Goal: Feedback & Contribution: Submit feedback/report problem

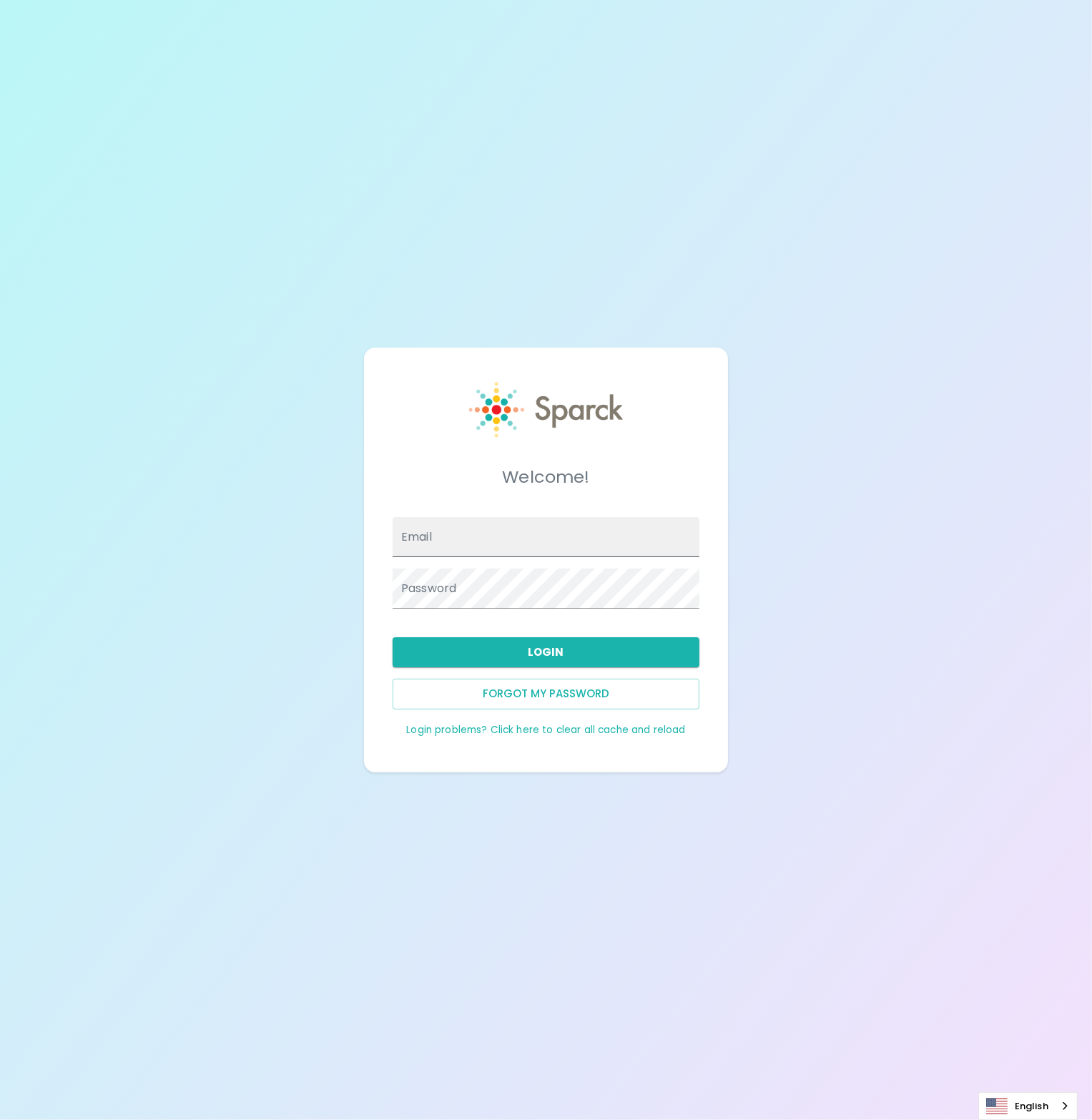
click at [529, 542] on input "Email" at bounding box center [546, 537] width 306 height 40
type input "[PERSON_NAME][EMAIL_ADDRESS][PERSON_NAME][DOMAIN_NAME]"
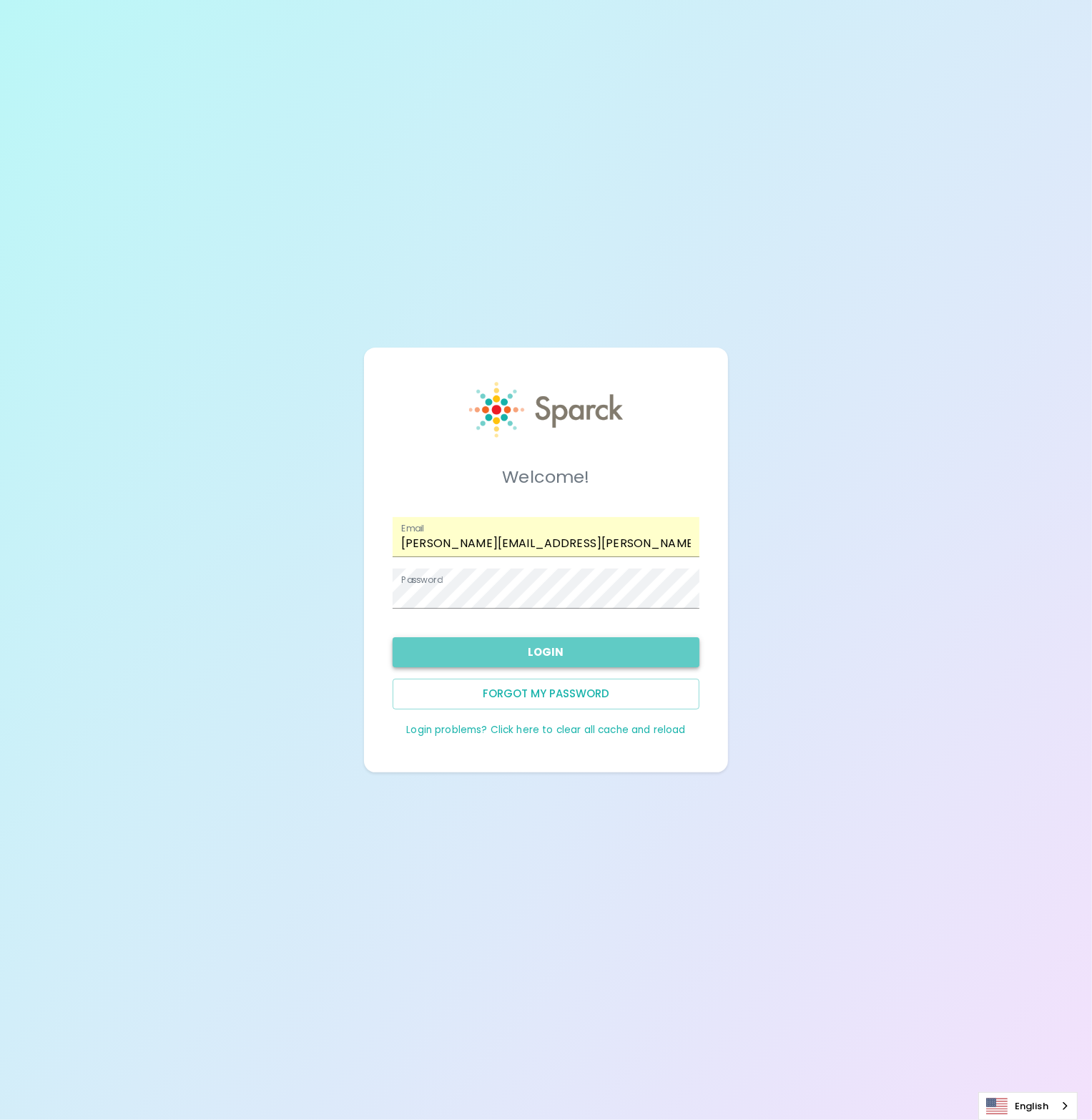
click at [524, 639] on button "Login" at bounding box center [546, 652] width 306 height 30
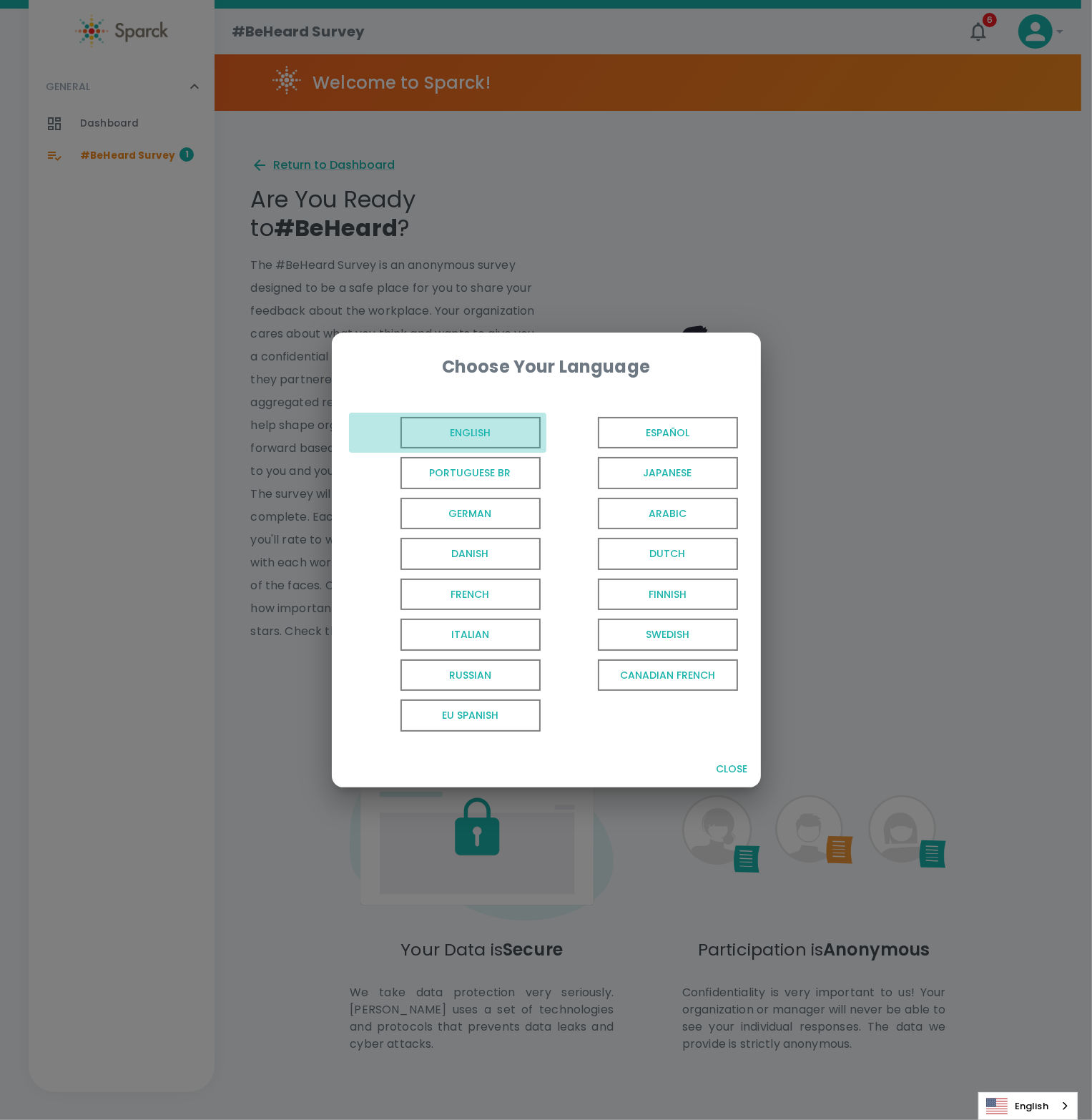
click at [503, 430] on span "English" at bounding box center [470, 433] width 140 height 32
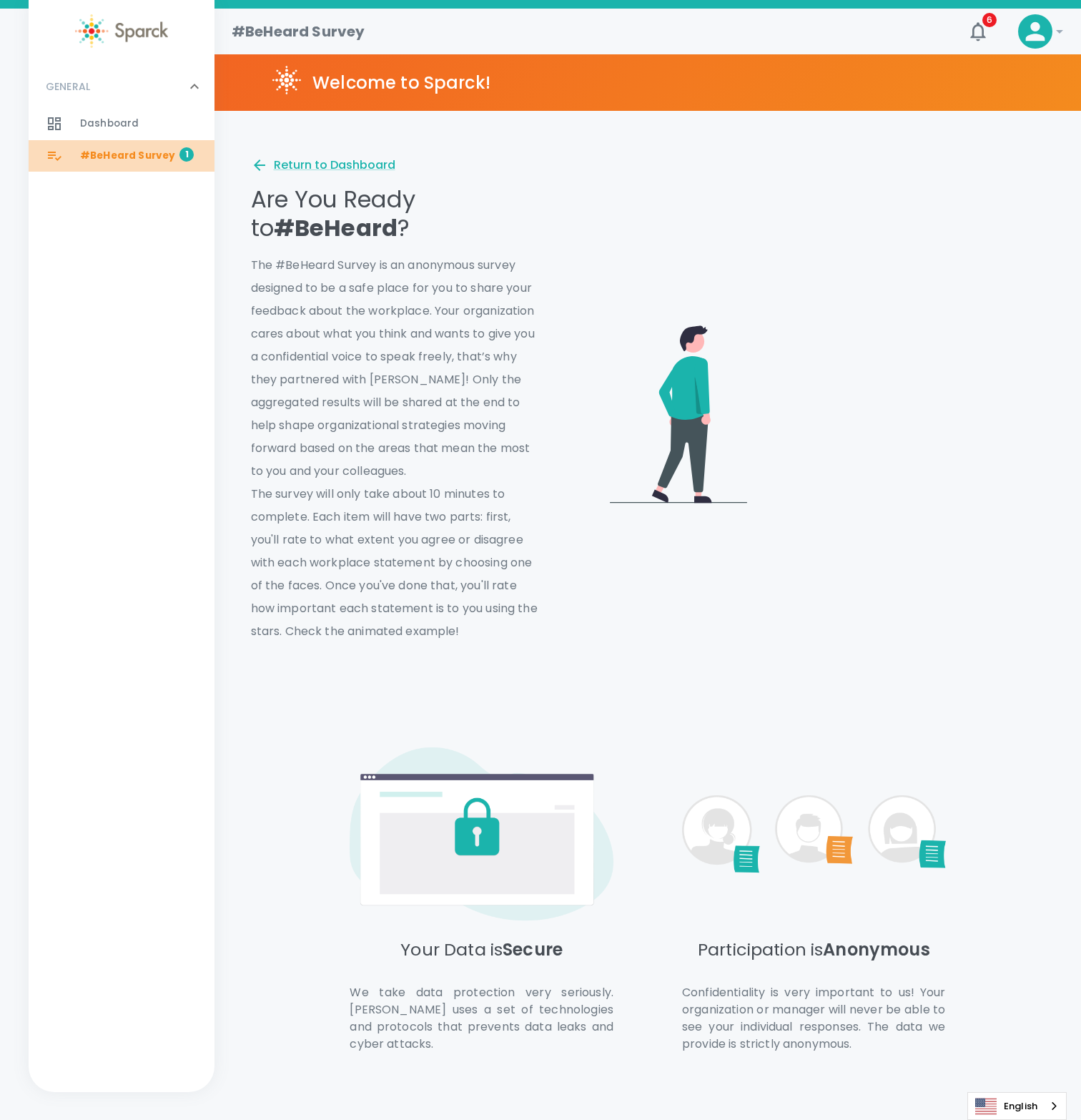
click at [140, 159] on span "#BeHeard Survey" at bounding box center [128, 156] width 95 height 14
click at [370, 168] on div "Return to Dashboard" at bounding box center [323, 165] width 145 height 17
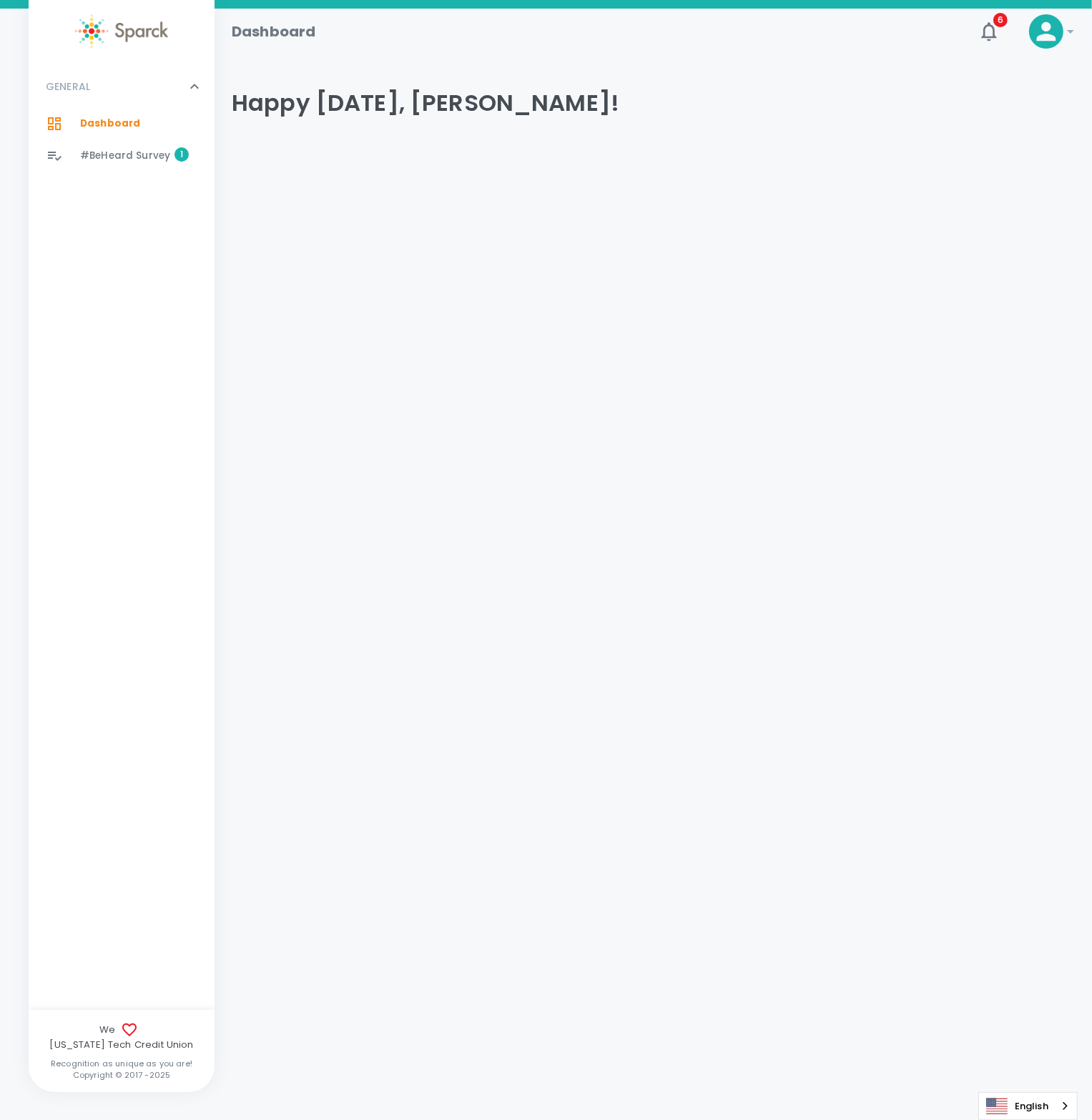
click at [120, 150] on span "#BeHeard Survey" at bounding box center [125, 156] width 90 height 14
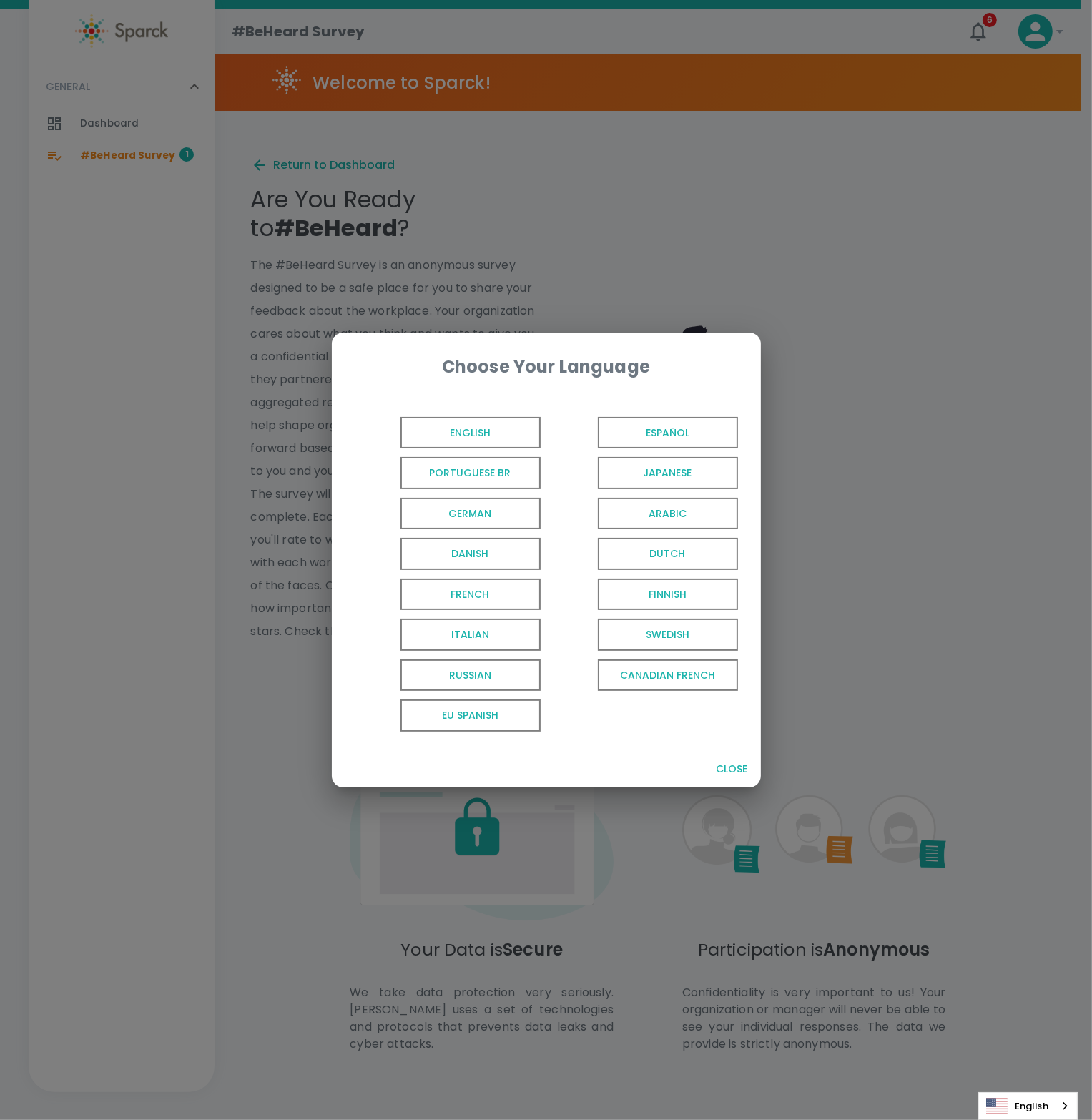
click at [492, 437] on span "English" at bounding box center [470, 433] width 140 height 32
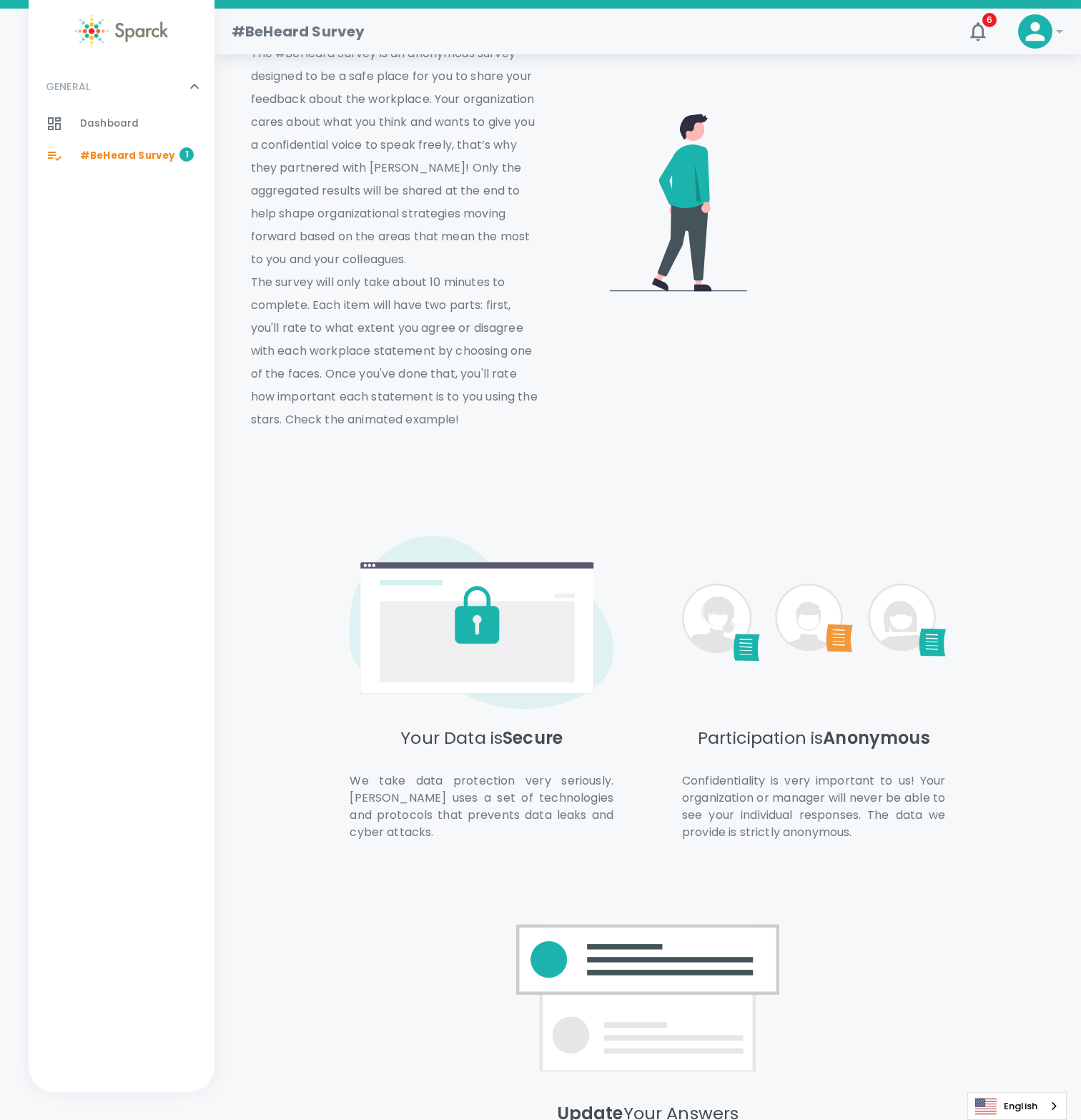
scroll to position [412, 0]
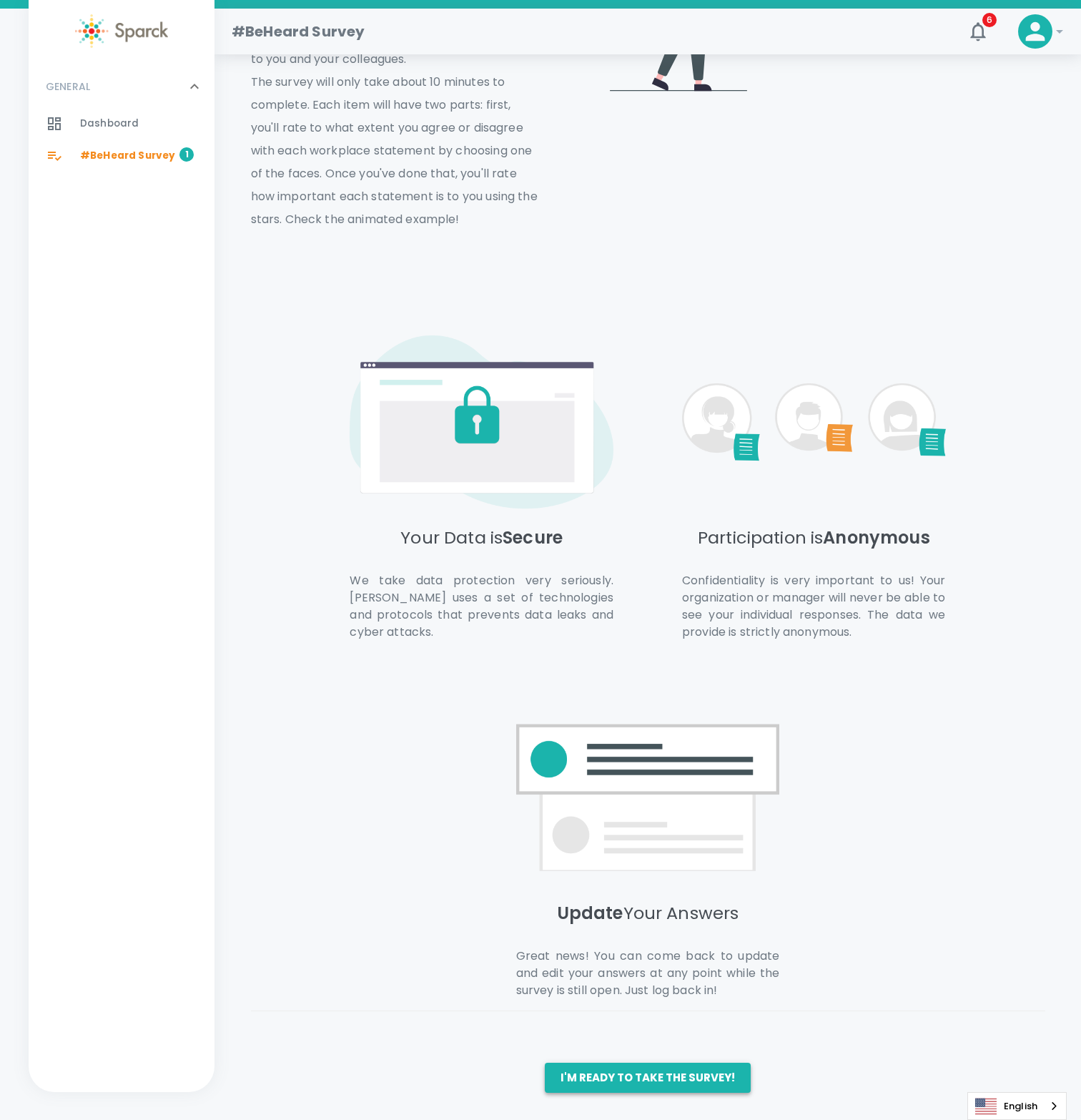
click at [666, 1071] on button "I'm ready to take the survey!" at bounding box center [648, 1077] width 206 height 30
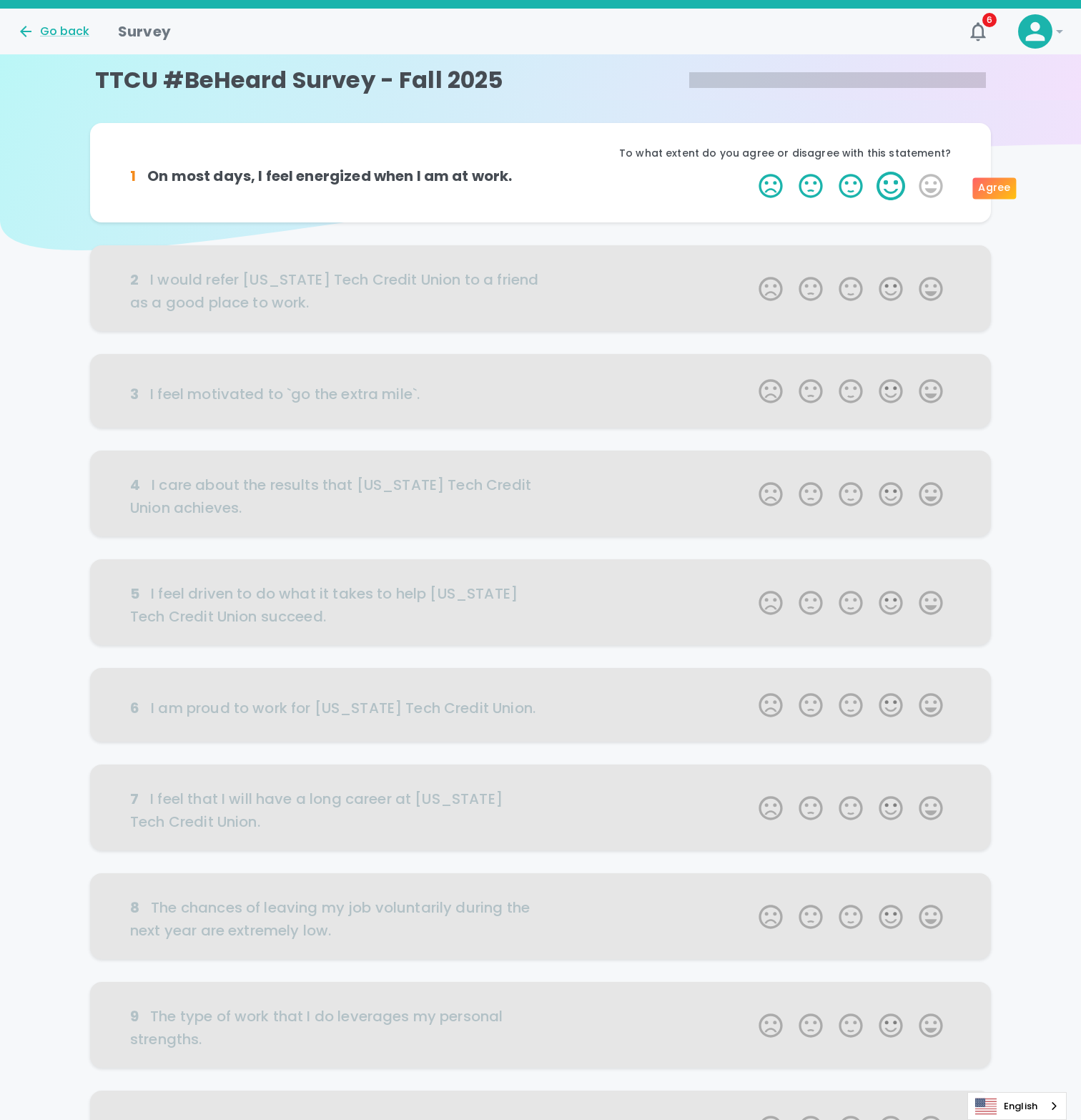
click at [900, 188] on label "4 Stars" at bounding box center [891, 186] width 40 height 29
click at [751, 172] on input "4 Stars" at bounding box center [750, 171] width 1 height 1
click at [896, 187] on label "4 Stars" at bounding box center [891, 186] width 40 height 29
click at [751, 172] on input "4 Stars" at bounding box center [750, 171] width 1 height 1
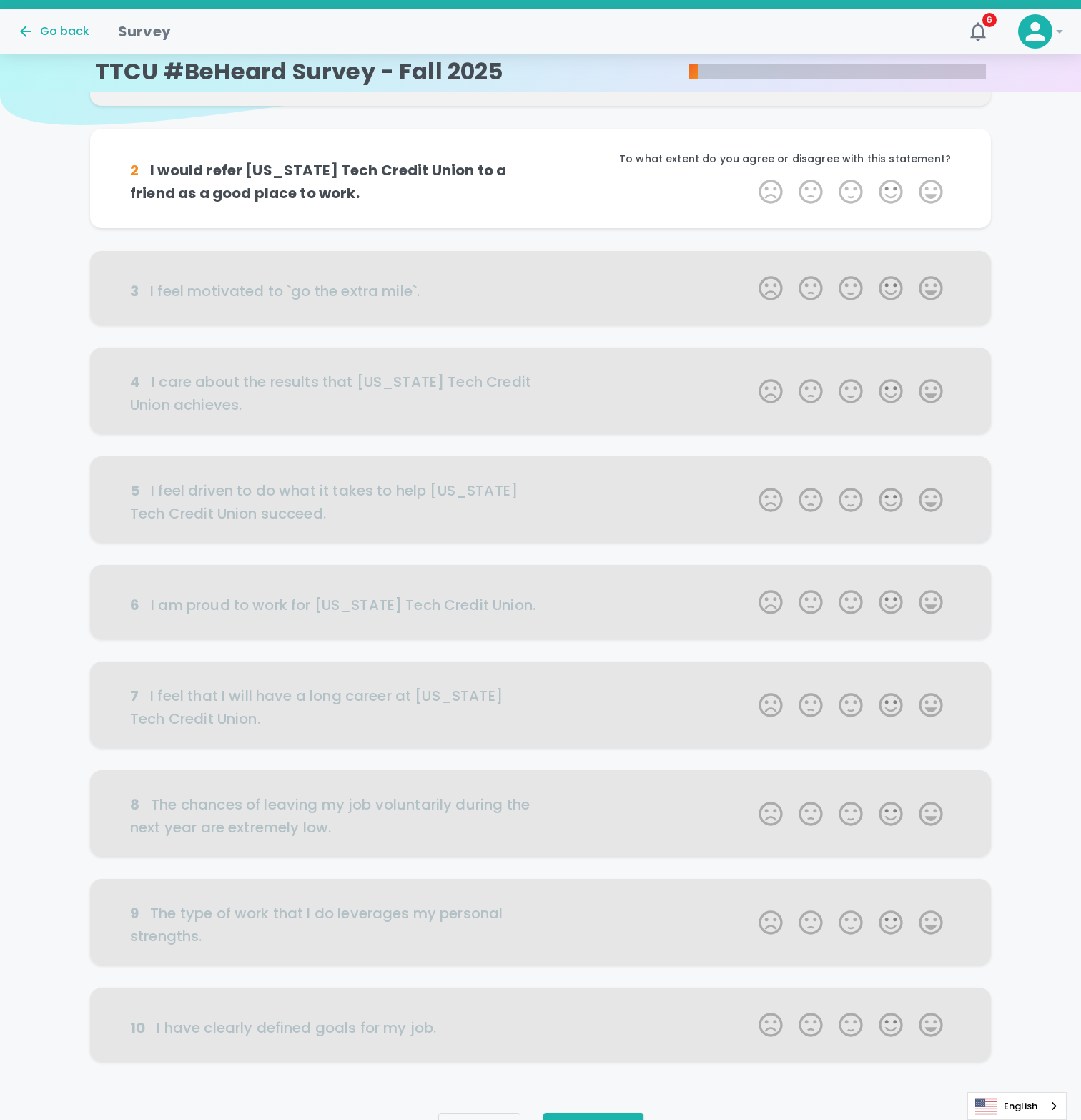
scroll to position [126, 0]
click at [896, 187] on label "4 Stars" at bounding box center [891, 189] width 40 height 29
click at [751, 176] on input "4 Stars" at bounding box center [750, 175] width 1 height 1
click at [896, 187] on label "4 Stars" at bounding box center [891, 189] width 40 height 29
click at [751, 176] on input "4 Stars" at bounding box center [750, 175] width 1 height 1
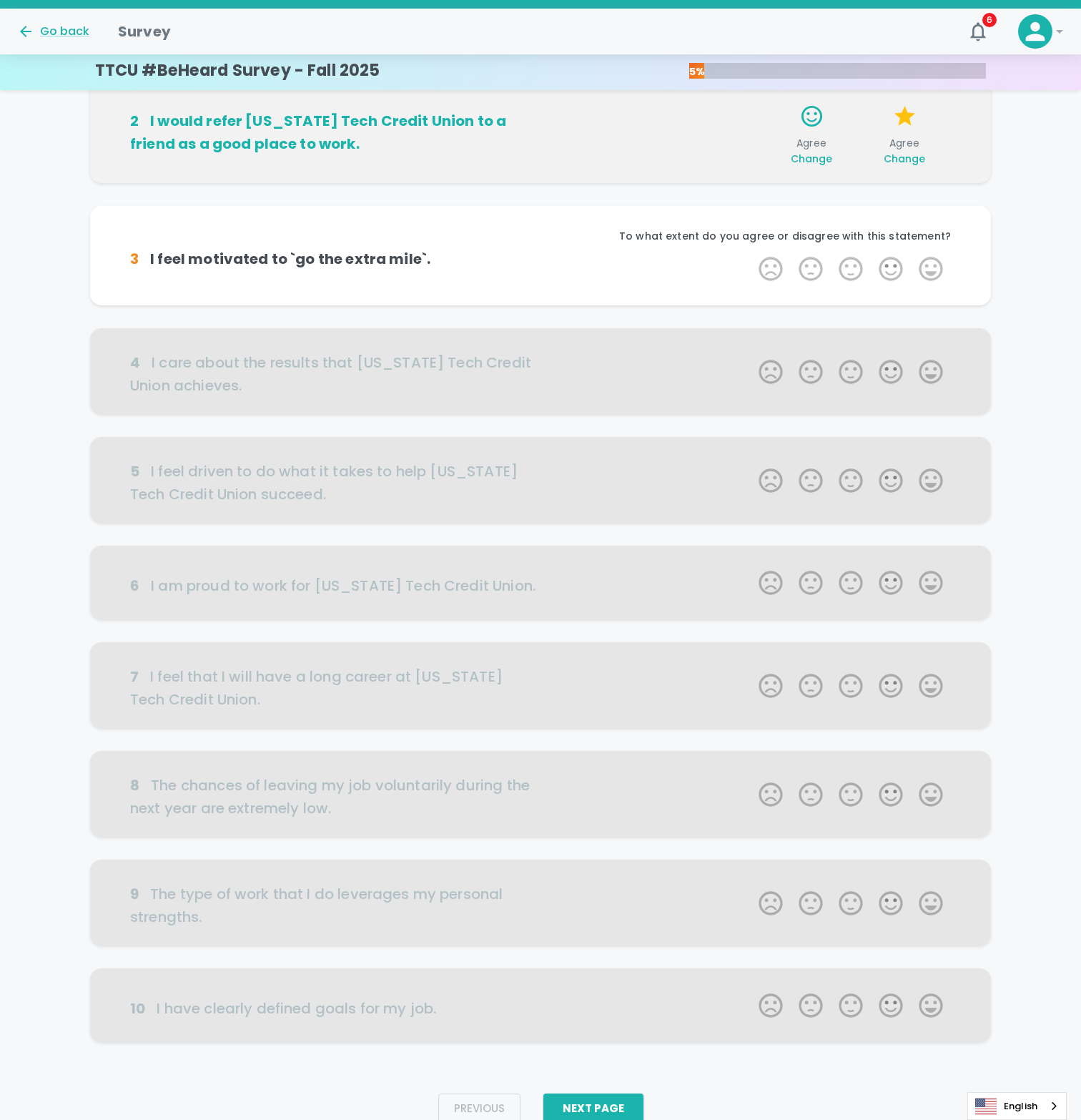
scroll to position [202, 0]
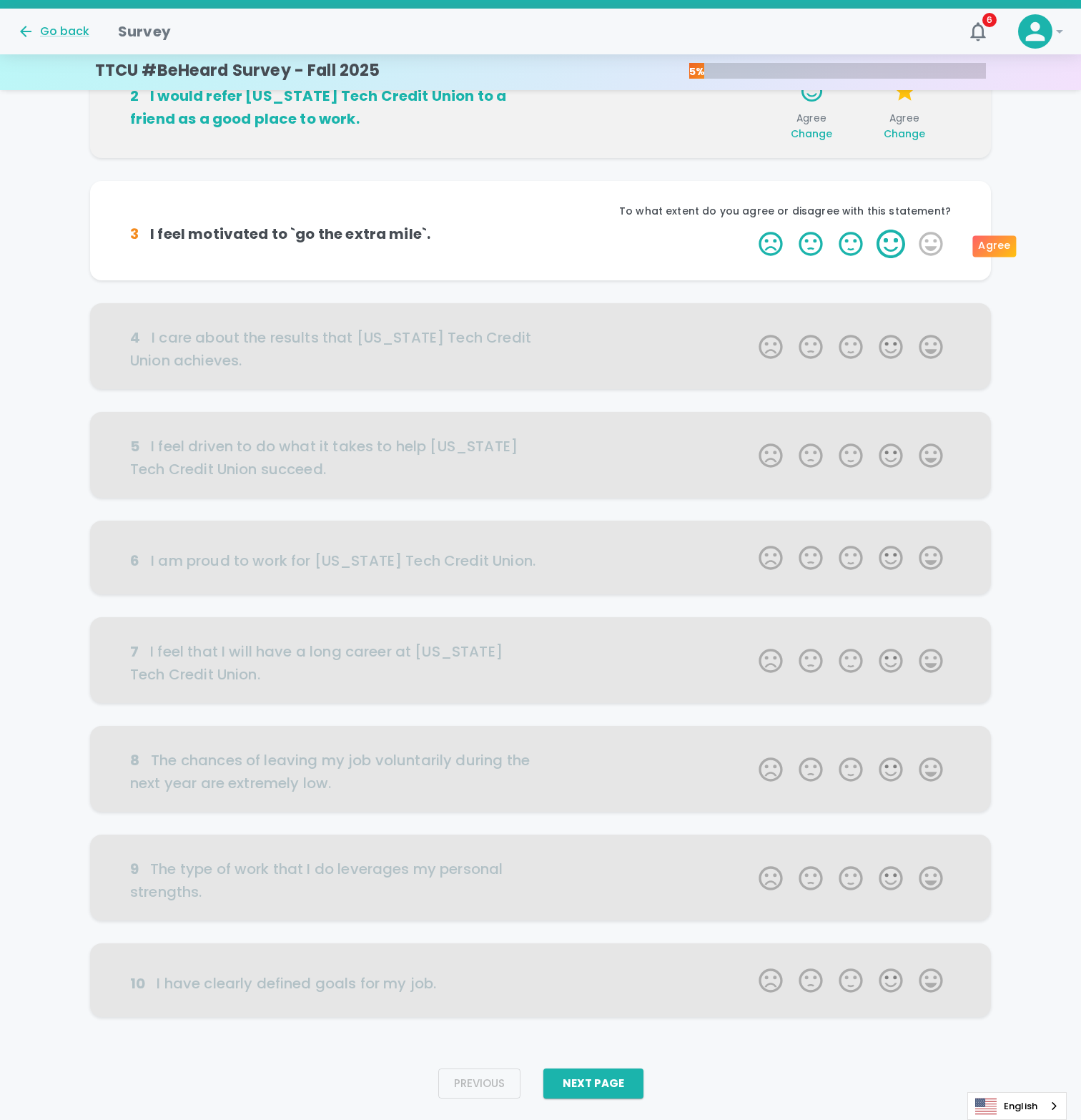
click at [888, 235] on label "4 Stars" at bounding box center [891, 243] width 40 height 29
click at [751, 229] on input "4 Stars" at bounding box center [750, 229] width 1 height 1
click at [923, 247] on label "5 Stars" at bounding box center [930, 243] width 40 height 29
click at [751, 229] on input "5 Stars" at bounding box center [750, 229] width 1 height 1
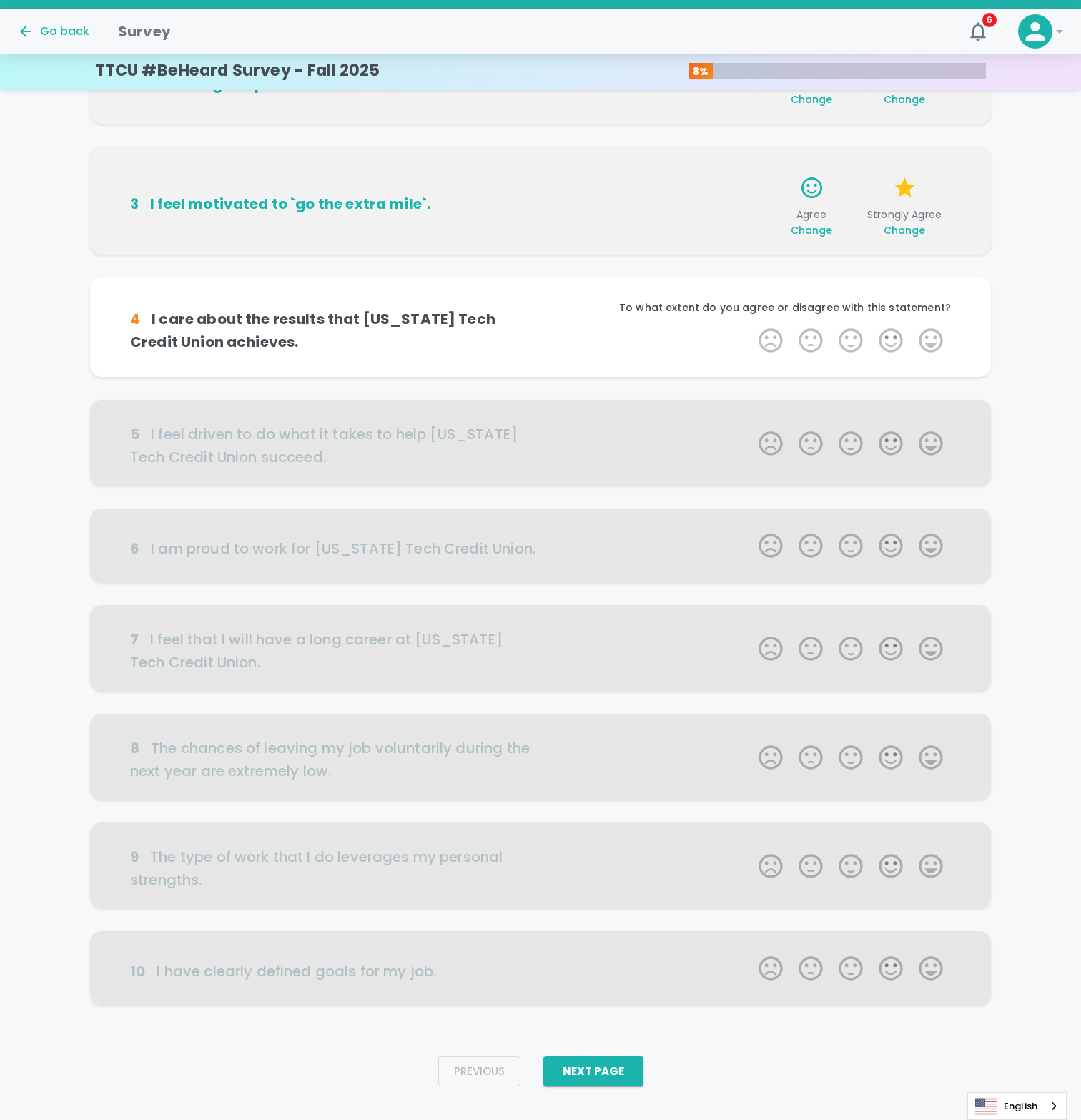
scroll to position [237, 0]
click at [893, 347] on label "4 Stars" at bounding box center [891, 339] width 40 height 29
click at [751, 325] on input "4 Stars" at bounding box center [750, 324] width 1 height 1
click at [893, 347] on label "4 Stars" at bounding box center [891, 339] width 40 height 29
click at [751, 325] on input "4 Stars" at bounding box center [750, 324] width 1 height 1
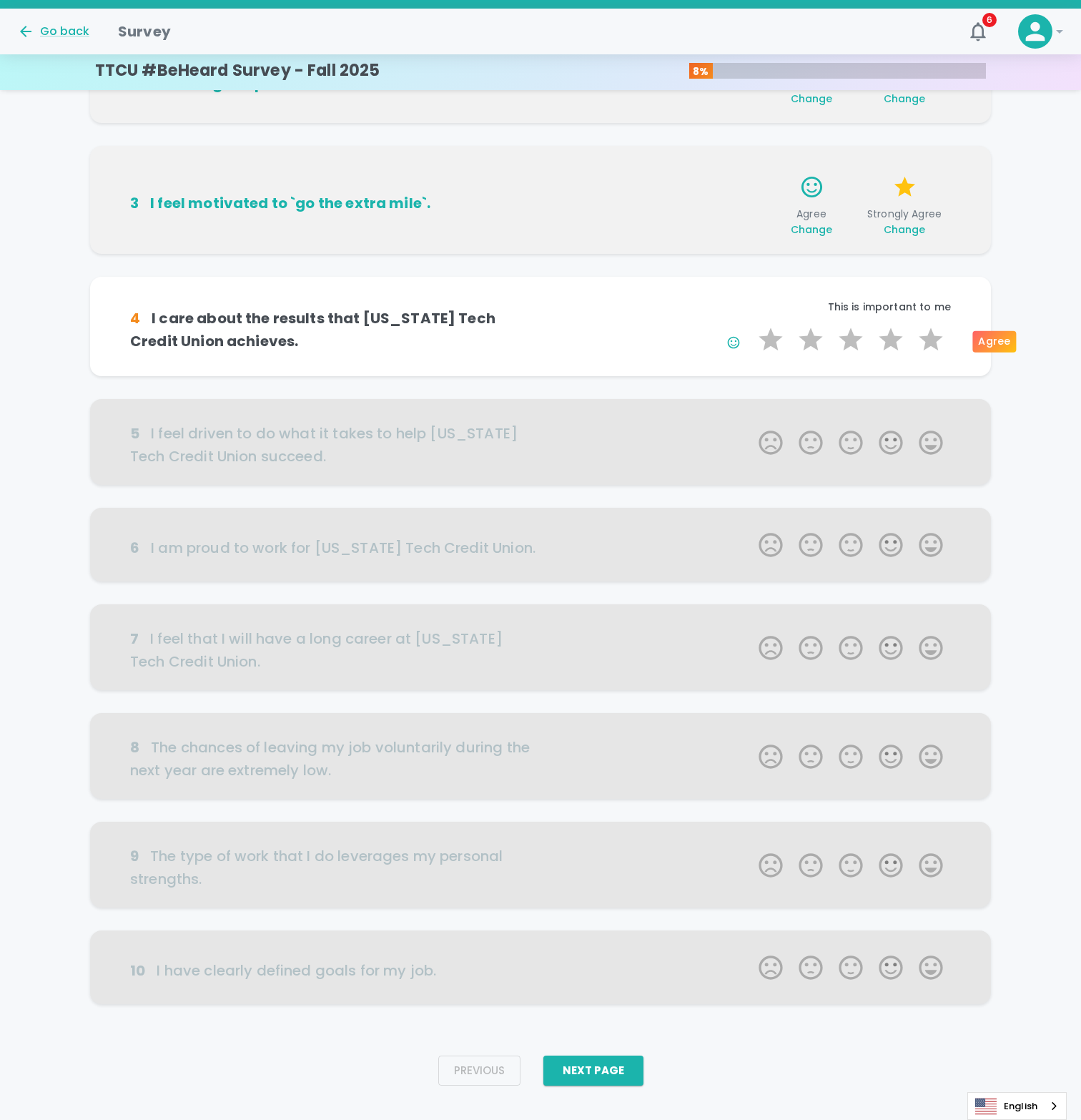
scroll to position [260, 0]
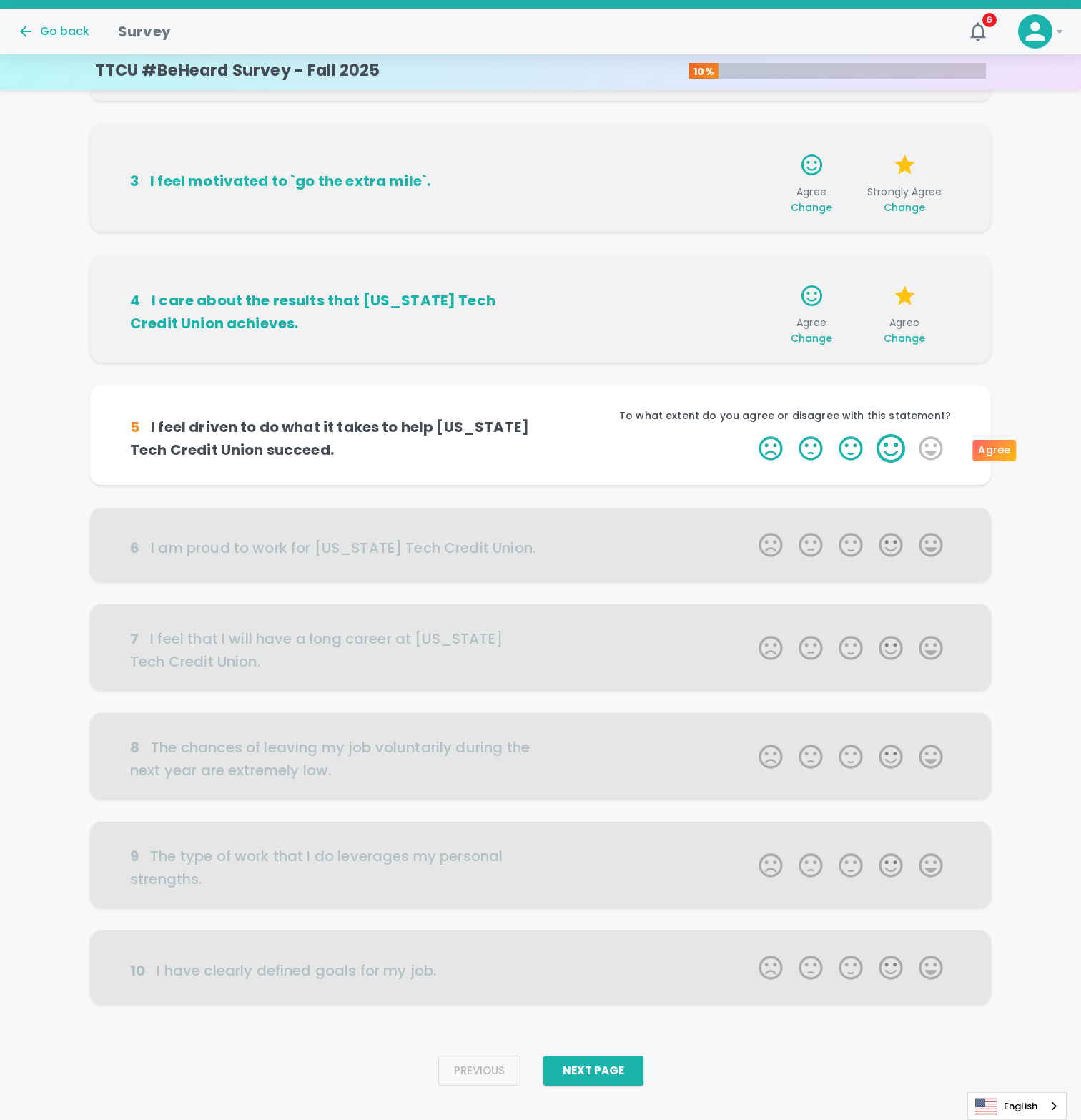
click at [890, 449] on label "4 Stars" at bounding box center [891, 448] width 40 height 29
click at [751, 435] on input "4 Stars" at bounding box center [750, 434] width 1 height 1
click at [891, 457] on label "4 Stars" at bounding box center [891, 448] width 40 height 29
click at [751, 435] on input "4 Stars" at bounding box center [750, 434] width 1 height 1
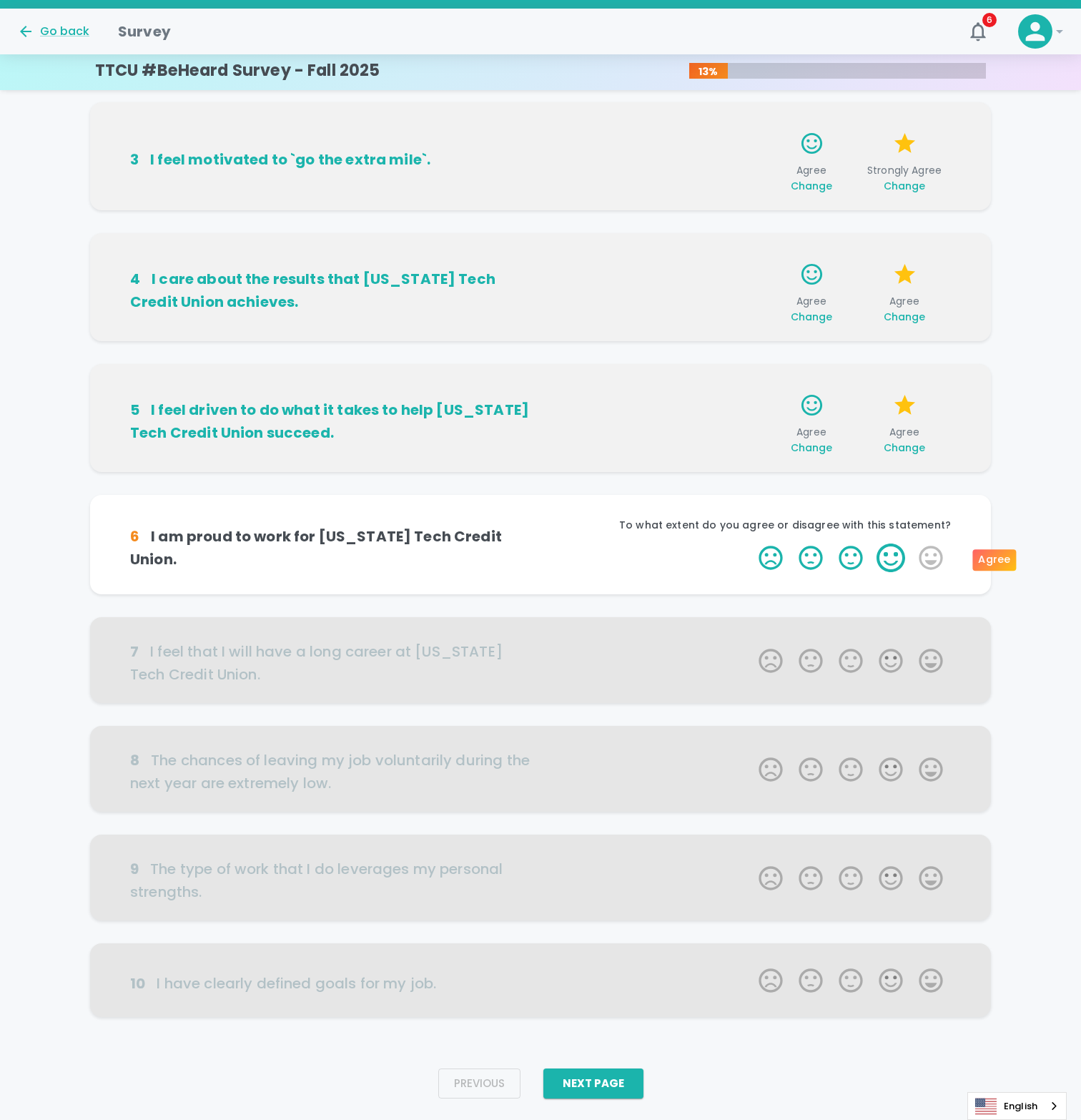
click at [888, 558] on label "4 Stars" at bounding box center [891, 558] width 40 height 29
click at [751, 544] on input "4 Stars" at bounding box center [750, 543] width 1 height 1
click at [936, 558] on label "5 Stars" at bounding box center [930, 558] width 40 height 29
click at [751, 544] on input "5 Stars" at bounding box center [750, 543] width 1 height 1
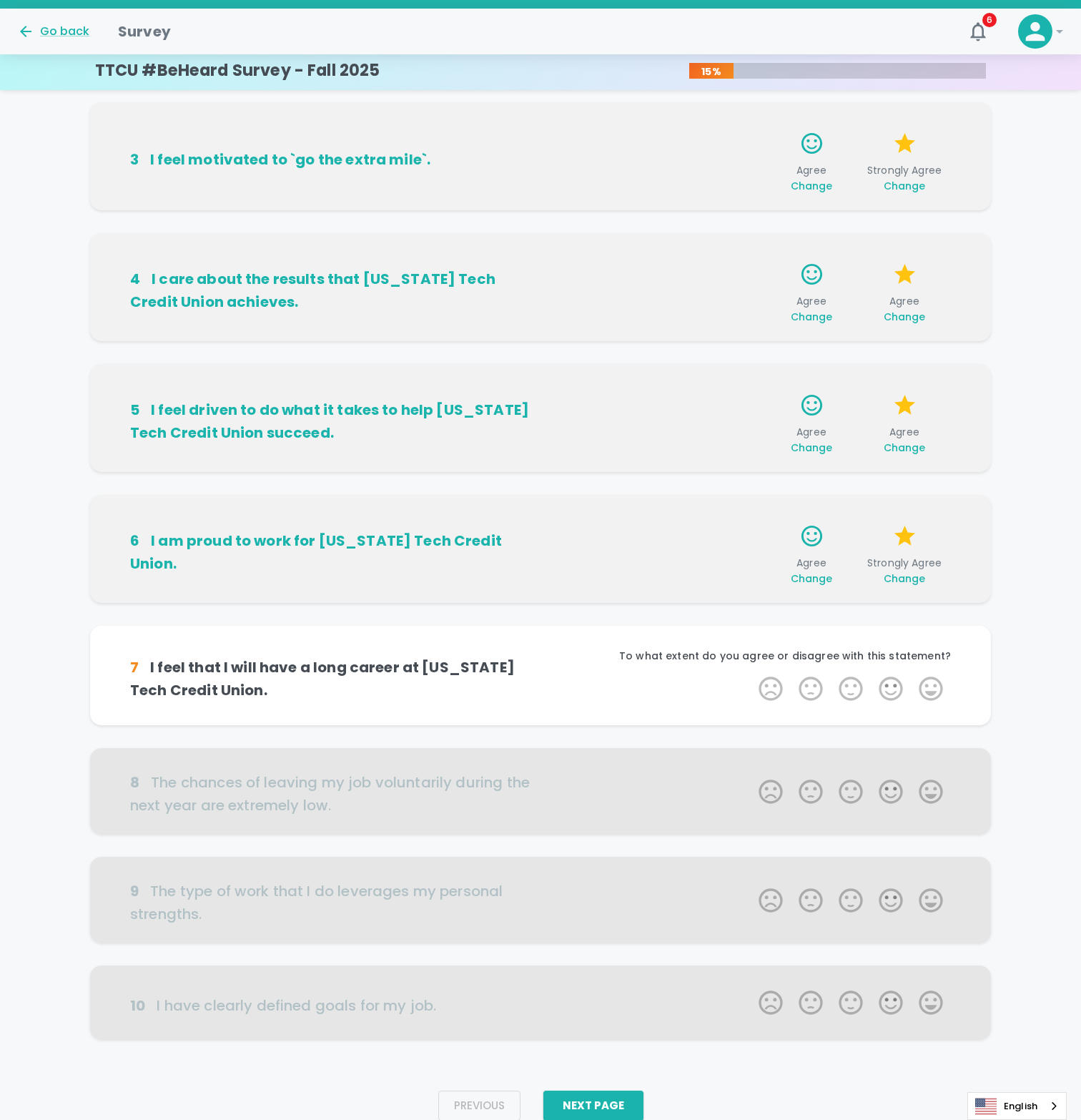
scroll to position [316, 0]
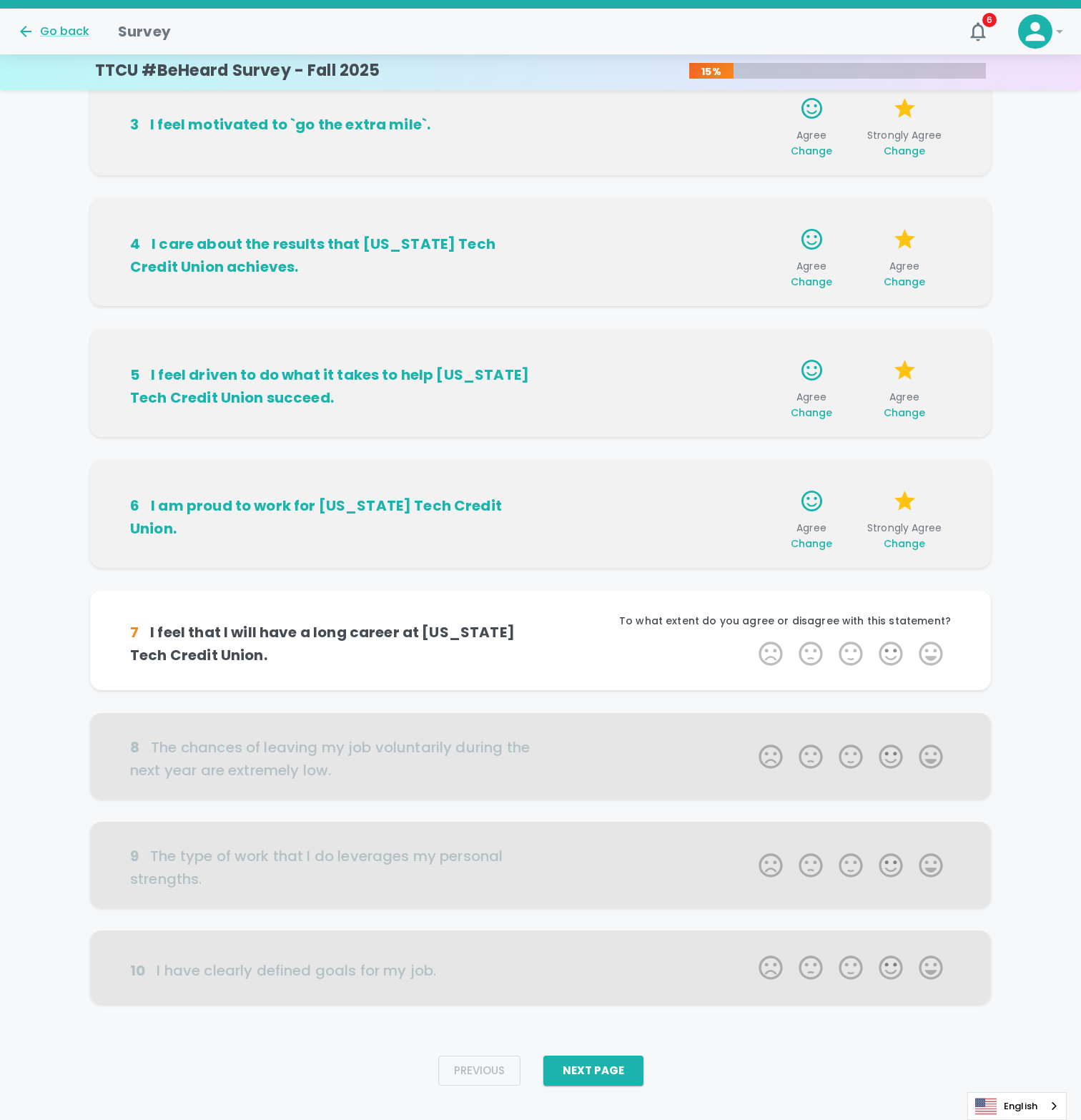
click at [821, 544] on span "Change" at bounding box center [811, 544] width 43 height 14
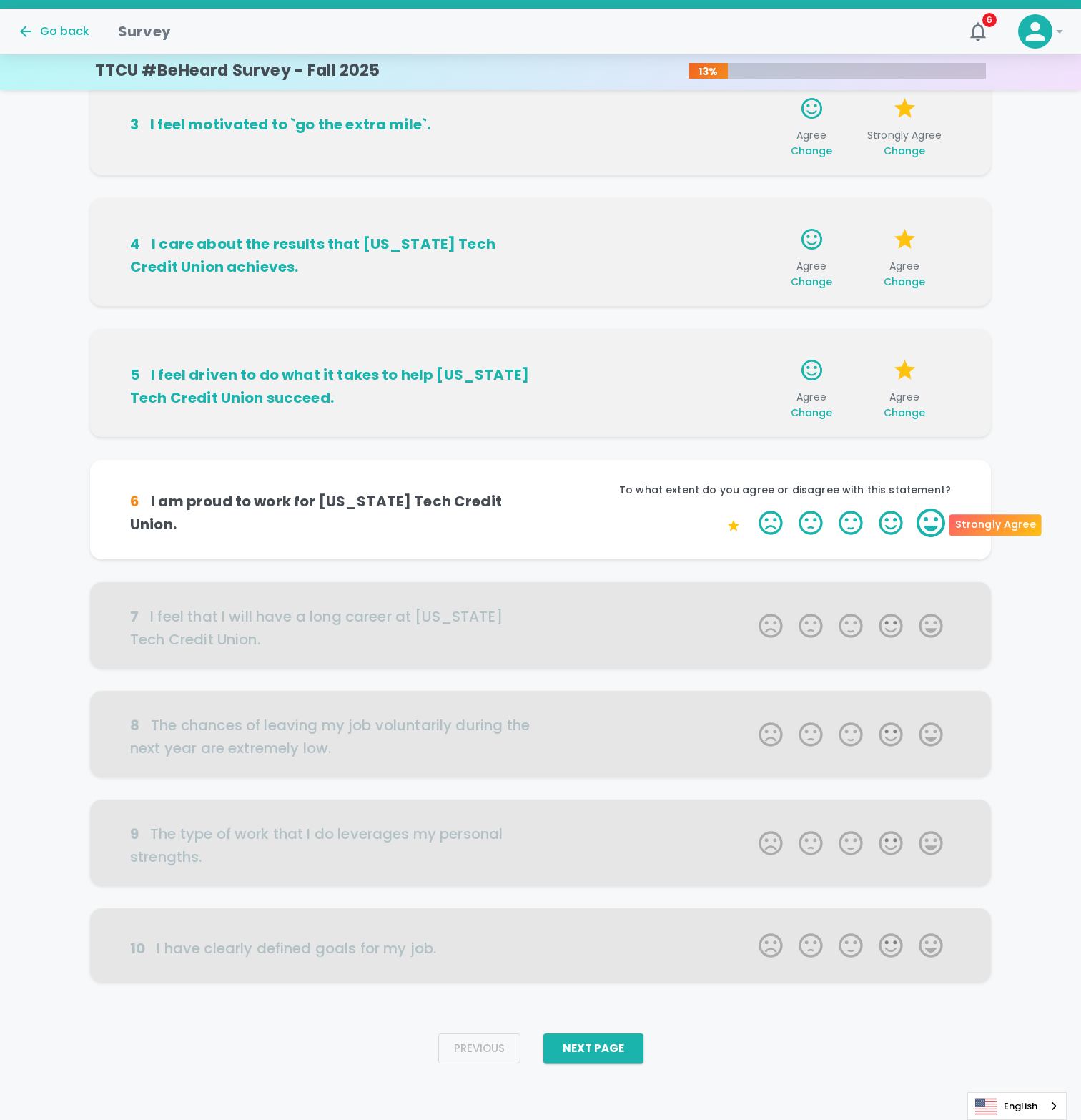
click at [929, 522] on label "5 Stars" at bounding box center [930, 523] width 40 height 29
click at [751, 509] on input "5 Stars" at bounding box center [750, 508] width 1 height 1
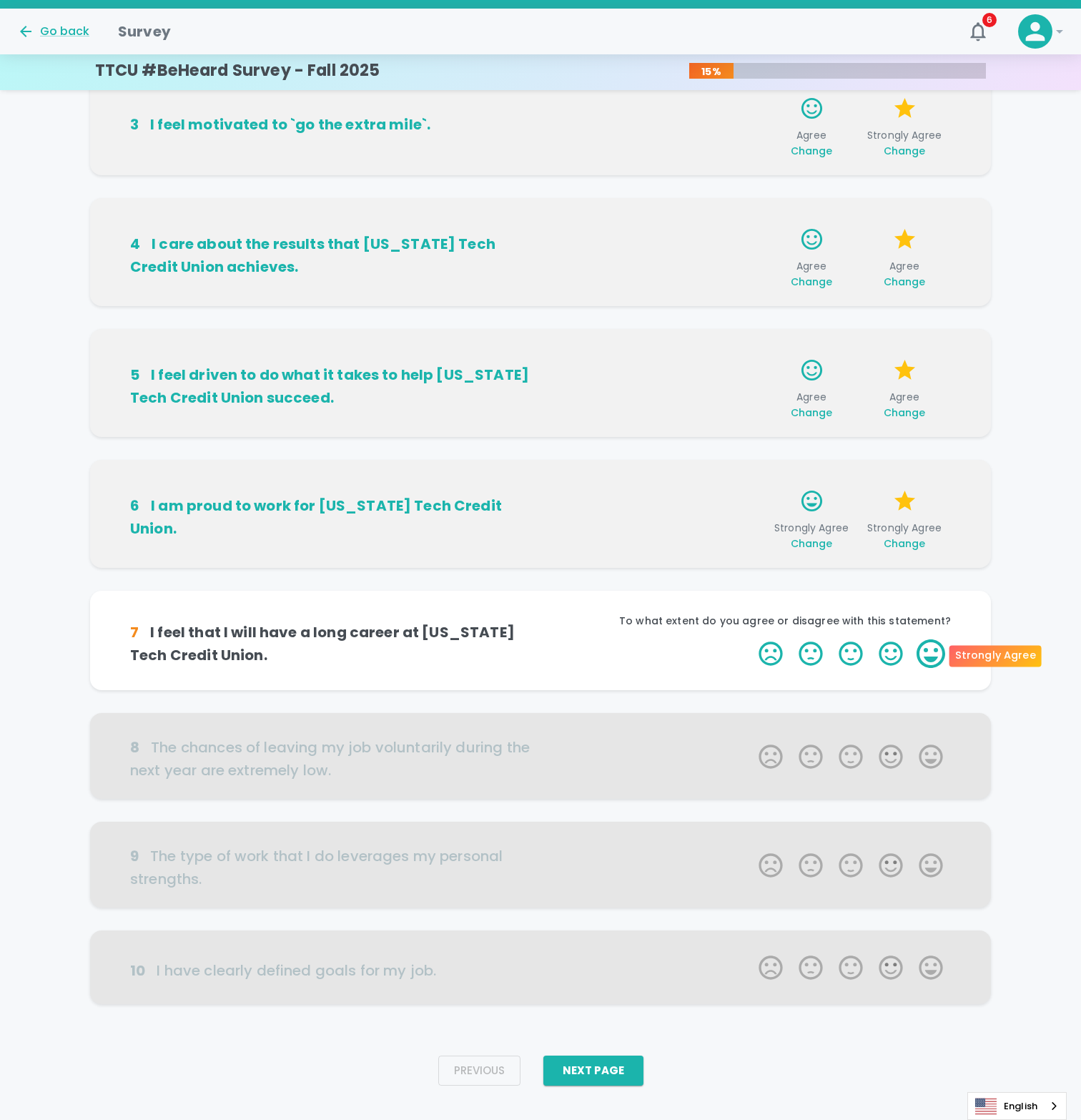
click at [925, 662] on label "5 Stars" at bounding box center [930, 653] width 40 height 29
click at [751, 639] on input "5 Stars" at bounding box center [750, 639] width 1 height 1
click at [927, 661] on label "5 Stars" at bounding box center [930, 653] width 40 height 29
click at [751, 639] on input "5 Stars" at bounding box center [750, 639] width 1 height 1
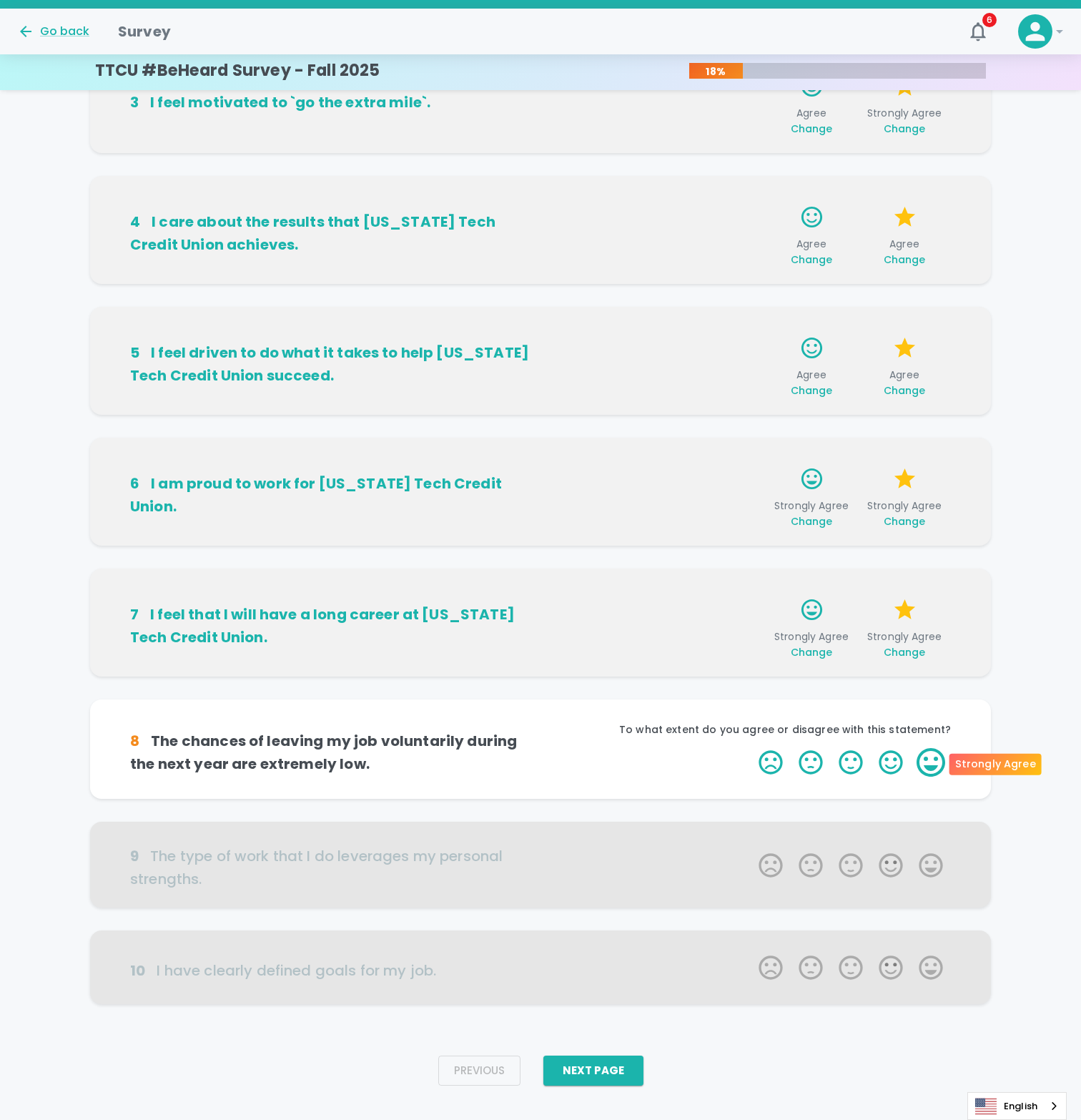
click at [938, 767] on label "5 Stars" at bounding box center [930, 762] width 40 height 29
click at [751, 748] on input "5 Stars" at bounding box center [750, 747] width 1 height 1
click at [938, 764] on label "5 Stars" at bounding box center [930, 762] width 40 height 29
click at [751, 748] on input "5 Stars" at bounding box center [750, 747] width 1 height 1
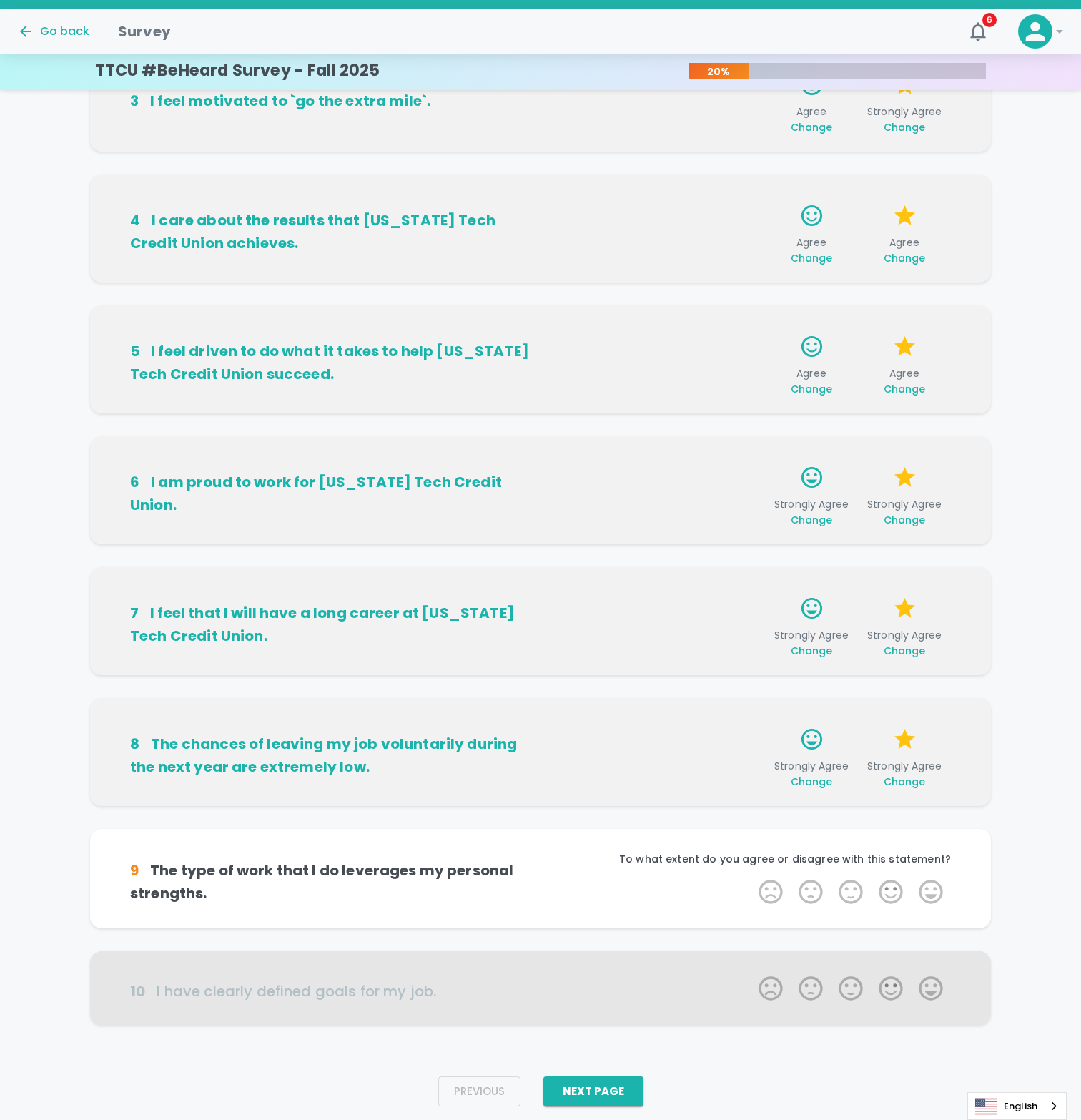
scroll to position [360, 0]
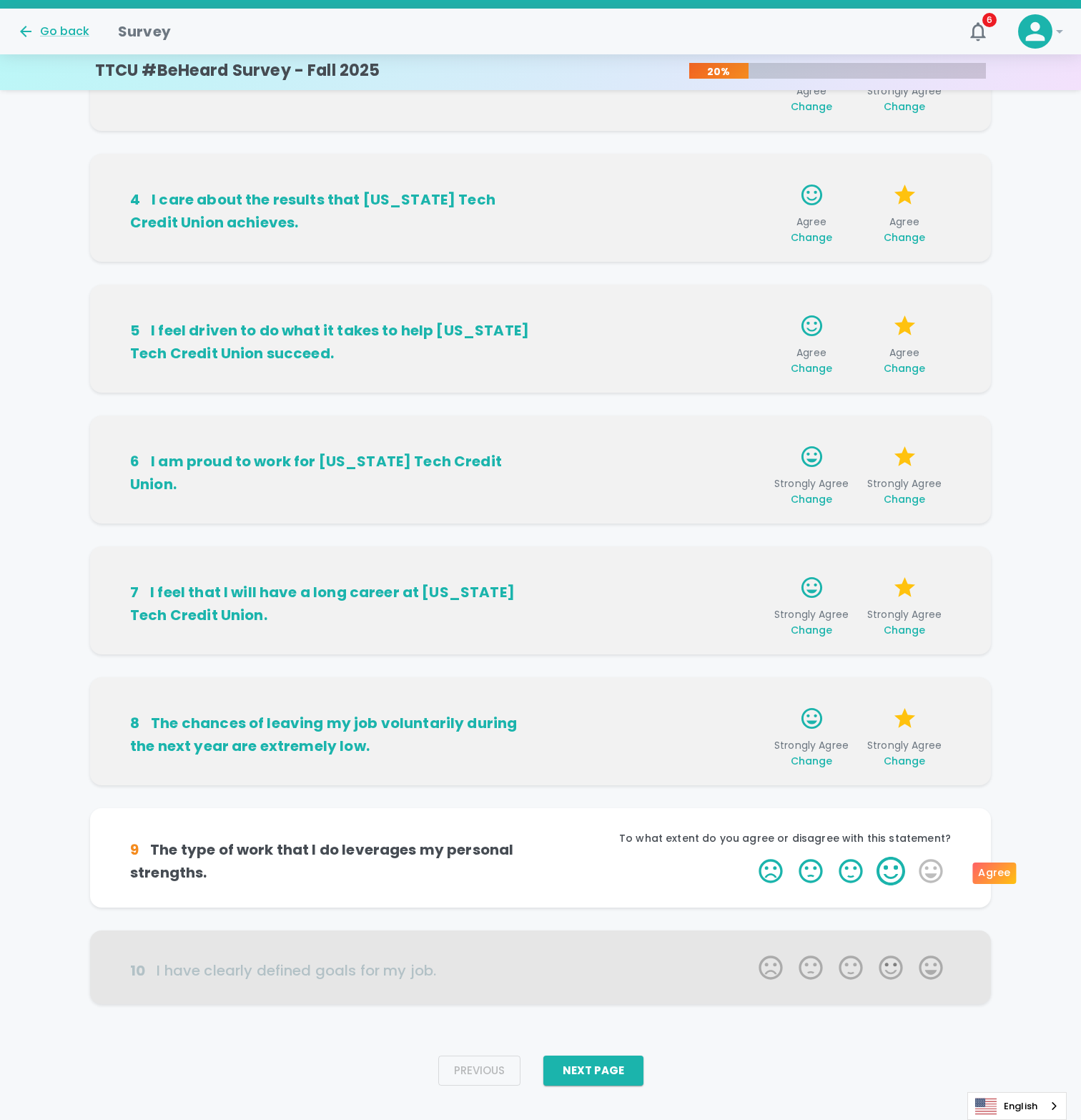
click at [902, 877] on label "4 Stars" at bounding box center [891, 871] width 40 height 29
click at [751, 857] on input "4 Stars" at bounding box center [750, 856] width 1 height 1
click at [900, 876] on label "4 Stars" at bounding box center [891, 871] width 40 height 29
click at [751, 857] on input "4 Stars" at bounding box center [750, 856] width 1 height 1
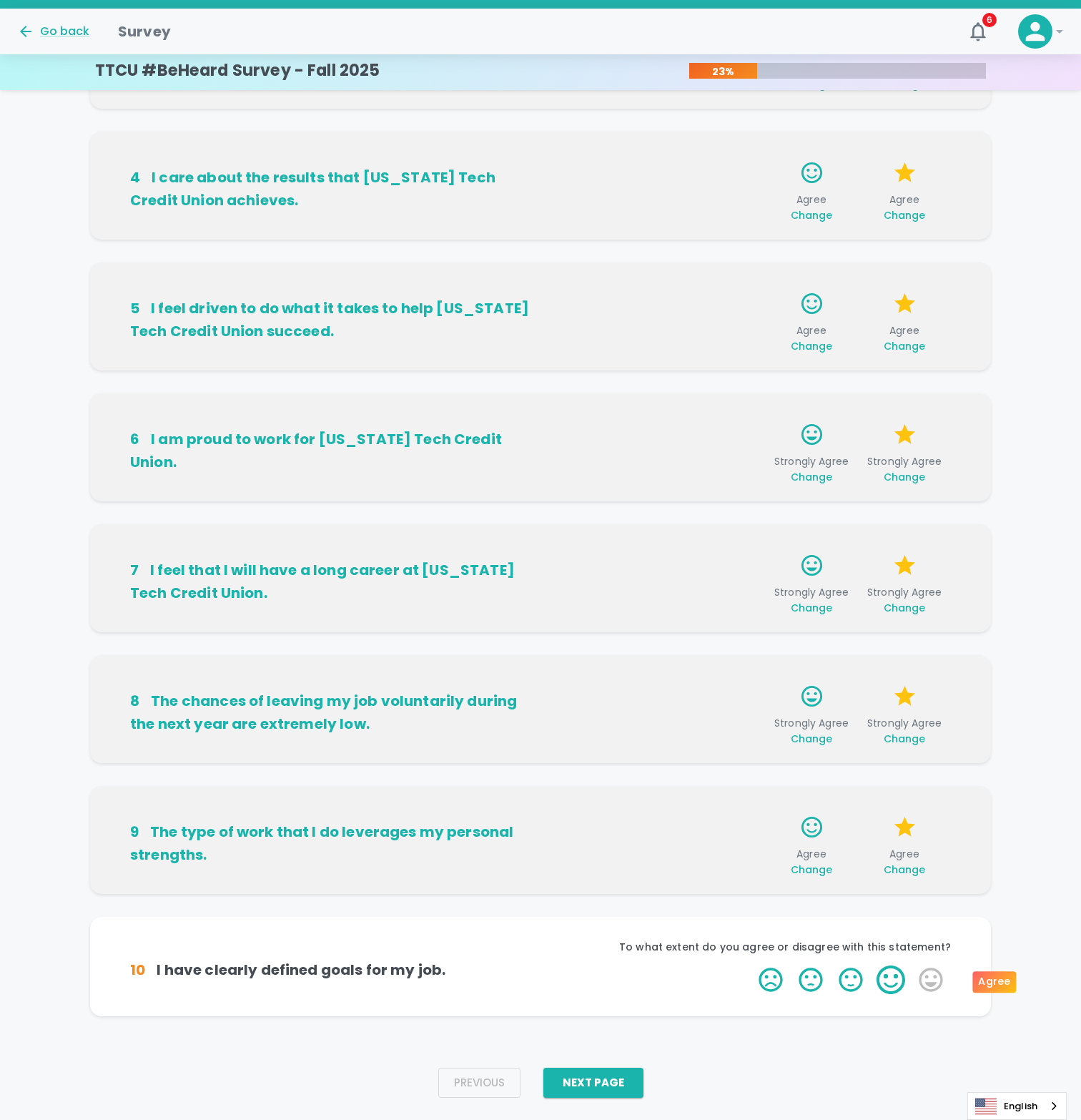
click at [898, 976] on label "4 Stars" at bounding box center [891, 979] width 40 height 29
click at [751, 965] on input "4 Stars" at bounding box center [750, 964] width 1 height 1
click at [898, 982] on label "4 Stars" at bounding box center [891, 979] width 40 height 29
click at [751, 965] on input "4 Stars" at bounding box center [750, 964] width 1 height 1
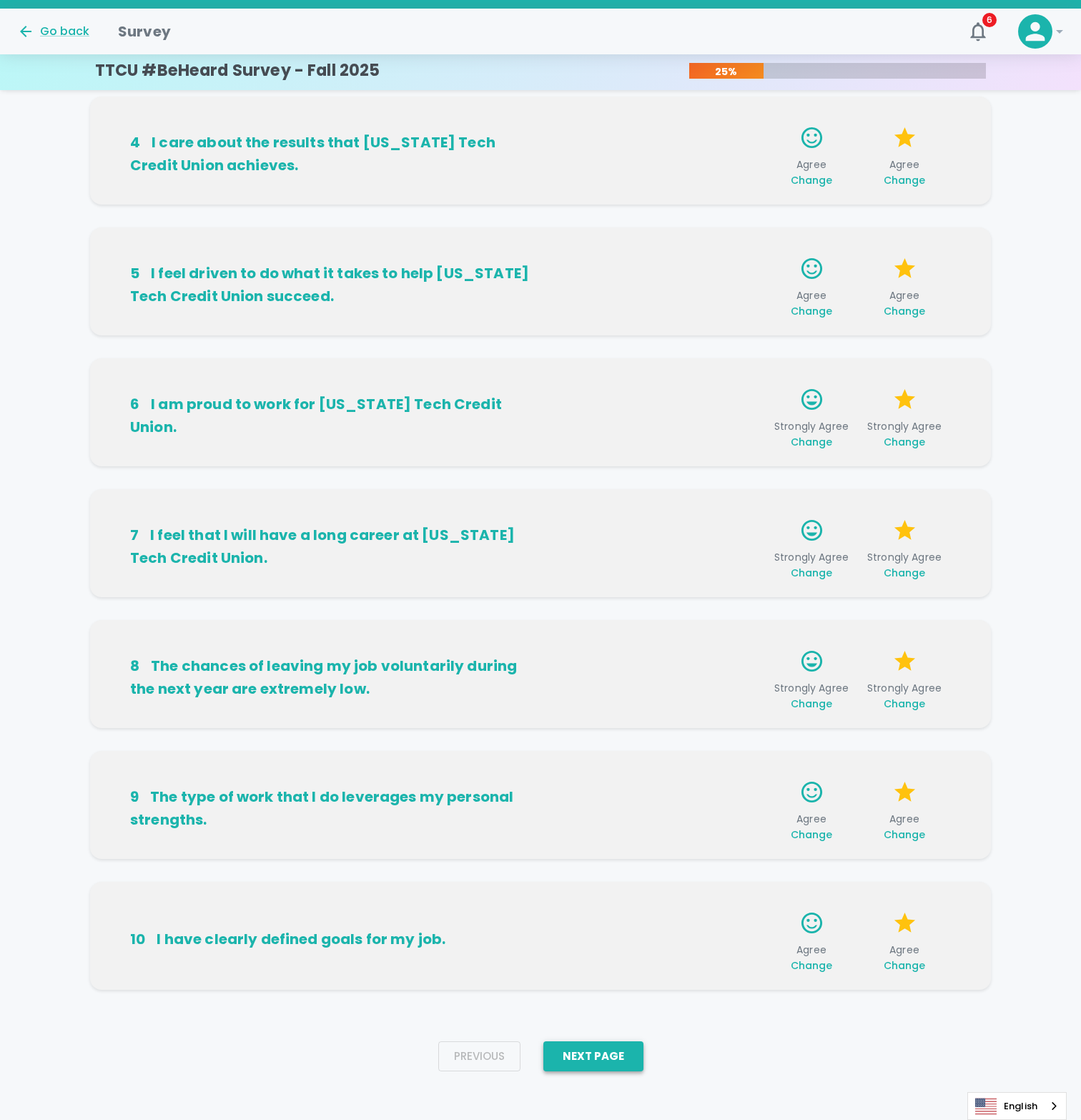
click at [621, 1061] on button "Next Page" at bounding box center [593, 1057] width 100 height 30
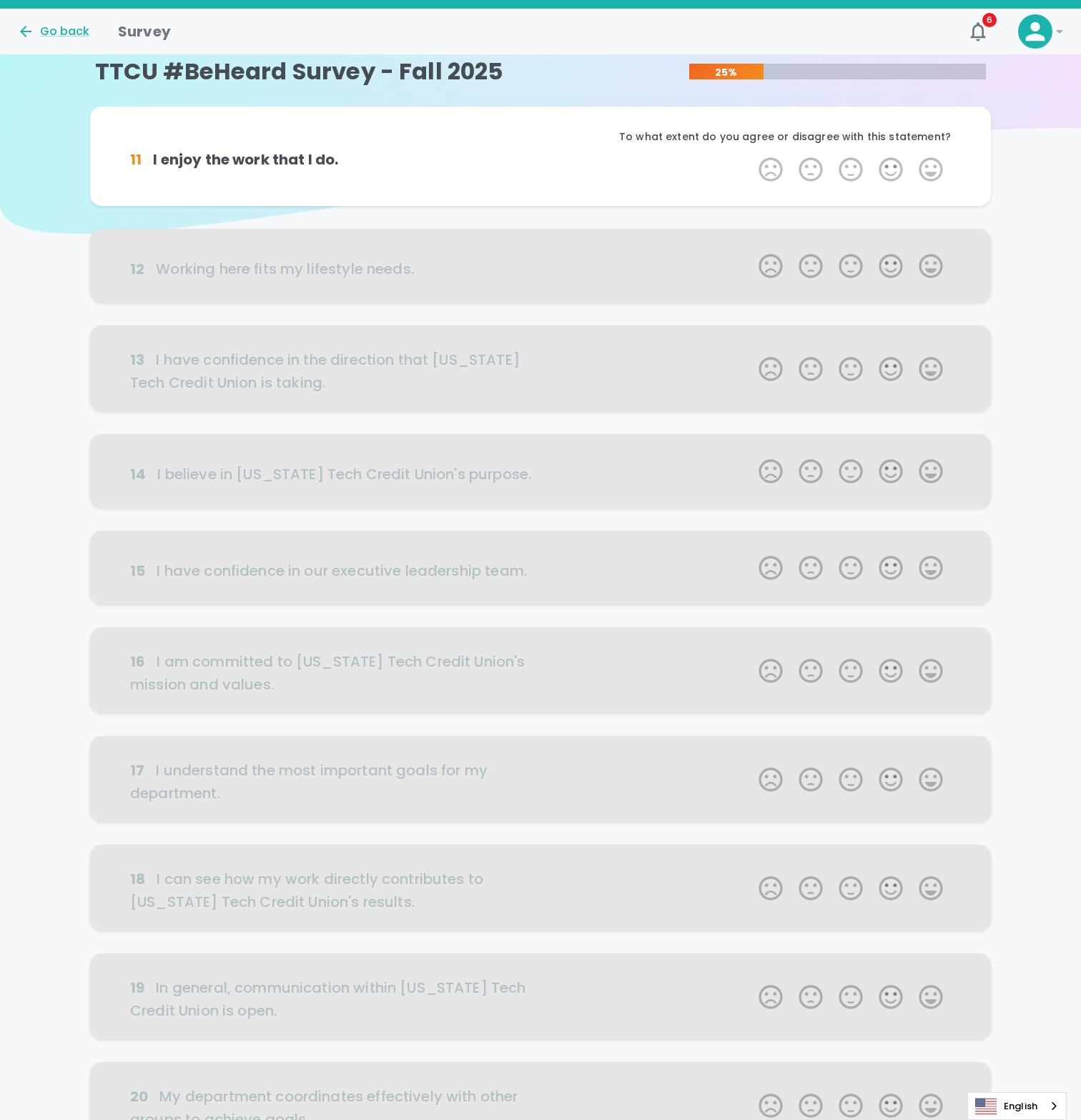
scroll to position [0, 0]
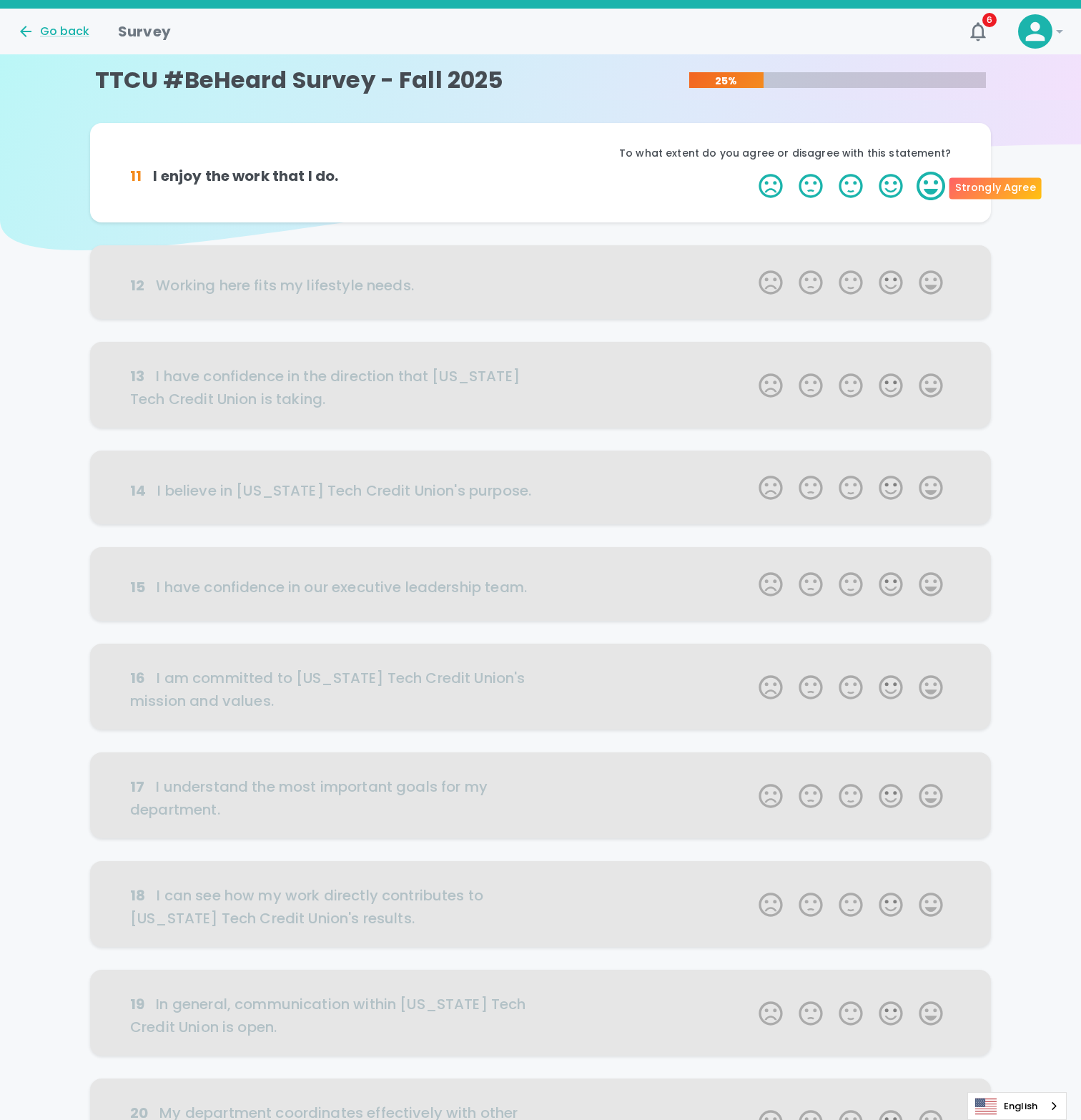
click at [923, 189] on label "5 Stars" at bounding box center [930, 186] width 40 height 29
click at [751, 172] on input "5 Stars" at bounding box center [750, 171] width 1 height 1
click at [925, 190] on label "5 Stars" at bounding box center [930, 186] width 40 height 29
click at [751, 172] on input "5 Stars" at bounding box center [750, 171] width 1 height 1
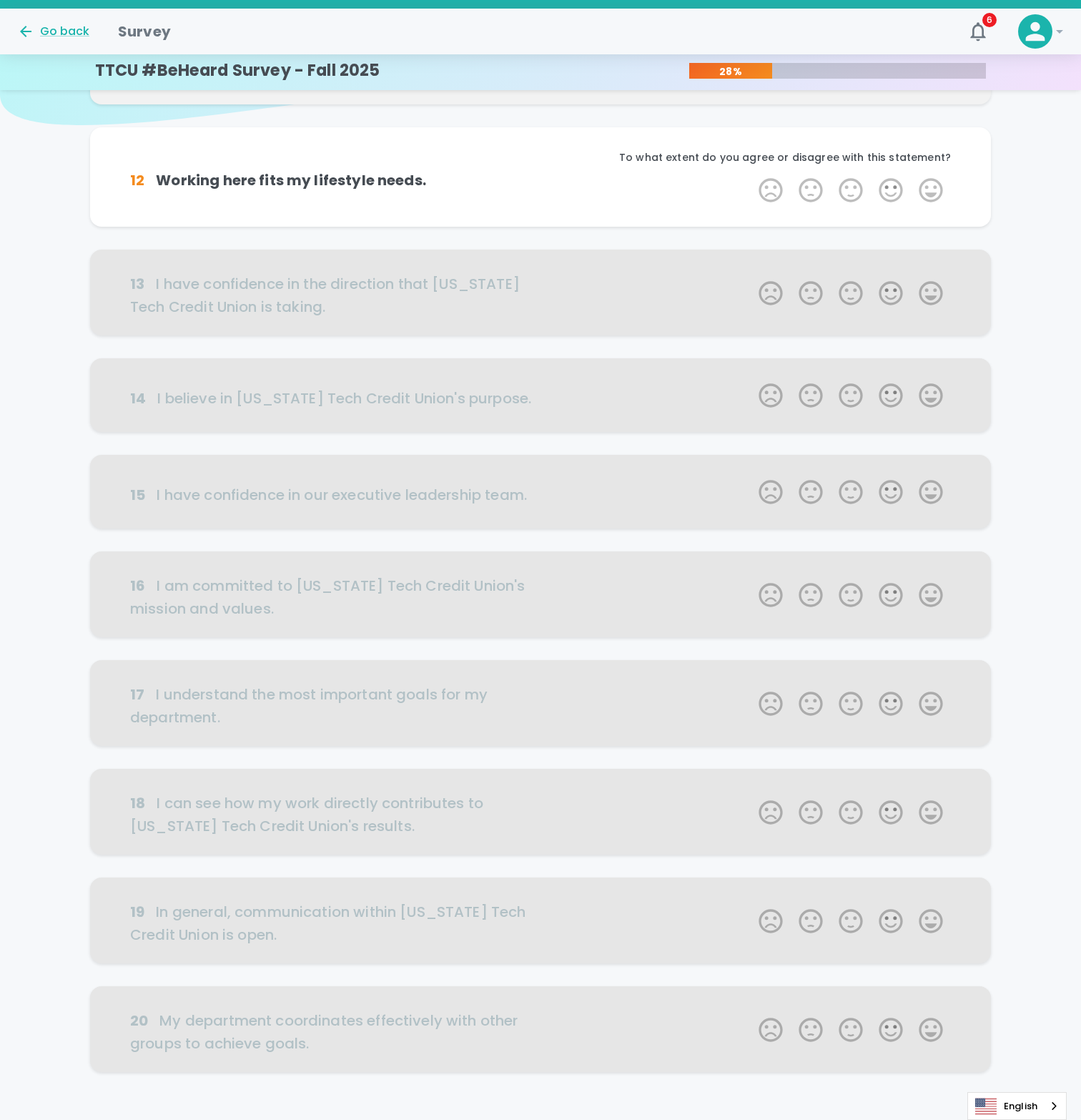
scroll to position [126, 0]
click at [901, 193] on label "4 Stars" at bounding box center [891, 189] width 40 height 29
click at [751, 176] on input "4 Stars" at bounding box center [750, 175] width 1 height 1
click at [896, 196] on label "4 Stars" at bounding box center [891, 189] width 40 height 29
click at [751, 176] on input "4 Stars" at bounding box center [750, 175] width 1 height 1
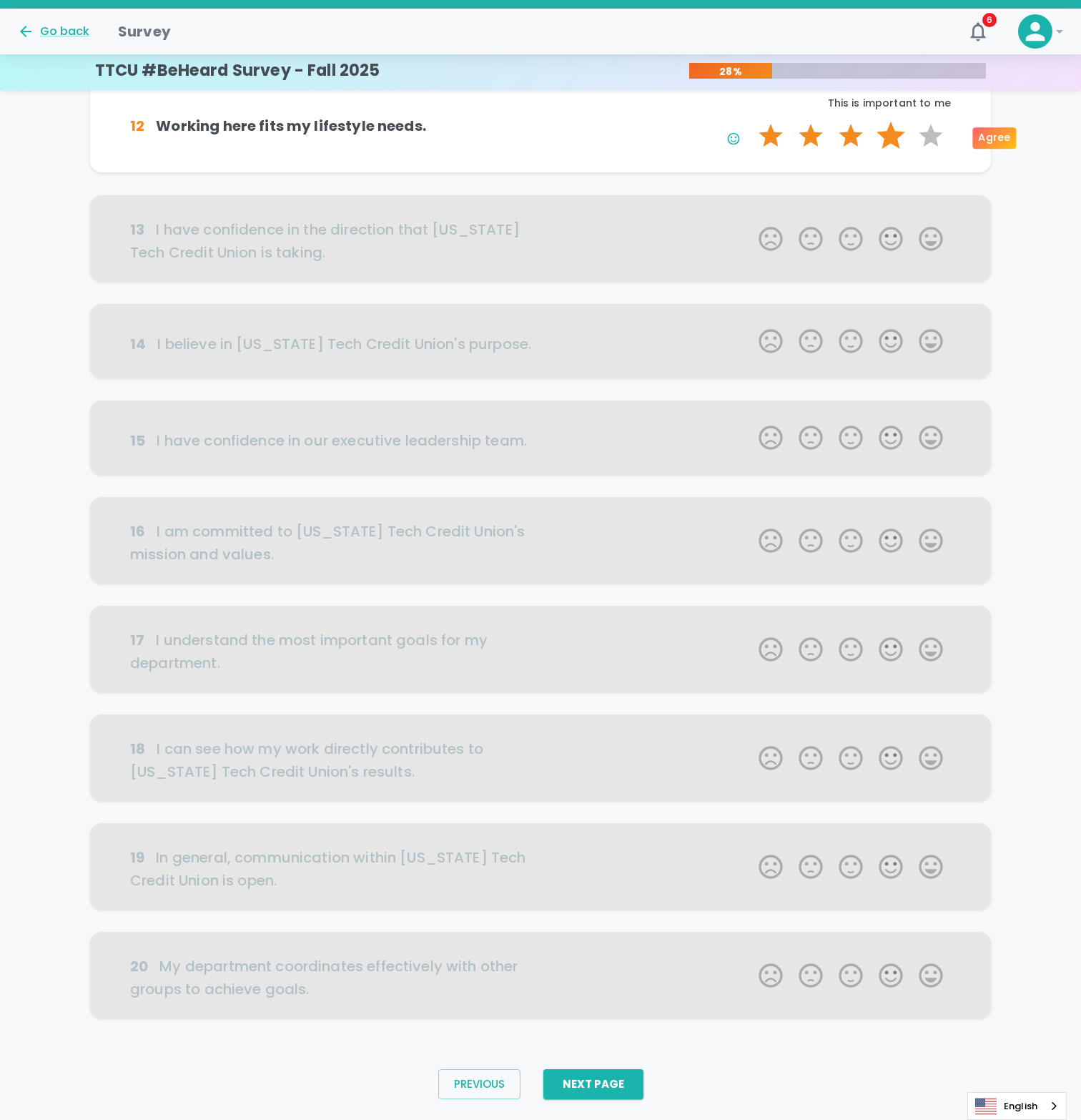
scroll to position [214, 0]
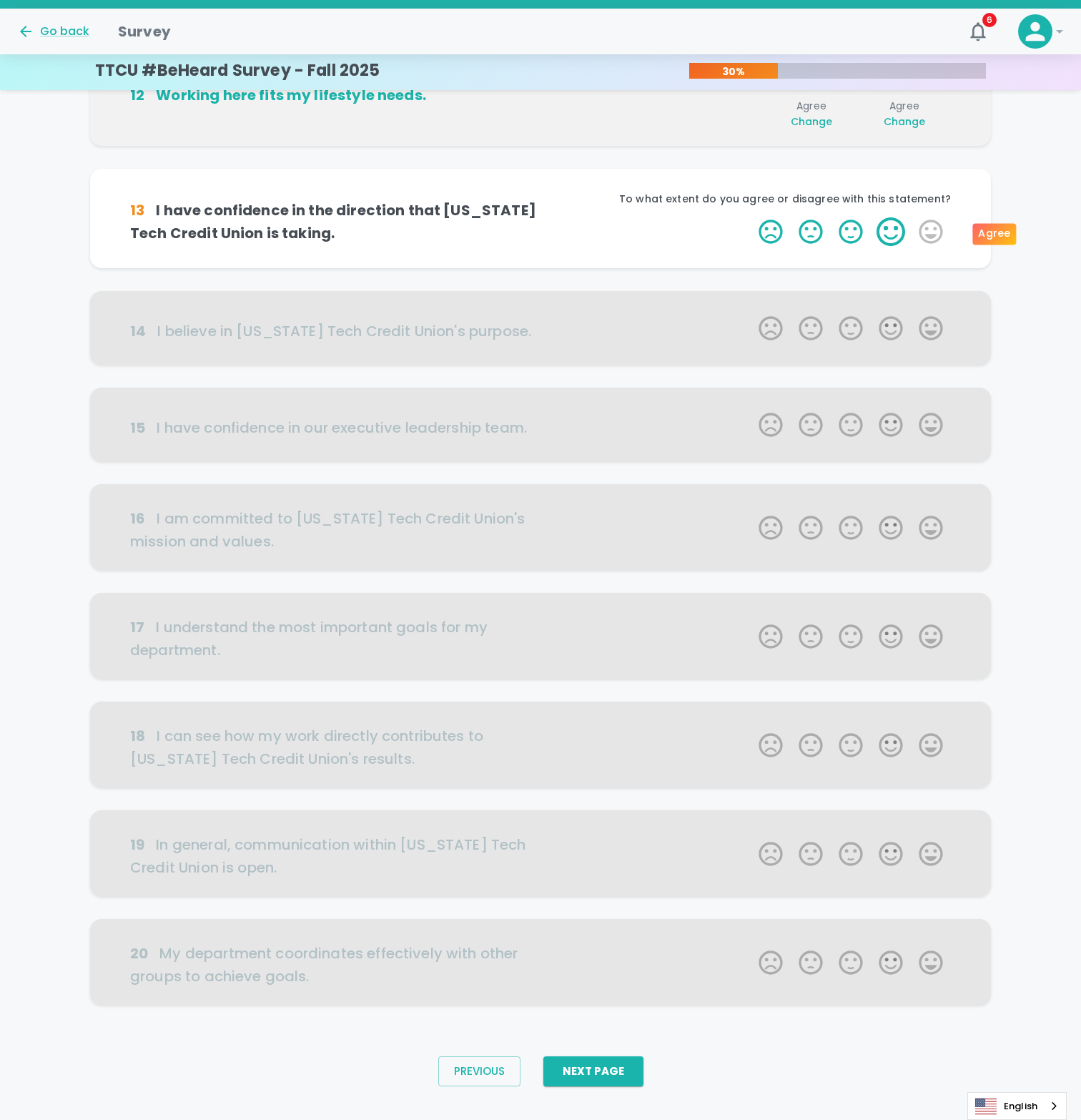
click at [895, 224] on label "4 Stars" at bounding box center [891, 231] width 40 height 29
click at [751, 217] on input "4 Stars" at bounding box center [750, 216] width 1 height 1
click at [895, 228] on label "4 Stars" at bounding box center [891, 231] width 40 height 29
click at [751, 217] on input "4 Stars" at bounding box center [750, 216] width 1 height 1
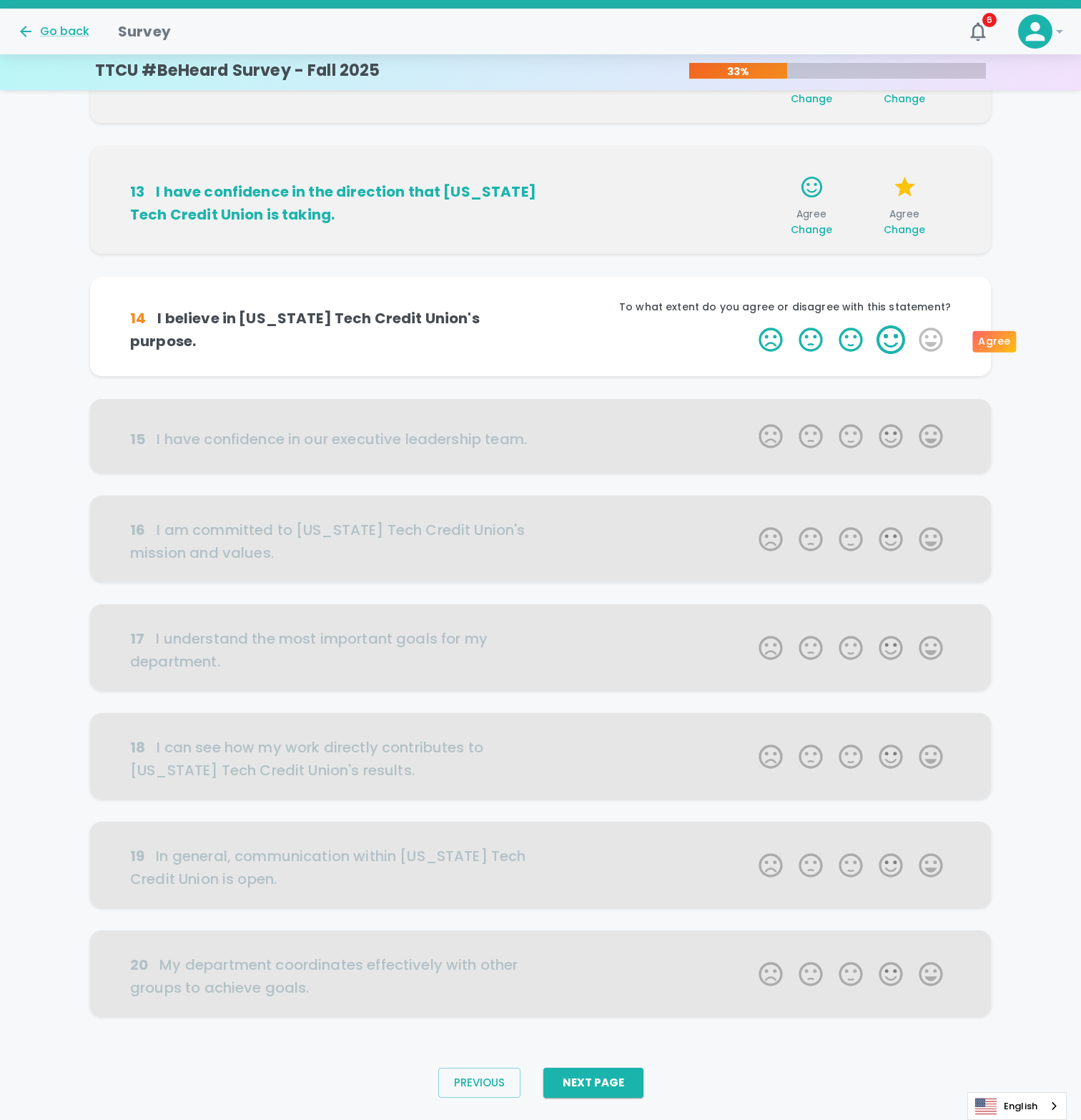
click at [890, 338] on label "4 Stars" at bounding box center [891, 339] width 40 height 29
click at [751, 325] on input "4 Stars" at bounding box center [750, 324] width 1 height 1
click at [890, 338] on label "4 Stars" at bounding box center [891, 339] width 40 height 29
click at [751, 325] on input "4 Stars" at bounding box center [750, 324] width 1 height 1
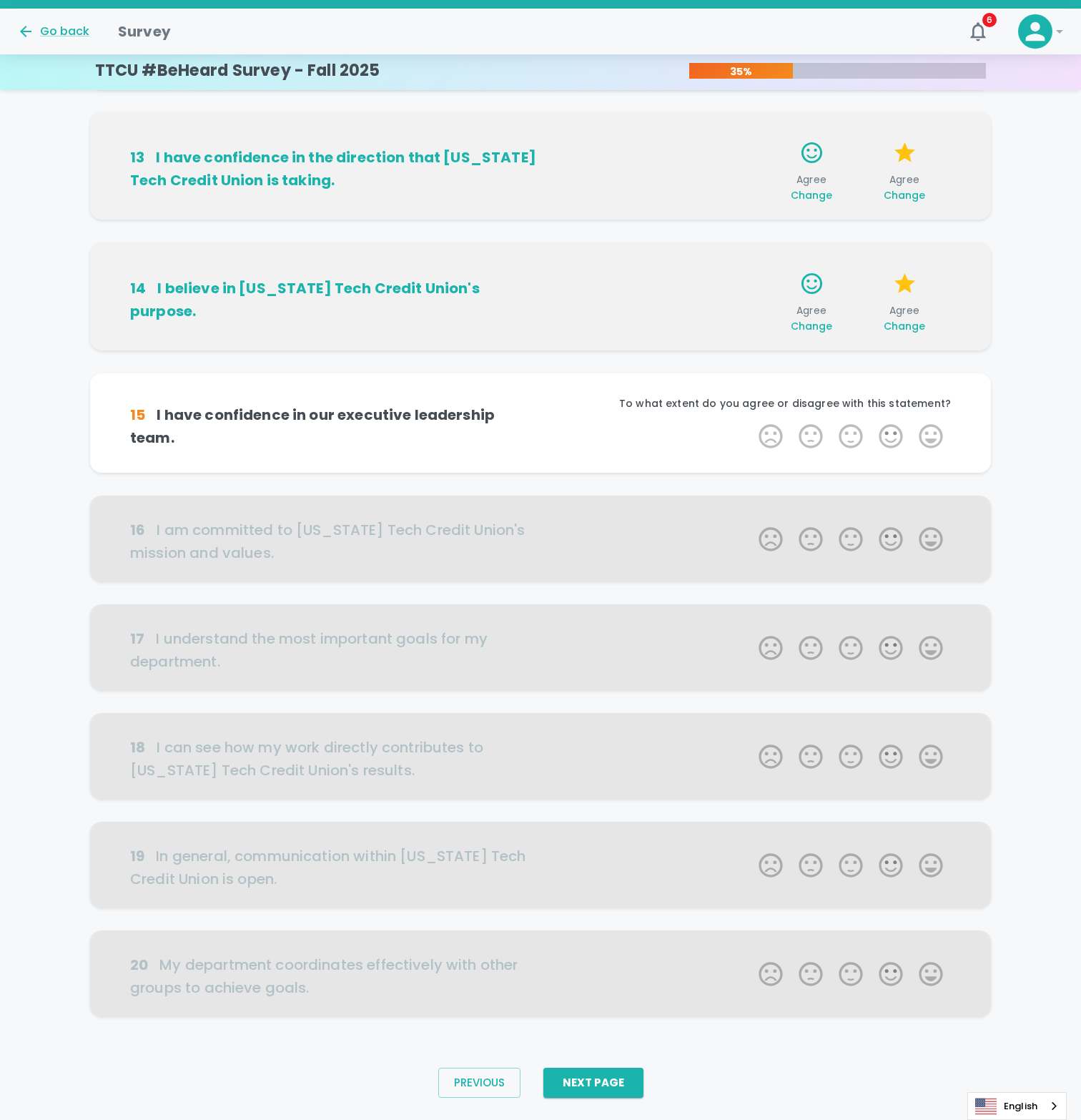
scroll to position [272, 0]
click at [933, 436] on label "5 Stars" at bounding box center [930, 436] width 40 height 29
click at [751, 422] on input "5 Stars" at bounding box center [750, 422] width 1 height 1
click at [933, 439] on label "5 Stars" at bounding box center [930, 436] width 40 height 29
click at [751, 422] on input "5 Stars" at bounding box center [750, 422] width 1 height 1
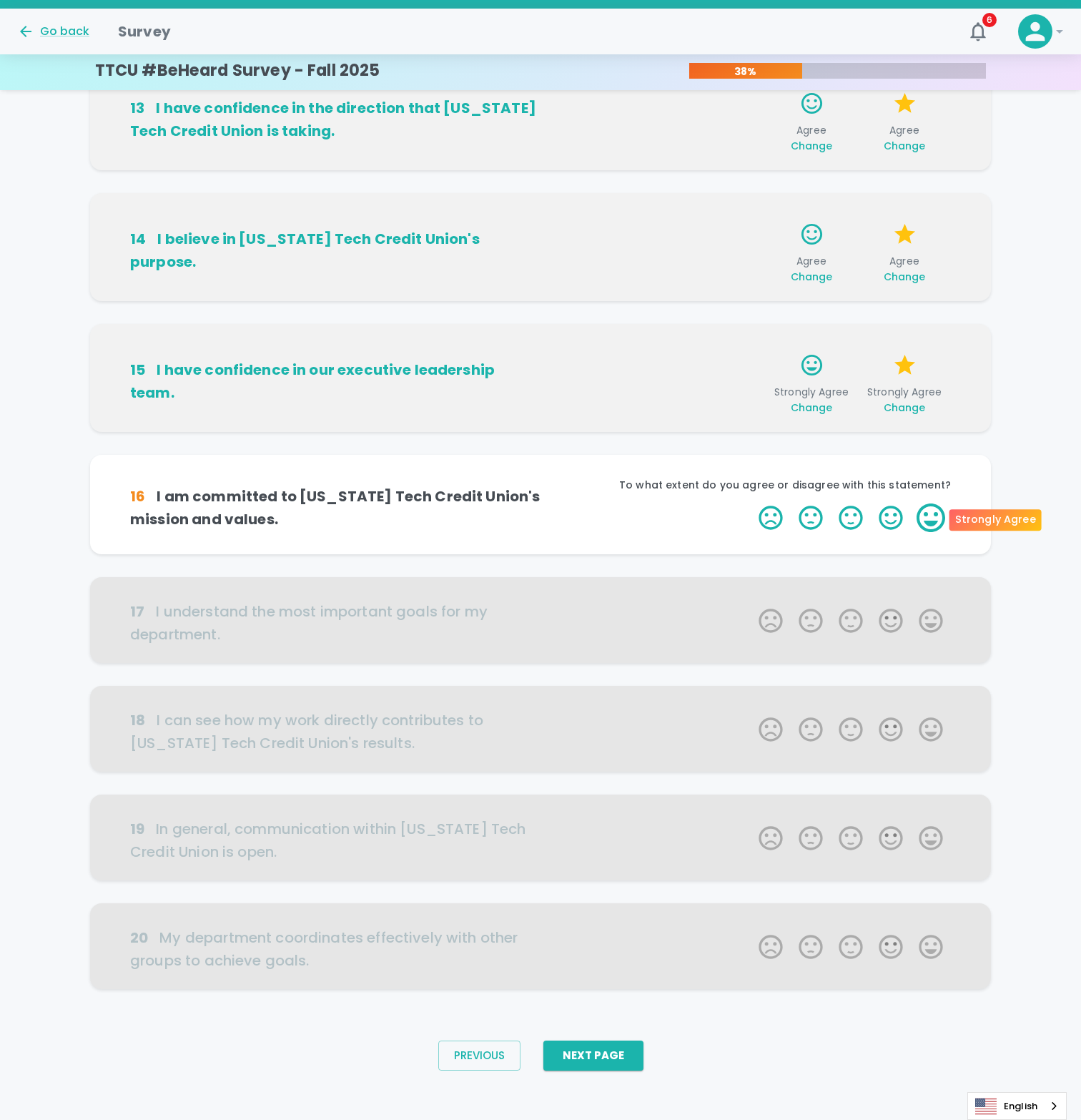
scroll to position [329, 0]
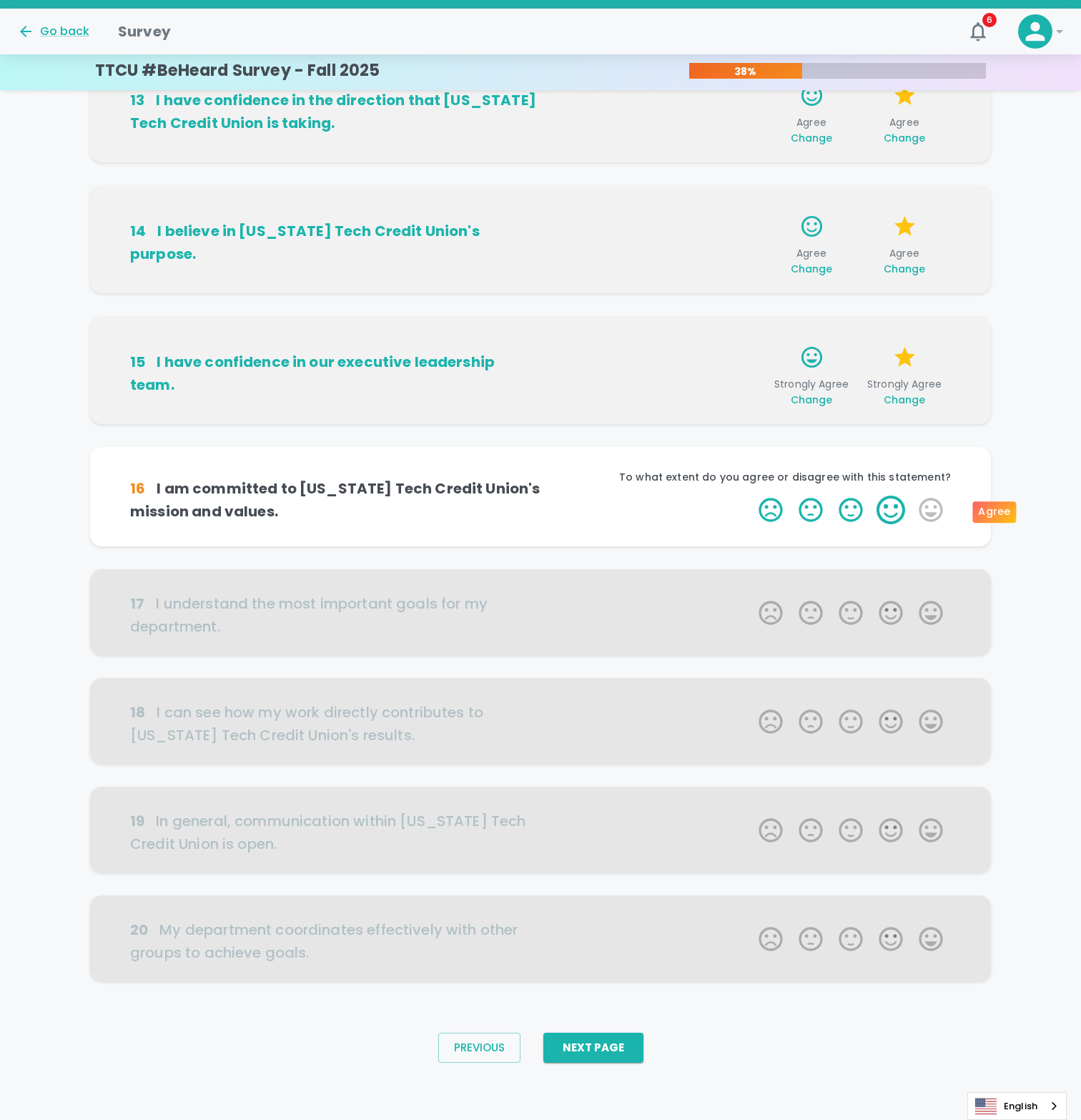
click at [894, 507] on label "4 Stars" at bounding box center [891, 510] width 40 height 29
click at [751, 496] on input "4 Stars" at bounding box center [750, 495] width 1 height 1
click at [895, 514] on label "4 Stars" at bounding box center [891, 510] width 40 height 29
click at [751, 496] on input "4 Stars" at bounding box center [750, 495] width 1 height 1
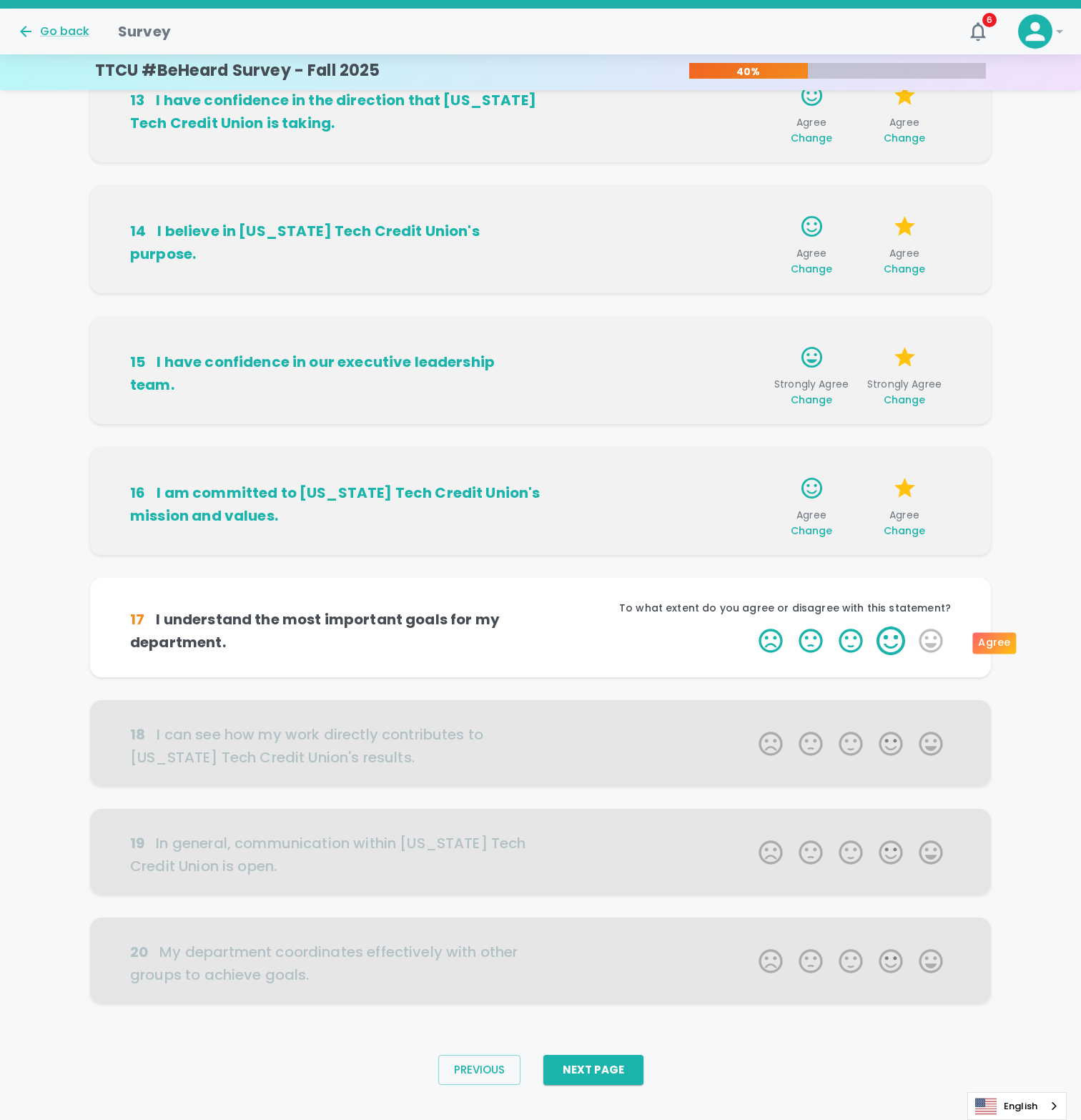
click at [891, 645] on label "4 Stars" at bounding box center [891, 640] width 40 height 29
click at [751, 626] on input "4 Stars" at bounding box center [750, 626] width 1 height 1
click at [893, 650] on label "4 Stars" at bounding box center [891, 640] width 40 height 29
click at [751, 626] on input "4 Stars" at bounding box center [750, 626] width 1 height 1
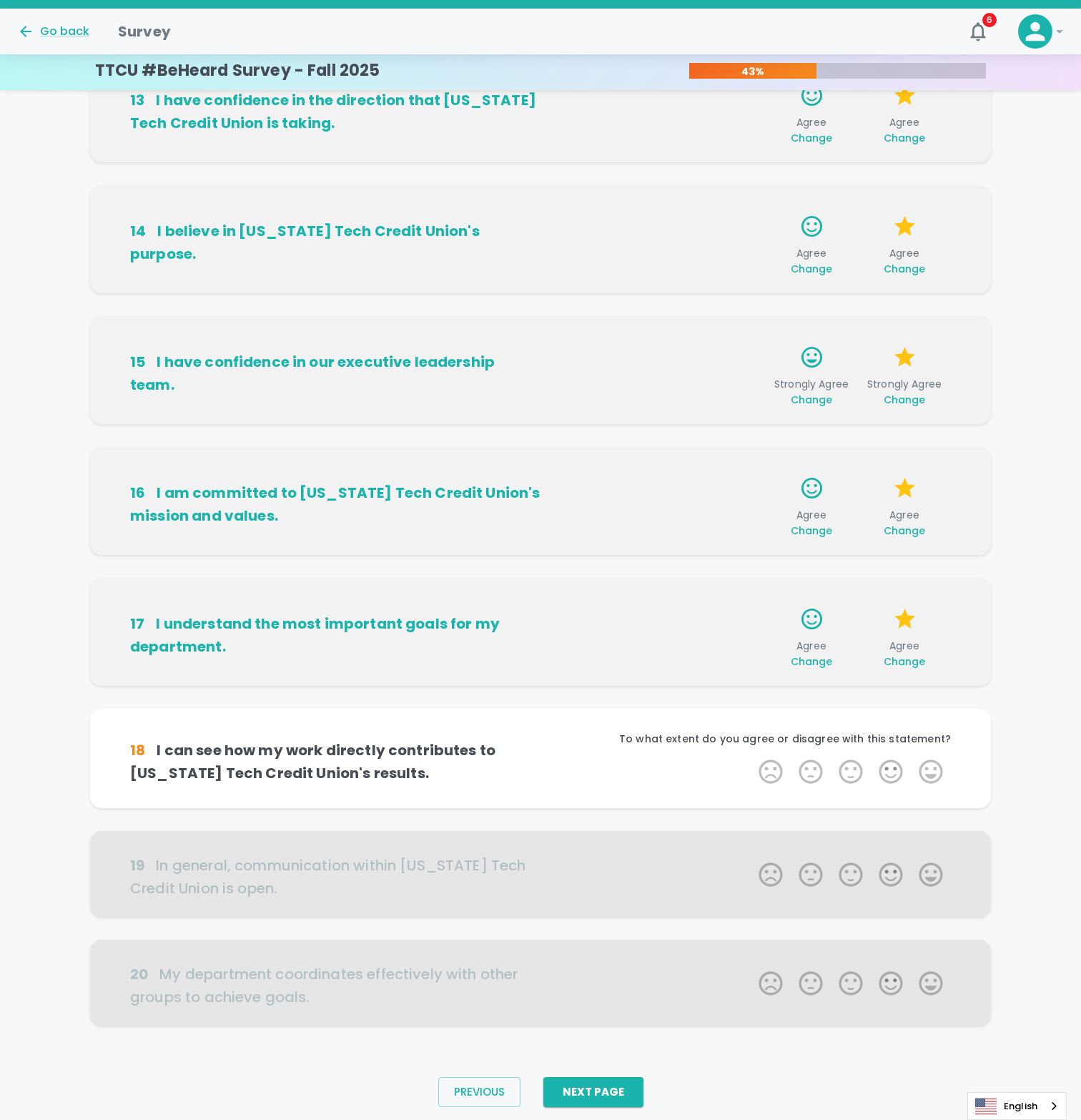
scroll to position [351, 0]
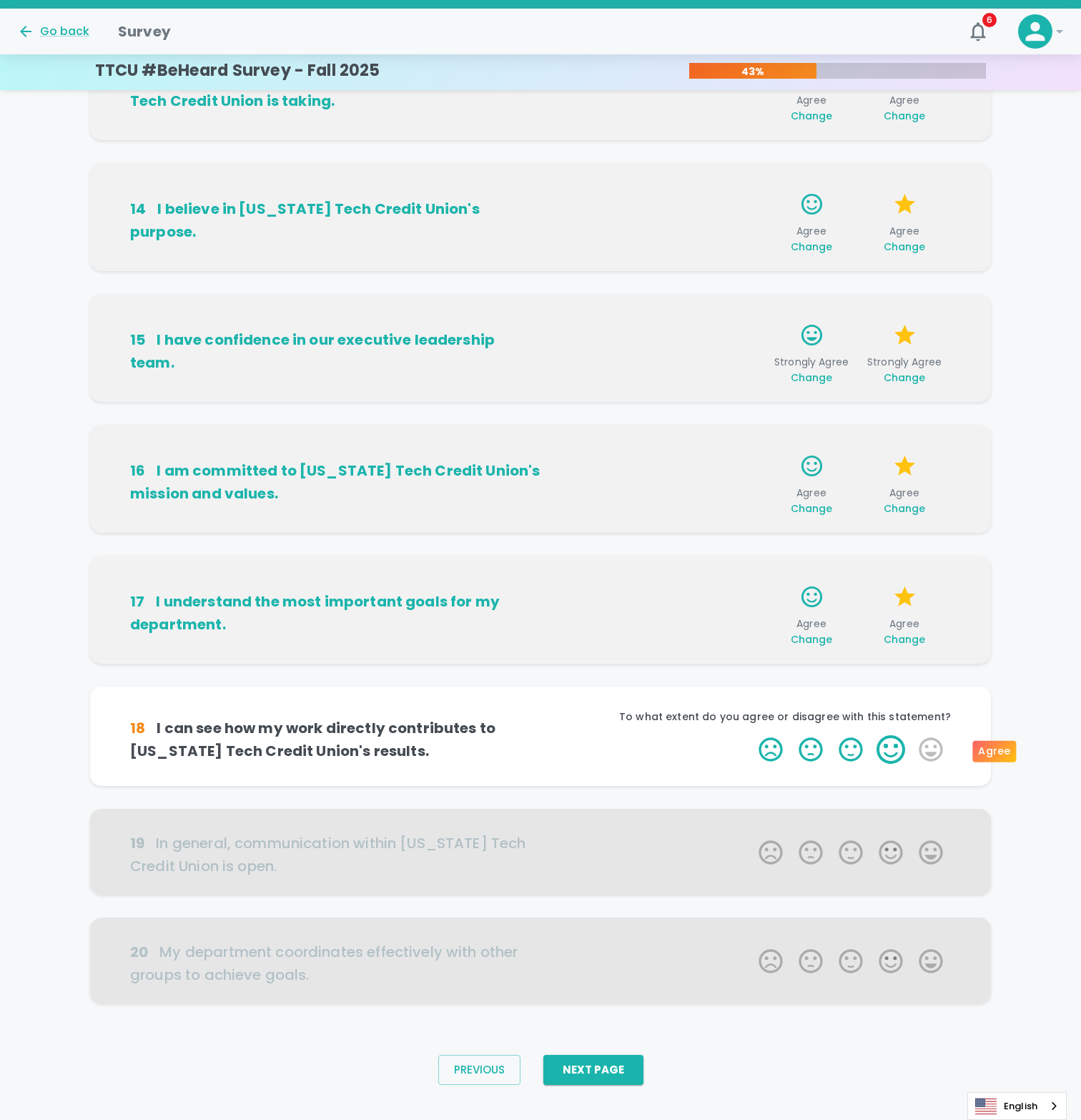
click at [904, 752] on label "4 Stars" at bounding box center [891, 749] width 40 height 29
click at [751, 735] on input "4 Stars" at bounding box center [750, 734] width 1 height 1
click at [898, 755] on label "4 Stars" at bounding box center [891, 749] width 40 height 29
click at [751, 735] on input "4 Stars" at bounding box center [750, 734] width 1 height 1
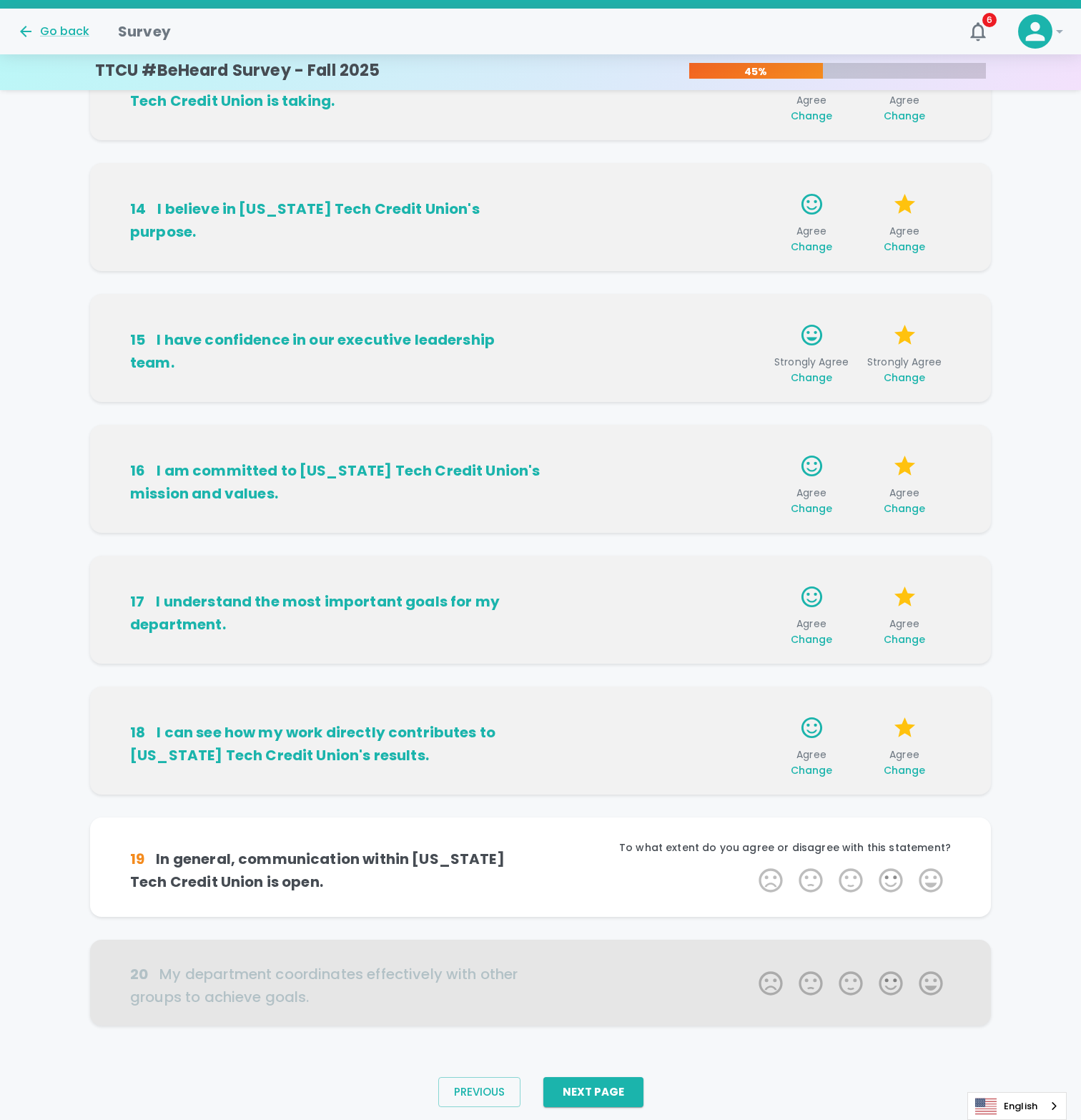
scroll to position [373, 0]
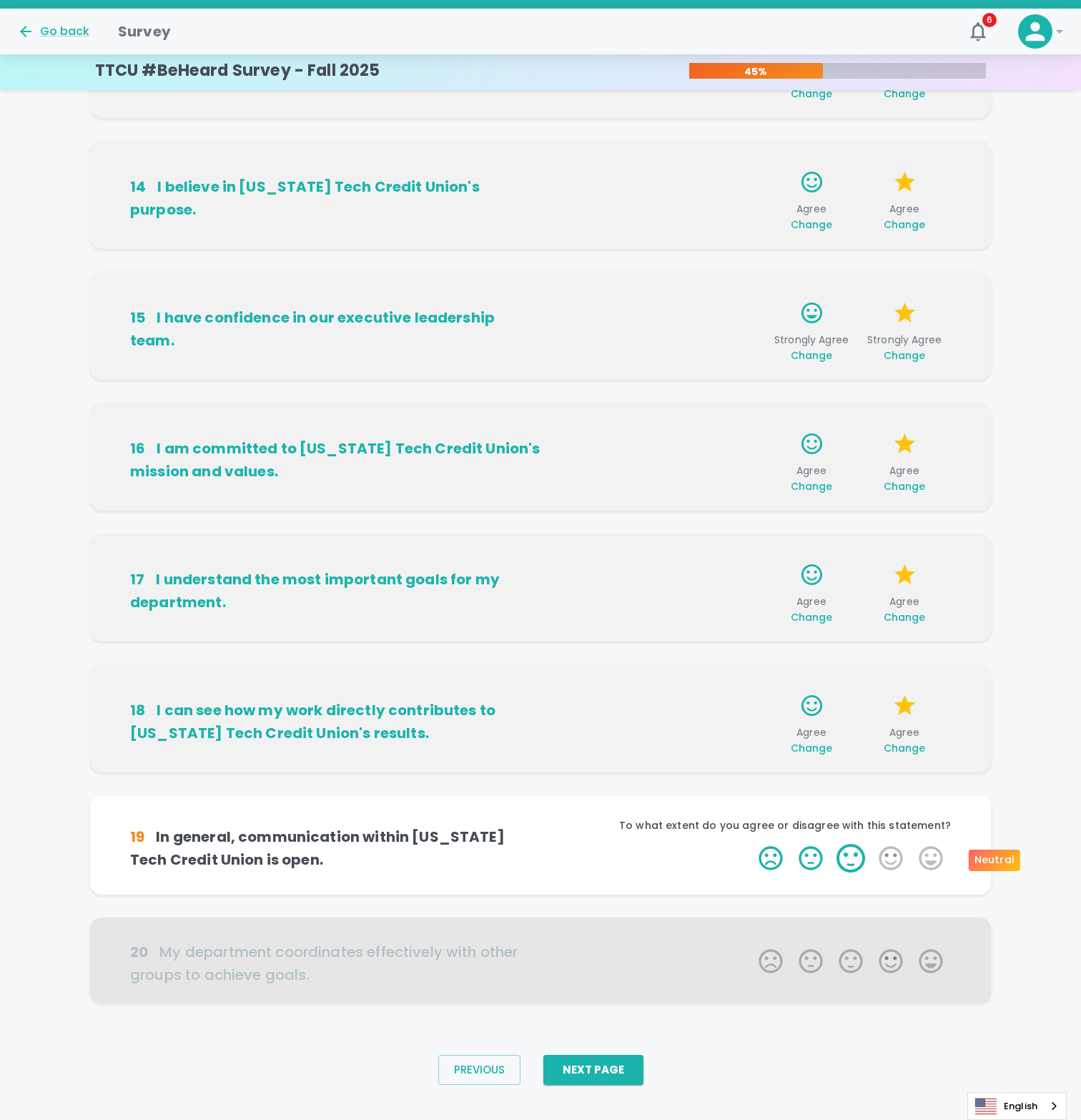
click at [852, 859] on label "3 Stars" at bounding box center [851, 858] width 40 height 29
click at [751, 844] on input "3 Stars" at bounding box center [750, 843] width 1 height 1
click at [852, 859] on label "3 Stars" at bounding box center [851, 858] width 40 height 29
click at [751, 844] on input "3 Stars" at bounding box center [750, 843] width 1 height 1
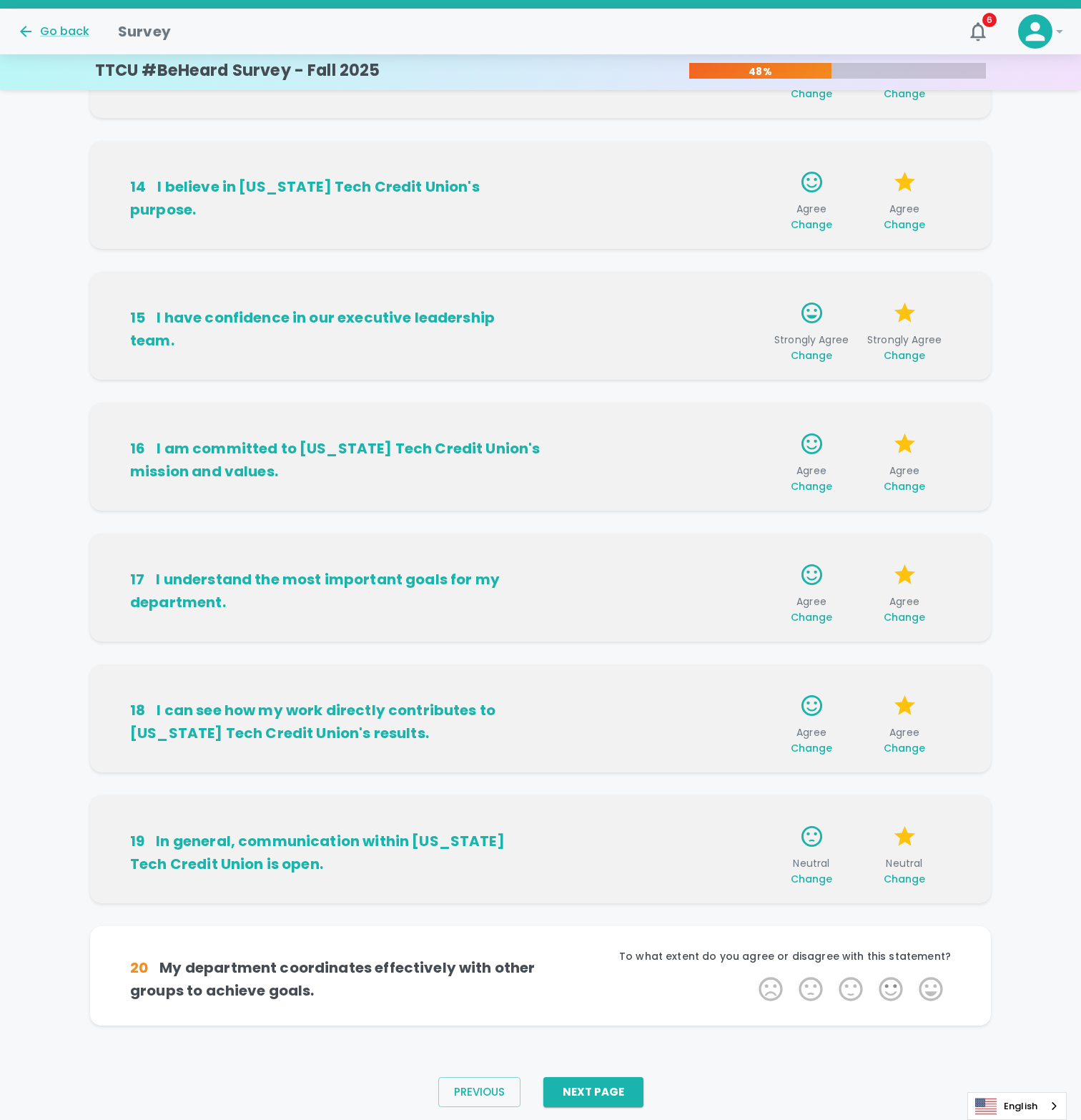
scroll to position [395, 0]
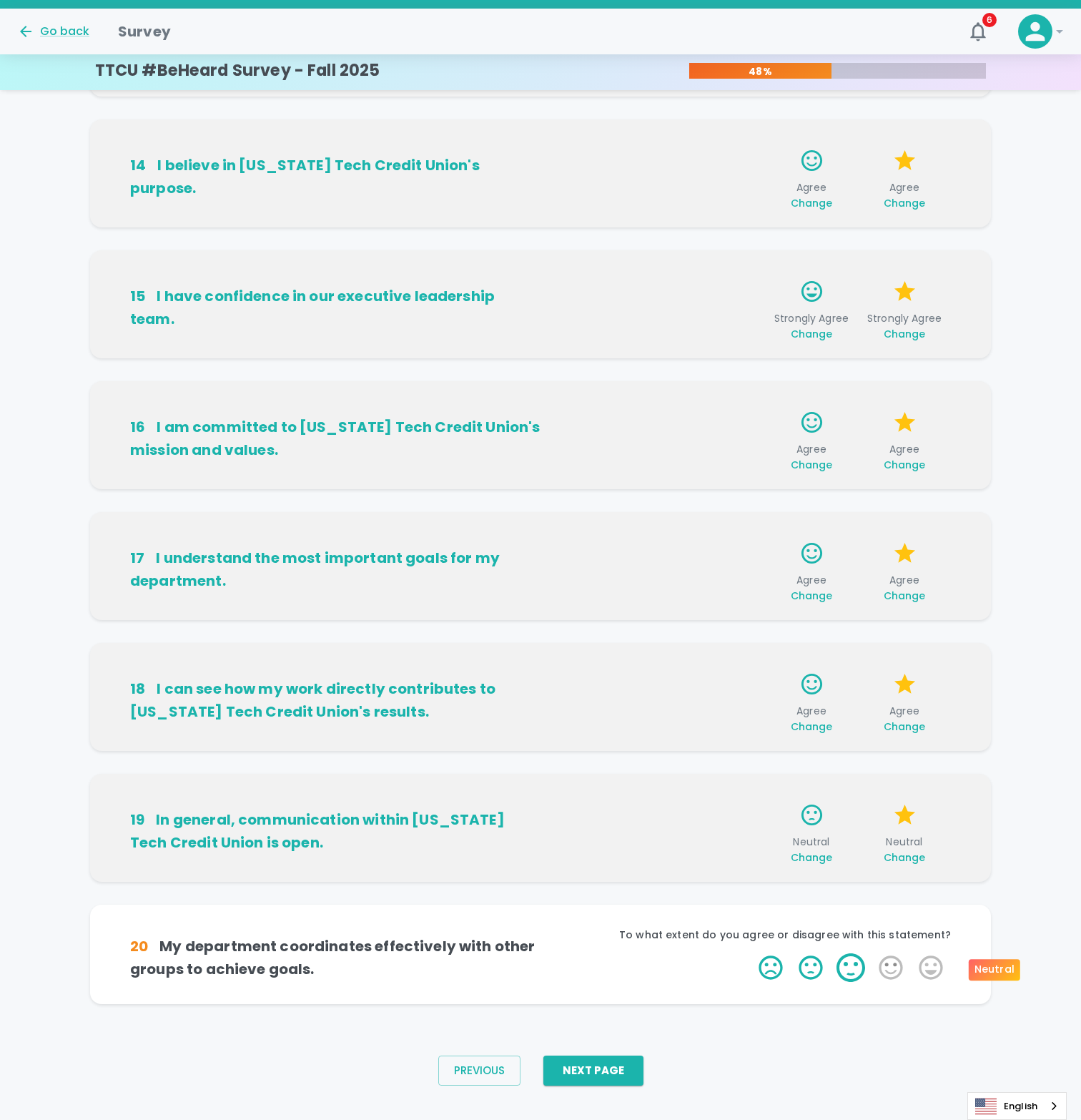
click at [853, 969] on label "3 Stars" at bounding box center [851, 967] width 40 height 29
click at [751, 953] on input "3 Stars" at bounding box center [750, 952] width 1 height 1
click at [818, 970] on label "2 Stars" at bounding box center [810, 967] width 40 height 29
click at [751, 953] on input "2 Stars" at bounding box center [750, 952] width 1 height 1
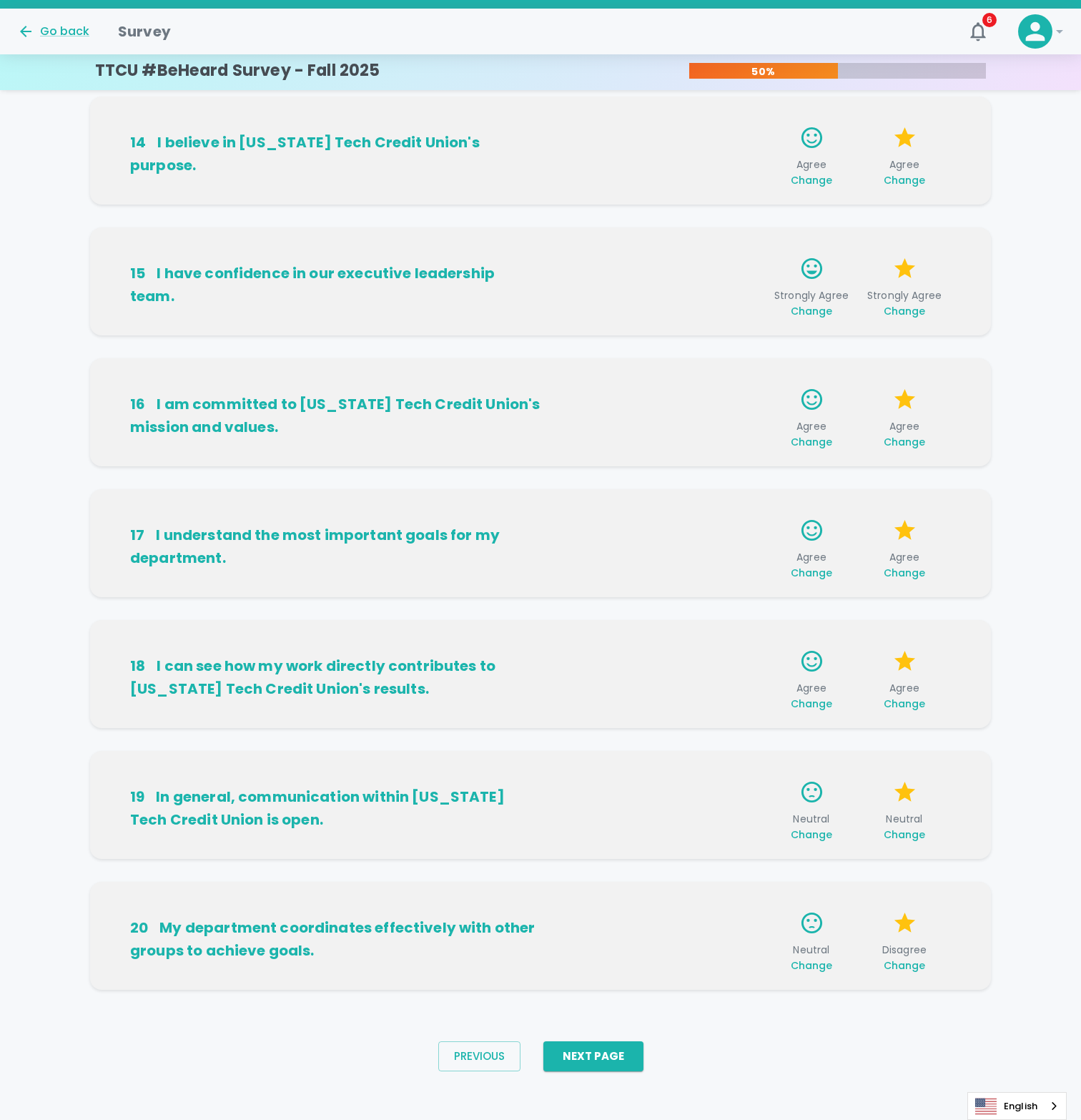
click at [818, 958] on span "Change" at bounding box center [811, 965] width 43 height 14
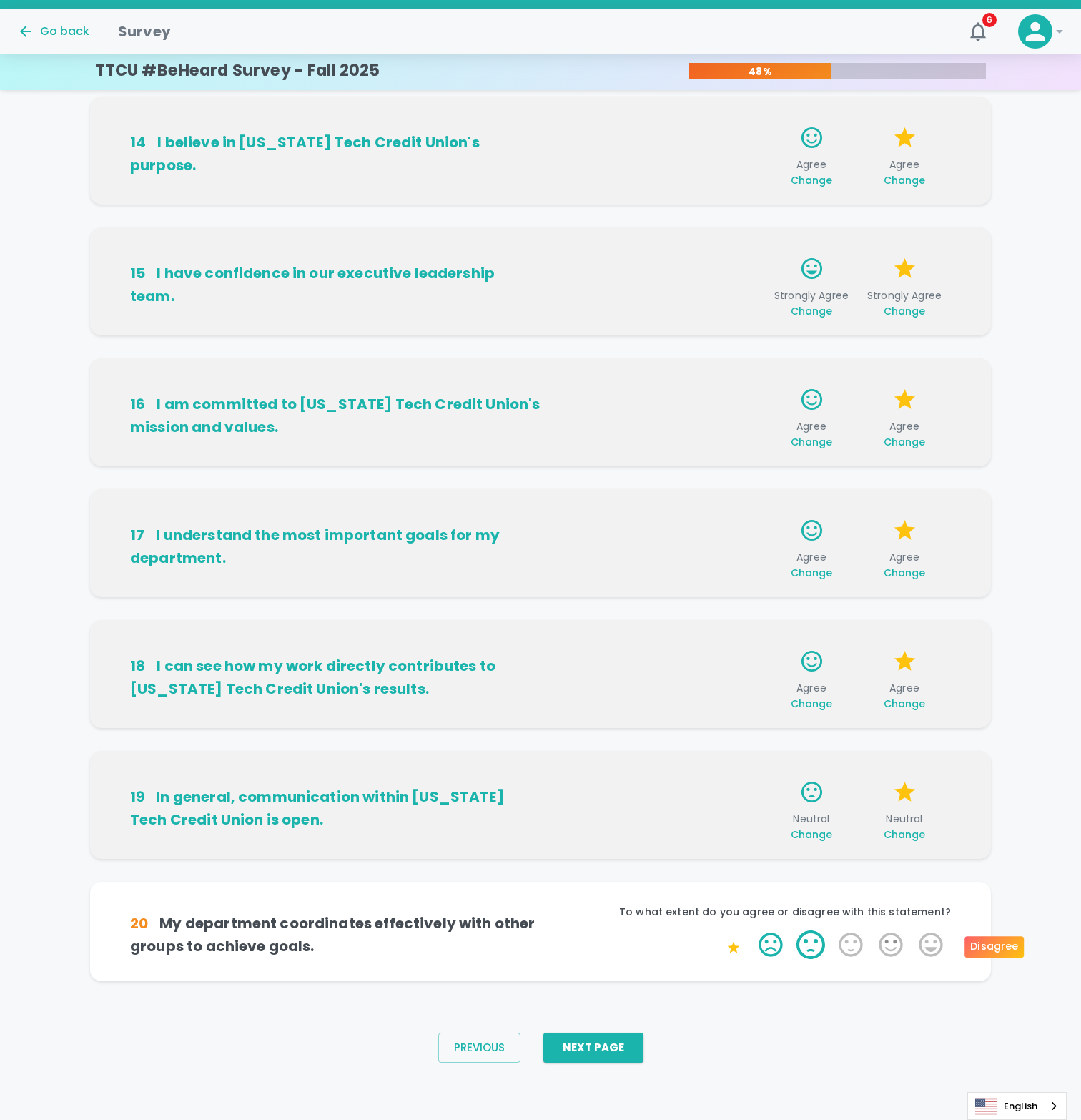
click at [812, 948] on label "2 Stars" at bounding box center [810, 944] width 40 height 29
click at [751, 931] on input "2 Stars" at bounding box center [750, 930] width 1 height 1
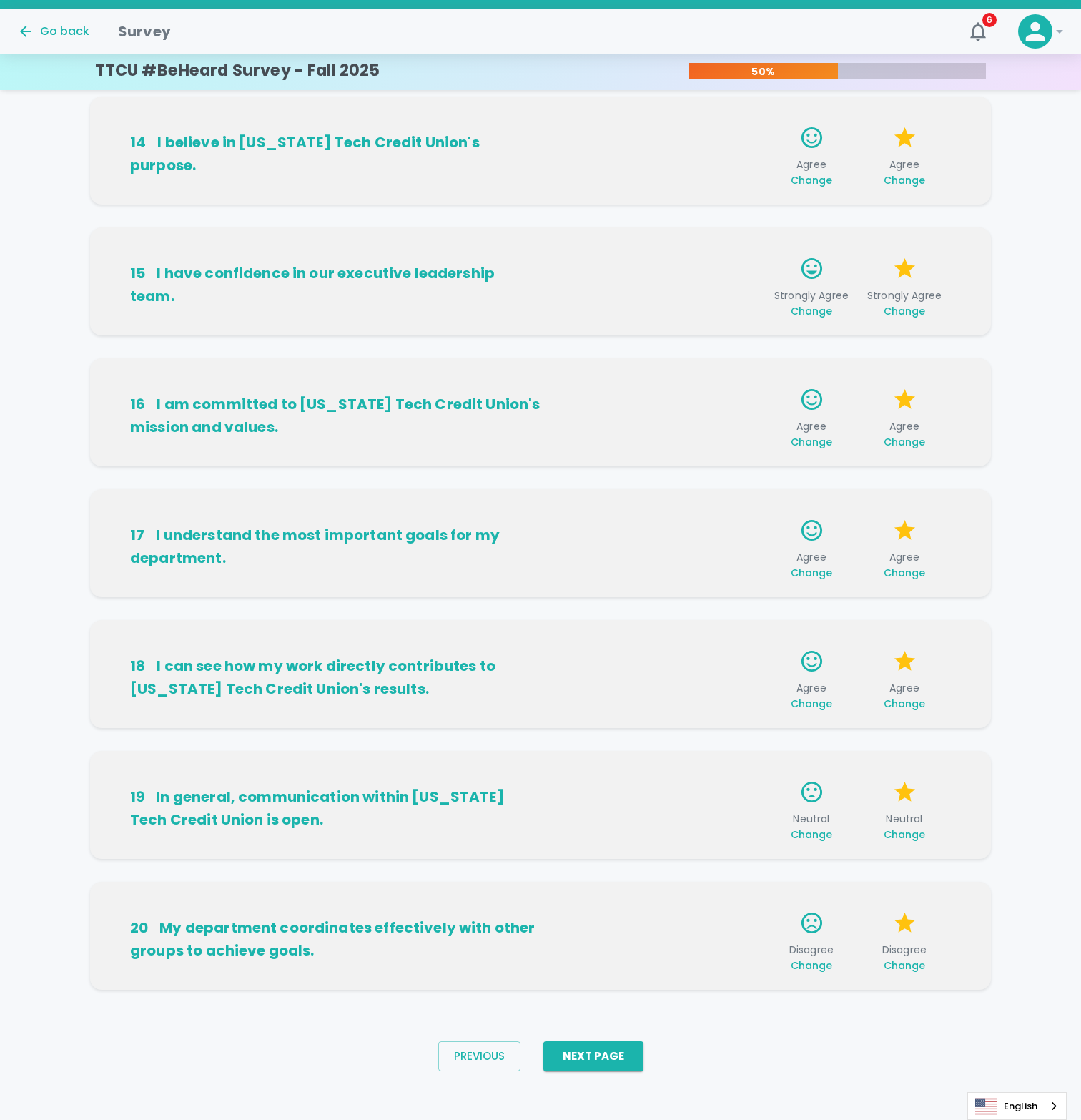
click at [798, 964] on span "Change" at bounding box center [811, 965] width 43 height 14
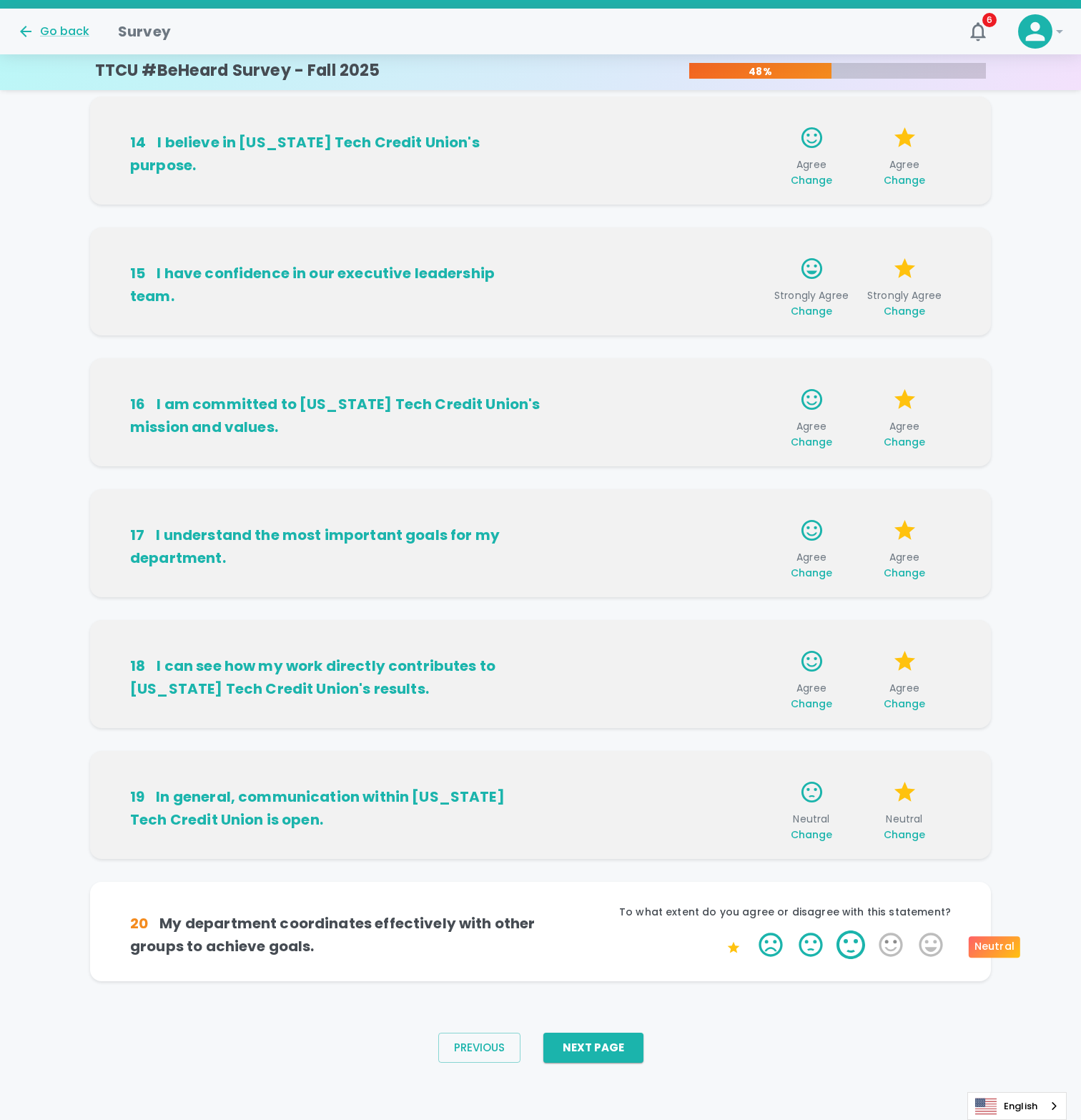
click at [846, 949] on label "3 Stars" at bounding box center [851, 944] width 40 height 29
click at [751, 931] on input "3 Stars" at bounding box center [750, 930] width 1 height 1
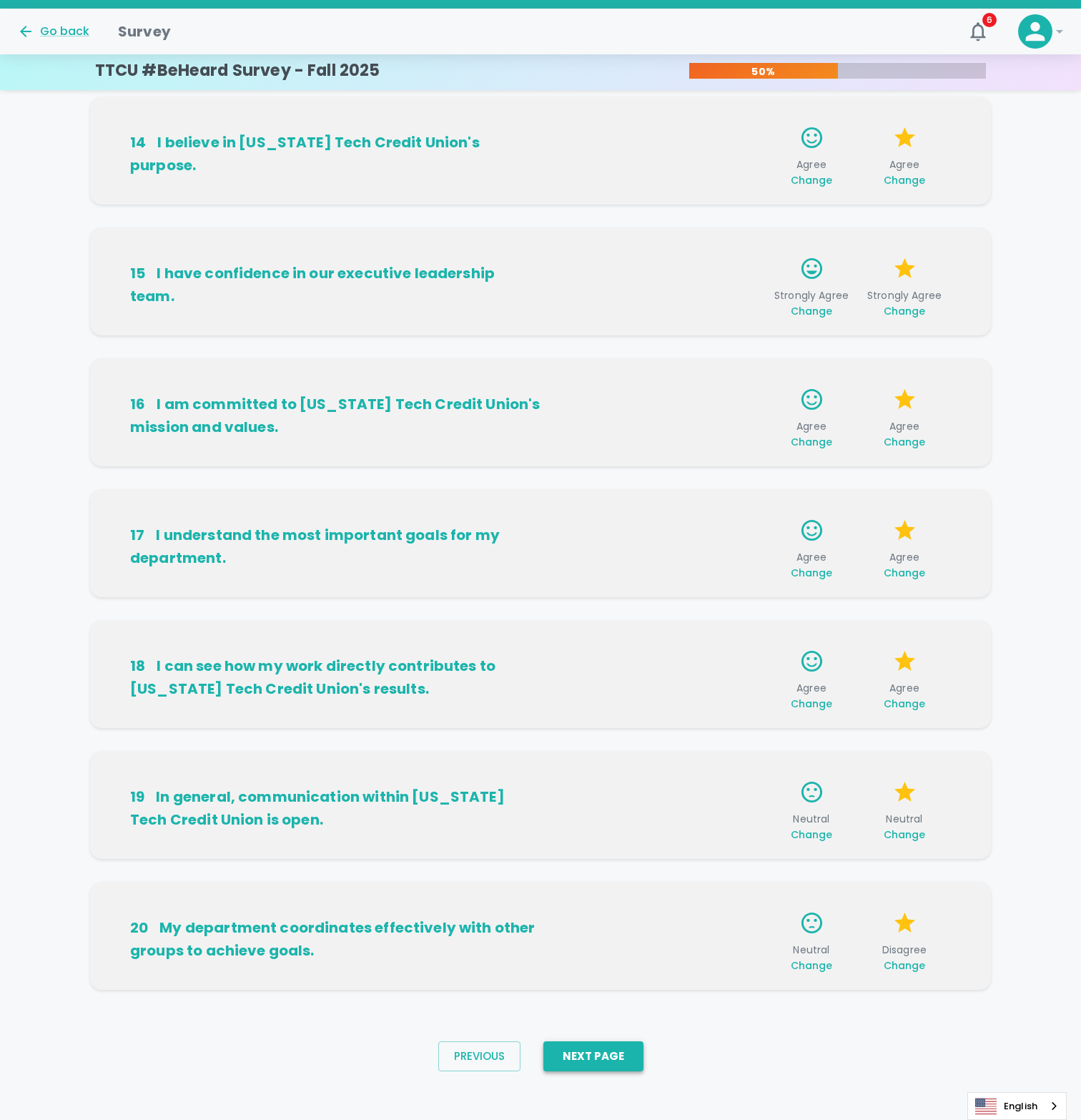
click at [619, 1059] on button "Next Page" at bounding box center [593, 1057] width 100 height 30
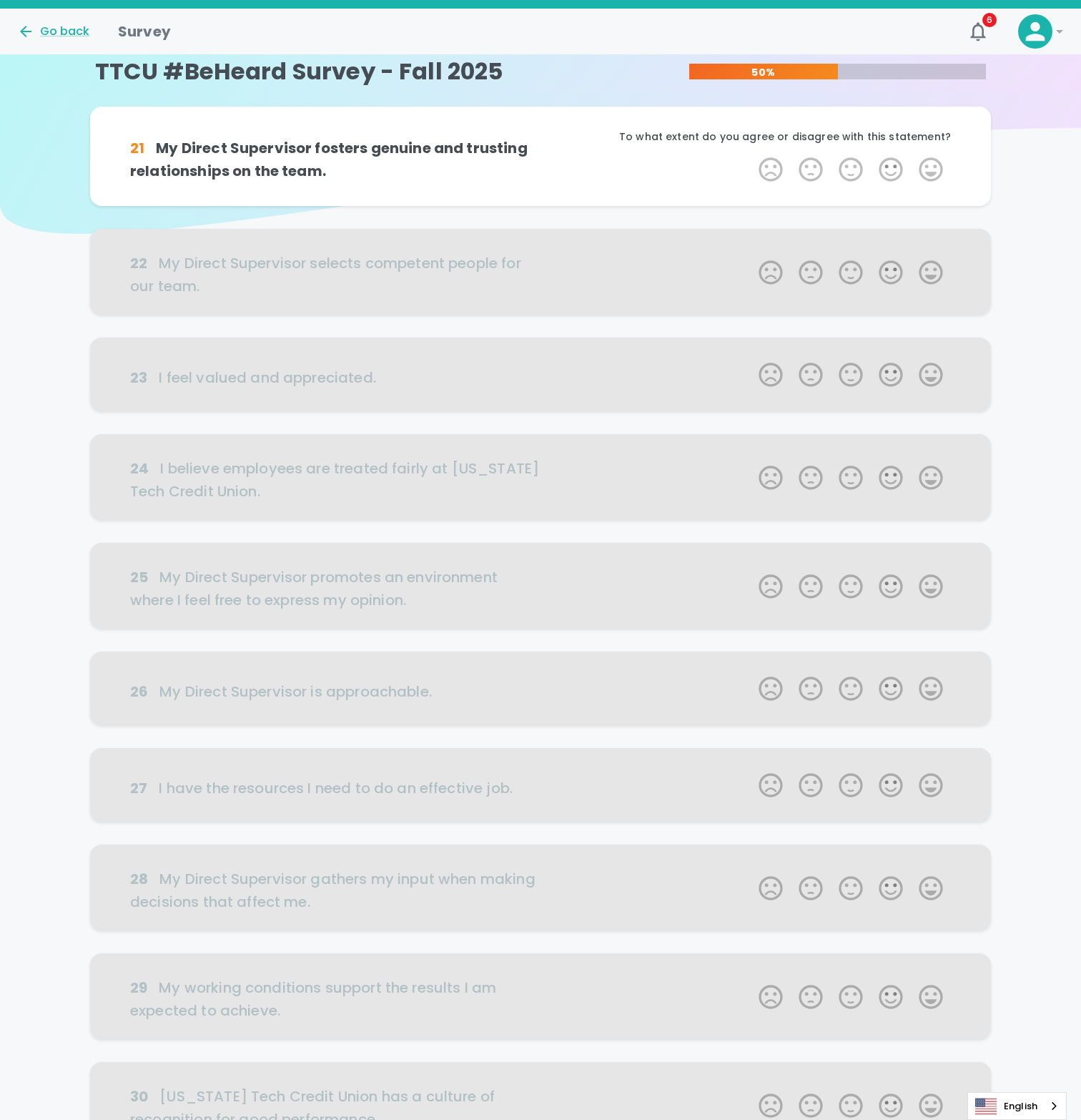
scroll to position [0, 0]
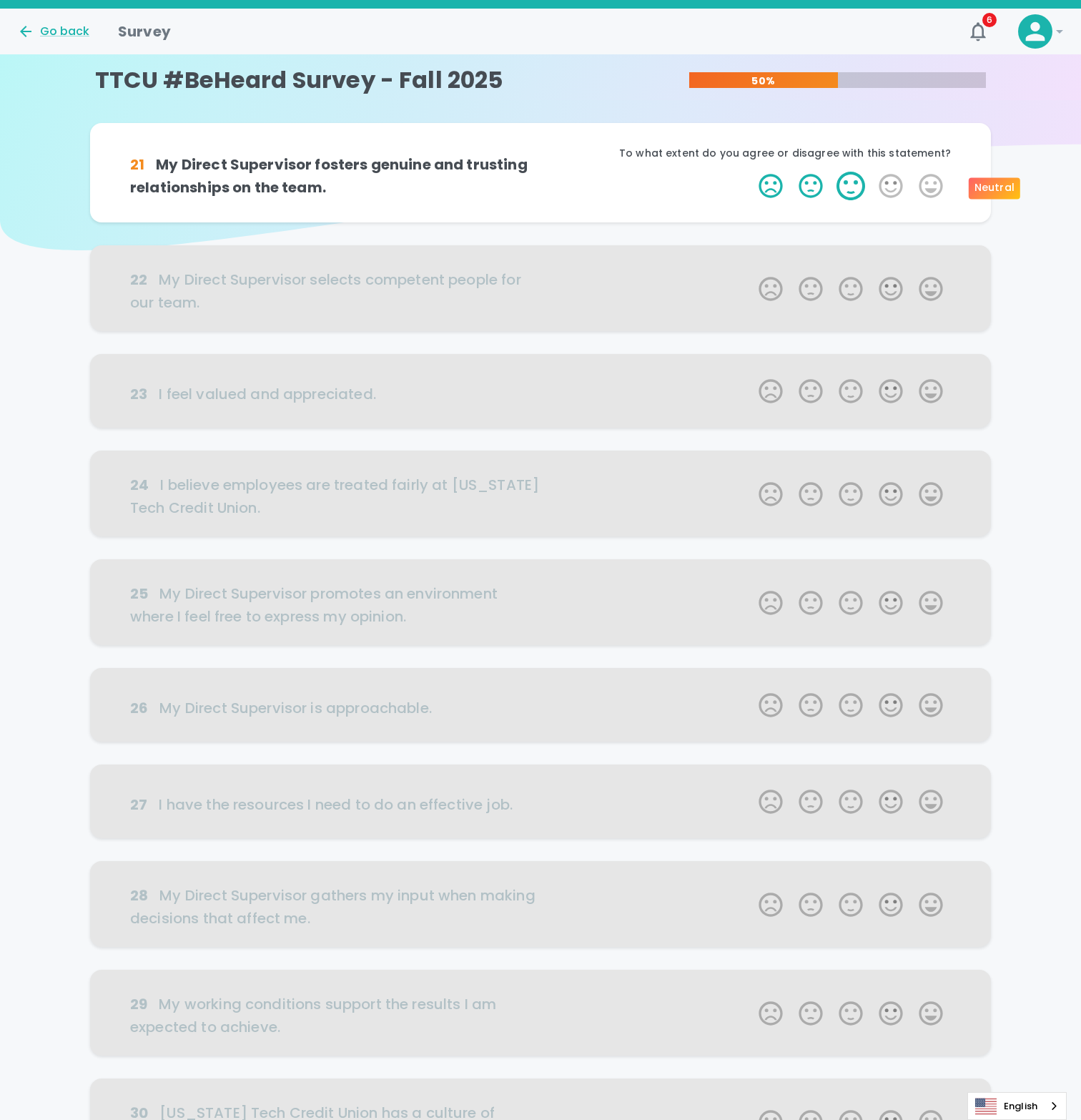
click at [849, 193] on label "3 Stars" at bounding box center [851, 186] width 40 height 29
click at [751, 172] on input "3 Stars" at bounding box center [750, 171] width 1 height 1
click at [849, 193] on label "3 Stars" at bounding box center [851, 186] width 40 height 29
click at [751, 172] on input "3 Stars" at bounding box center [750, 171] width 1 height 1
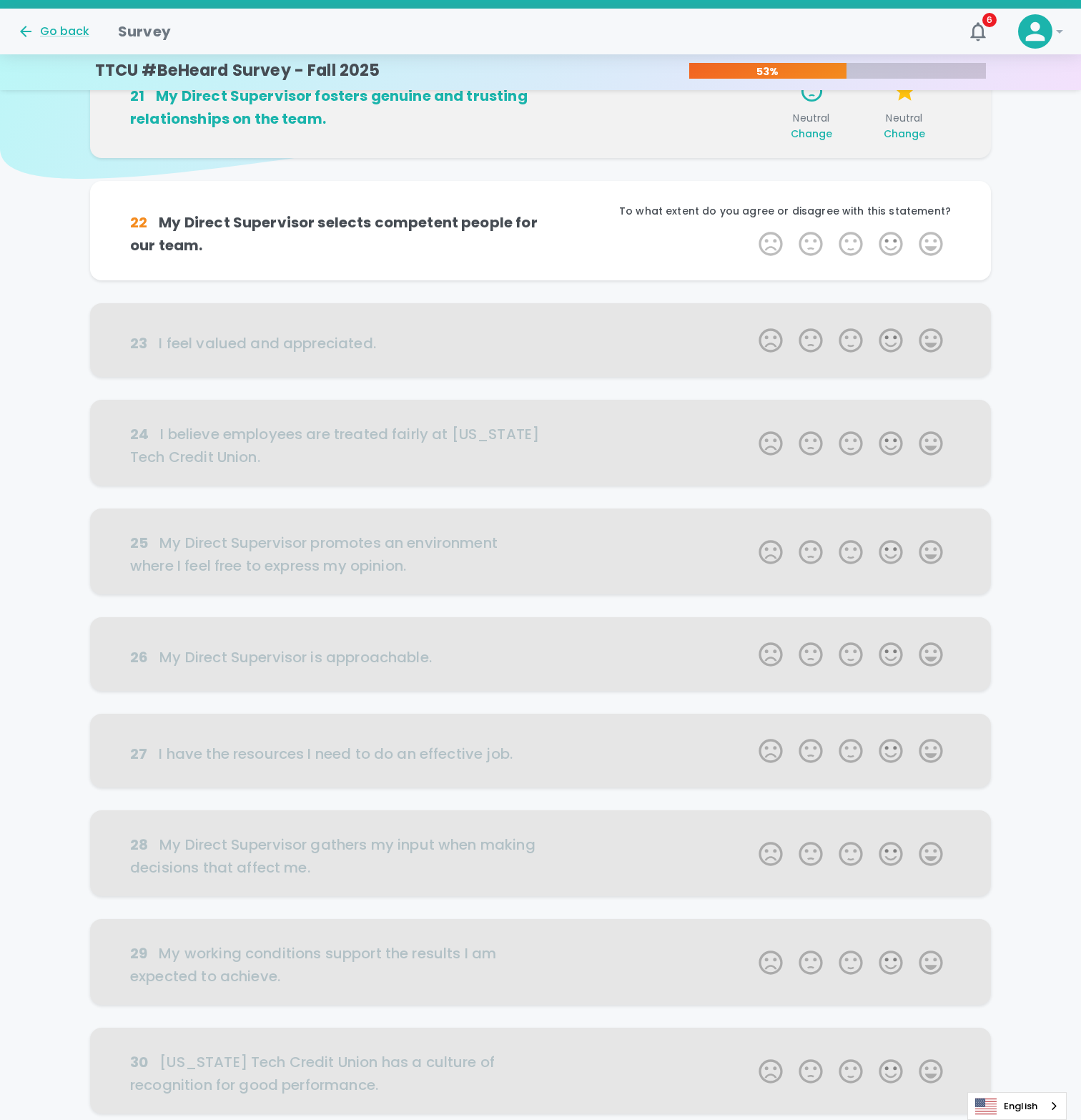
scroll to position [126, 0]
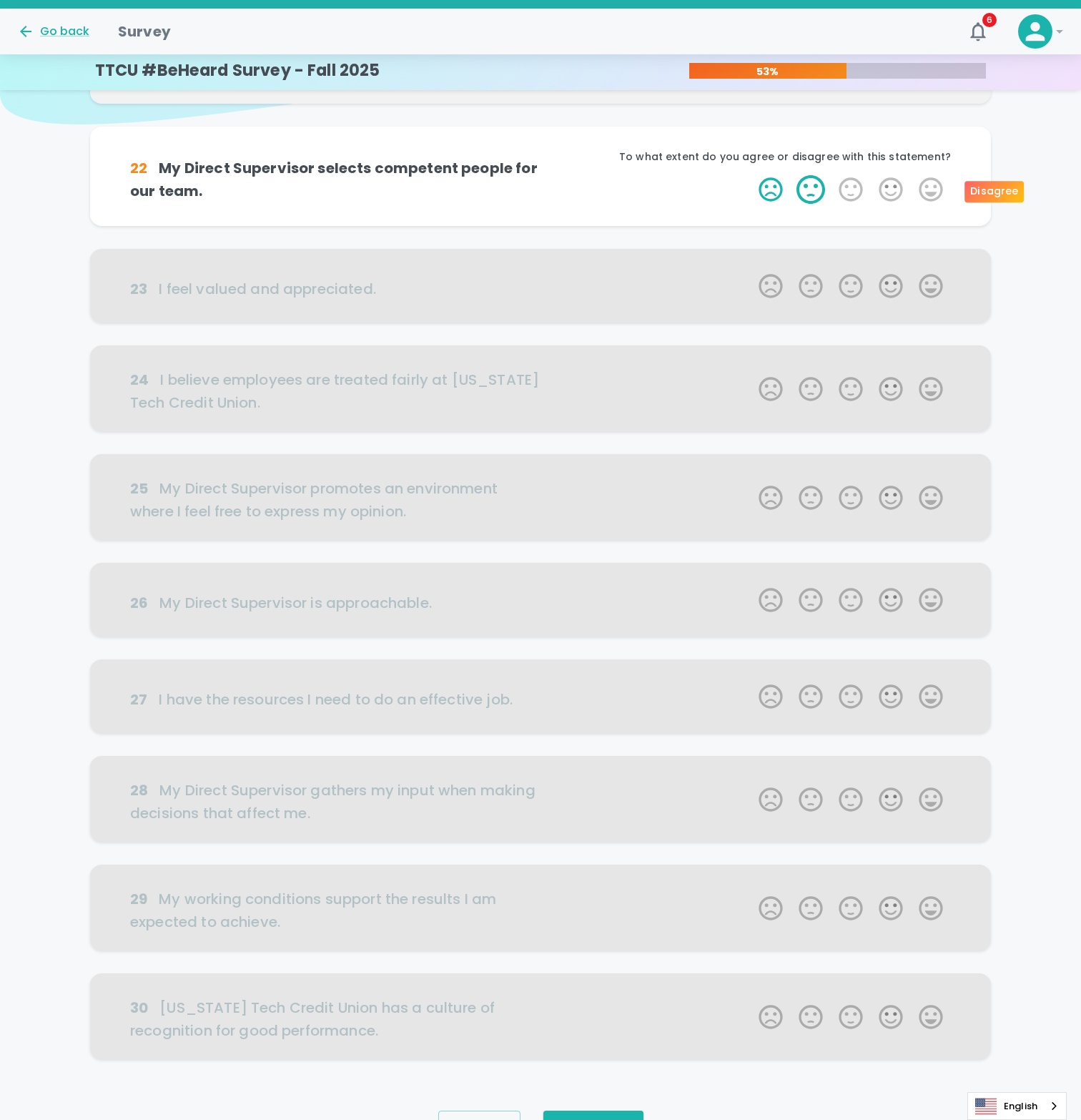
click at [809, 194] on label "2 Stars" at bounding box center [810, 189] width 40 height 29
click at [751, 176] on input "2 Stars" at bounding box center [750, 175] width 1 height 1
click at [810, 195] on label "2 Stars" at bounding box center [810, 189] width 40 height 29
click at [751, 176] on input "2 Stars" at bounding box center [750, 175] width 1 height 1
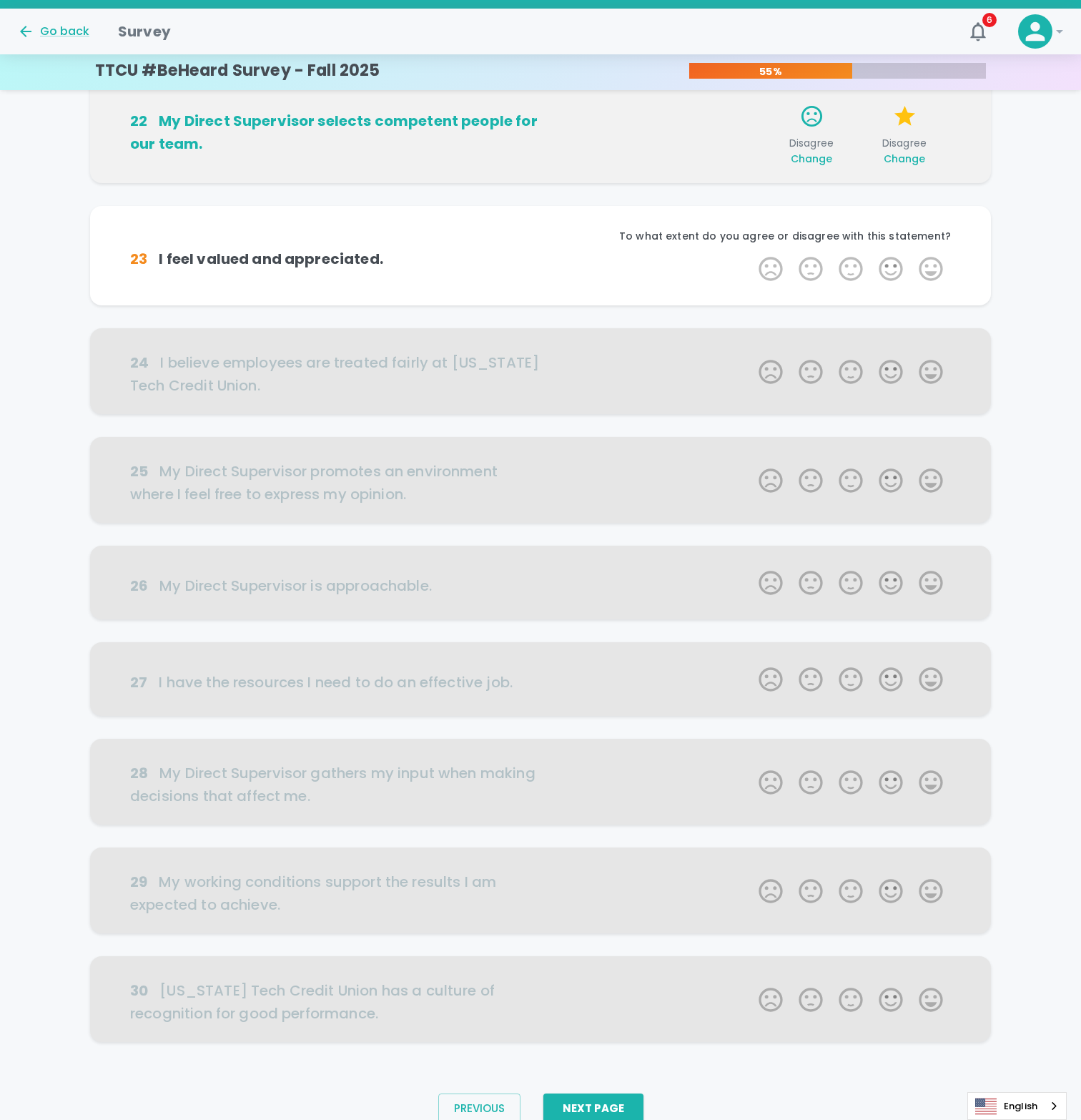
scroll to position [202, 0]
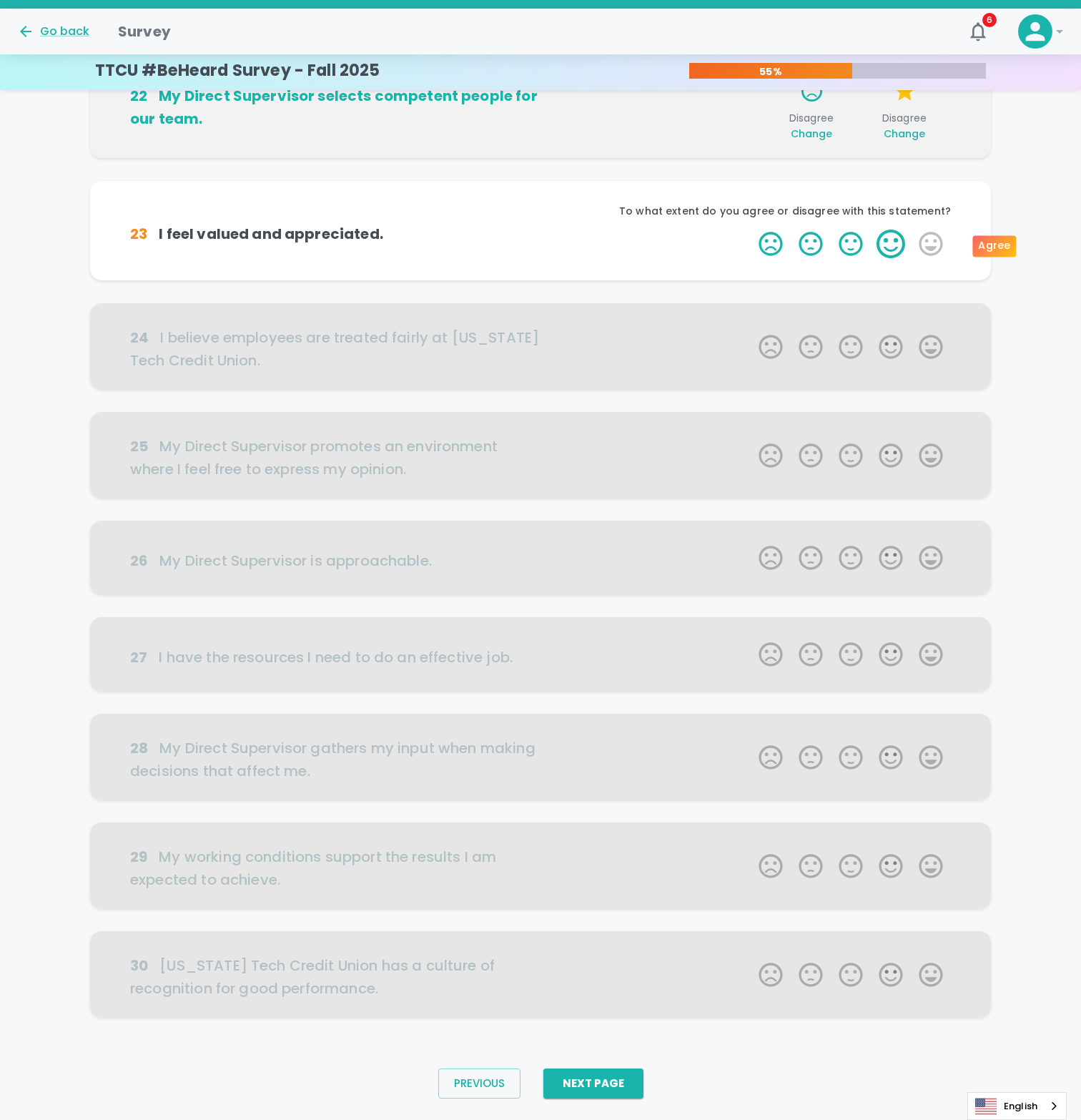
click at [901, 242] on label "4 Stars" at bounding box center [891, 243] width 40 height 29
click at [751, 229] on input "4 Stars" at bounding box center [750, 229] width 1 height 1
click at [898, 252] on label "4 Stars" at bounding box center [891, 243] width 40 height 29
click at [751, 229] on input "4 Stars" at bounding box center [750, 229] width 1 height 1
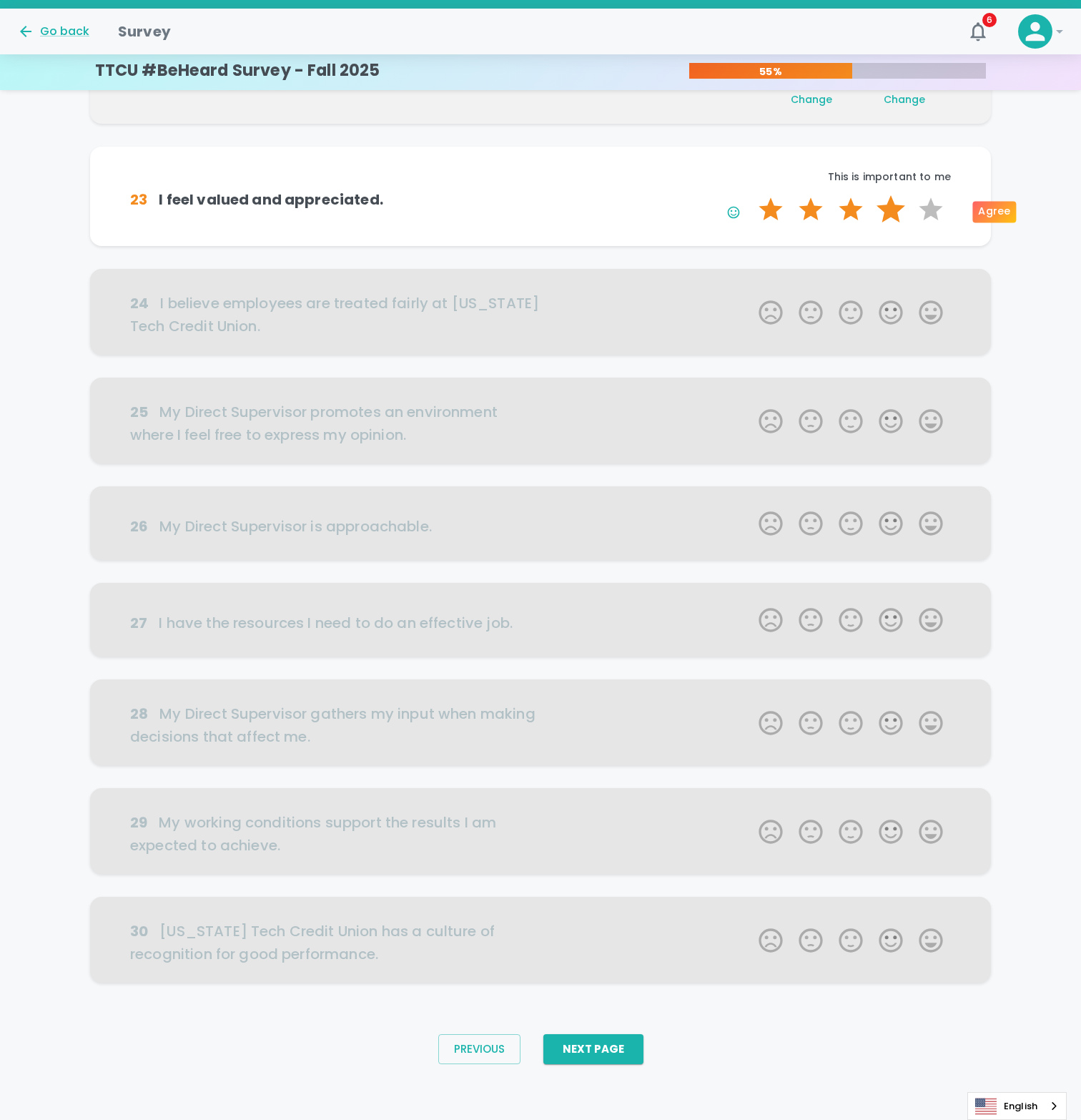
scroll to position [237, 0]
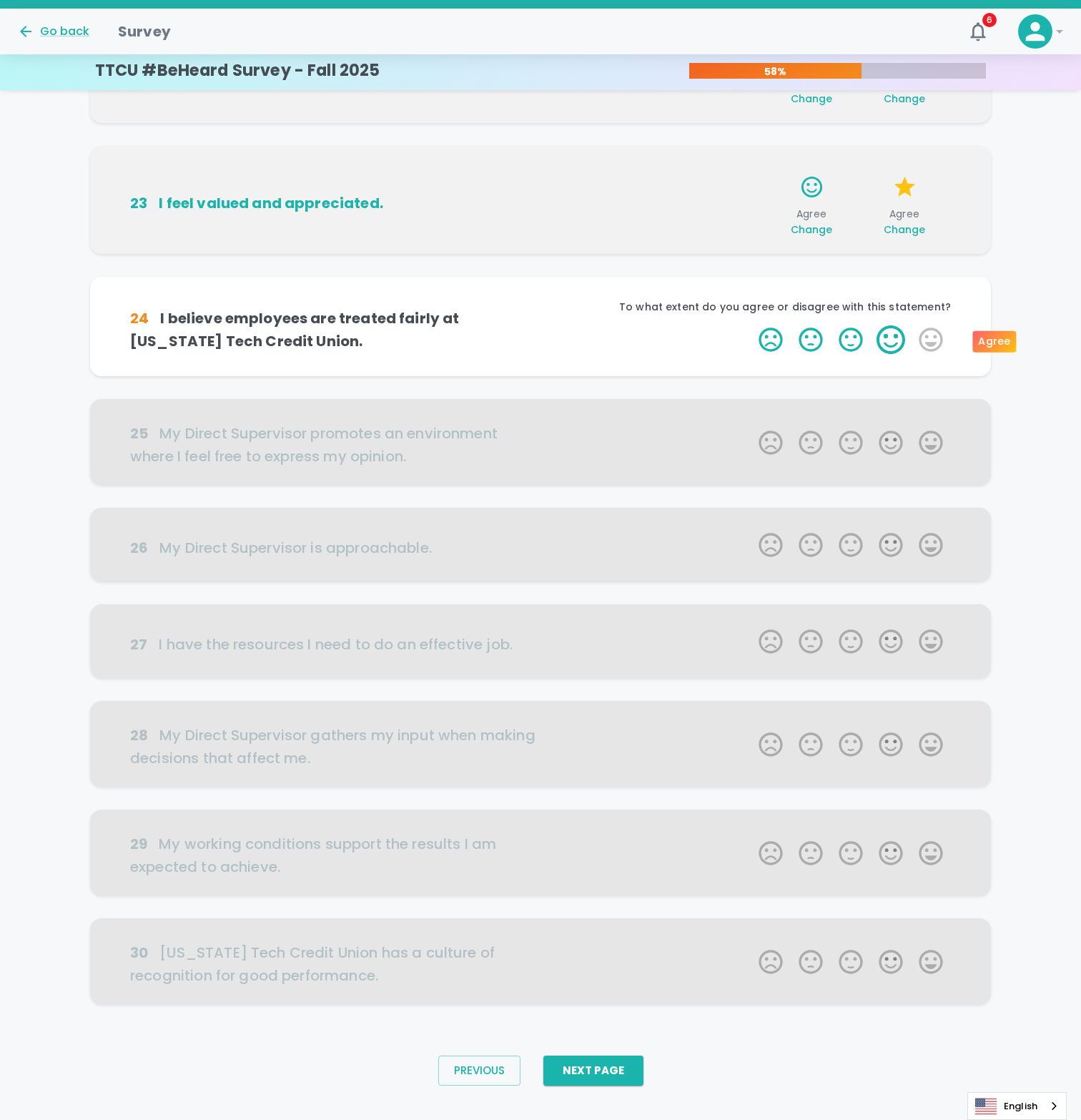
click at [879, 349] on label "4 Stars" at bounding box center [891, 339] width 40 height 29
click at [751, 325] on input "4 Stars" at bounding box center [750, 324] width 1 height 1
click at [888, 347] on label "4 Stars" at bounding box center [891, 339] width 40 height 29
click at [751, 325] on input "4 Stars" at bounding box center [750, 324] width 1 height 1
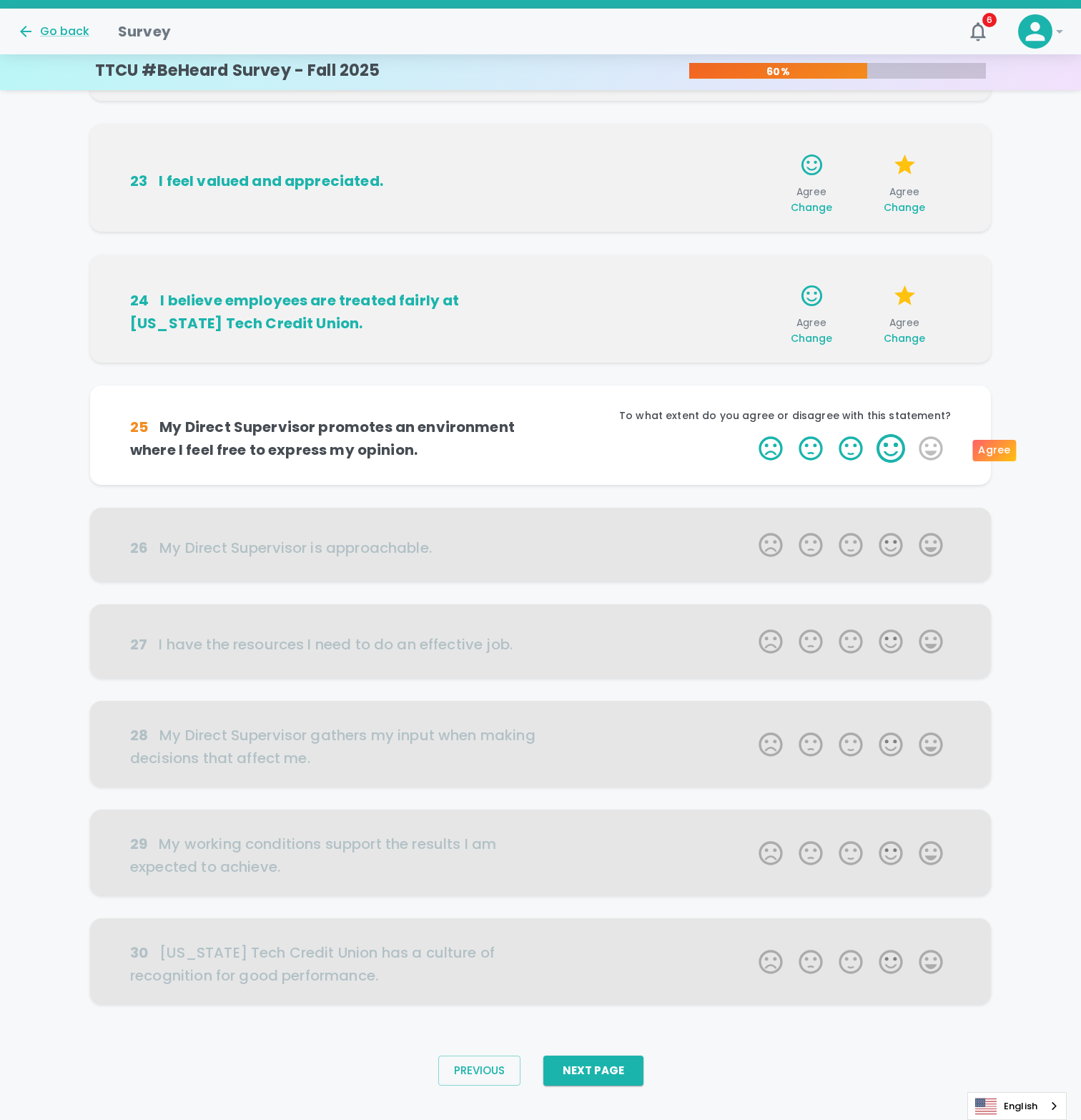
scroll to position [281, 0]
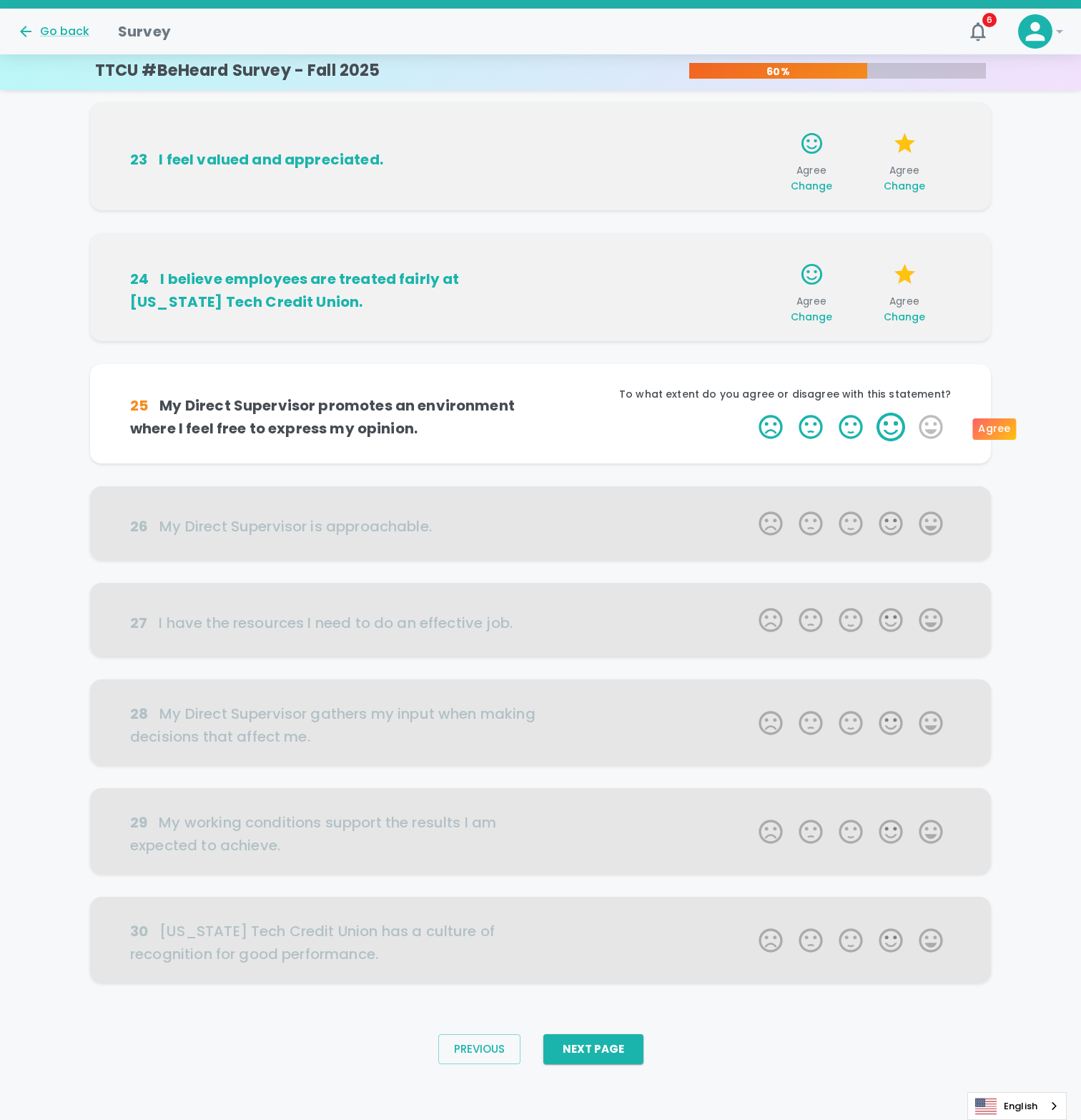
click at [883, 430] on label "4 Stars" at bounding box center [891, 427] width 40 height 29
click at [751, 413] on input "4 Stars" at bounding box center [750, 412] width 1 height 1
click at [884, 433] on label "4 Stars" at bounding box center [891, 427] width 40 height 29
click at [751, 413] on input "4 Stars" at bounding box center [750, 412] width 1 height 1
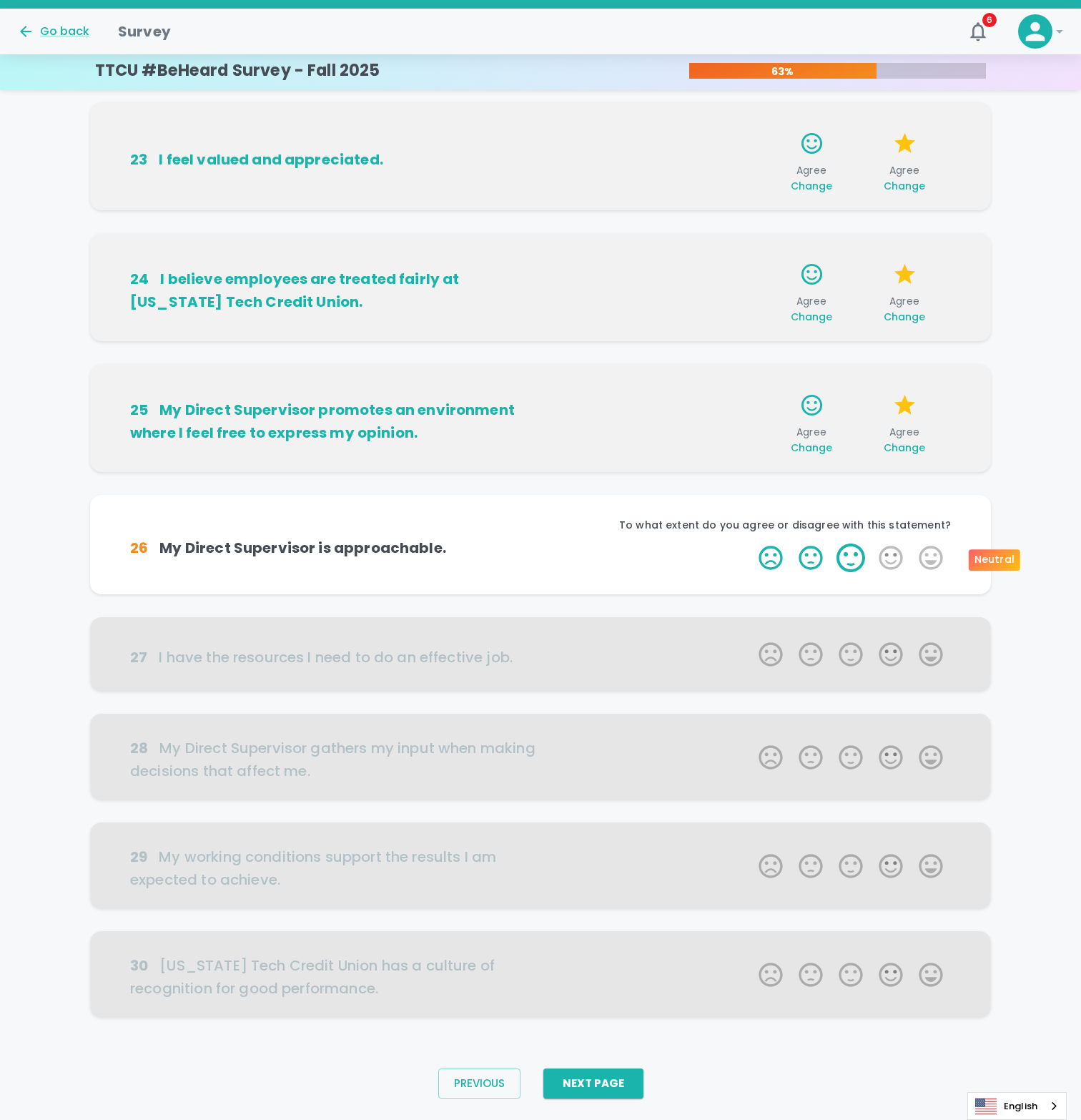
click at [860, 564] on label "3 Stars" at bounding box center [851, 558] width 40 height 29
click at [751, 544] on input "3 Stars" at bounding box center [750, 543] width 1 height 1
click at [859, 567] on label "3 Stars" at bounding box center [851, 558] width 40 height 29
click at [751, 544] on input "3 Stars" at bounding box center [750, 543] width 1 height 1
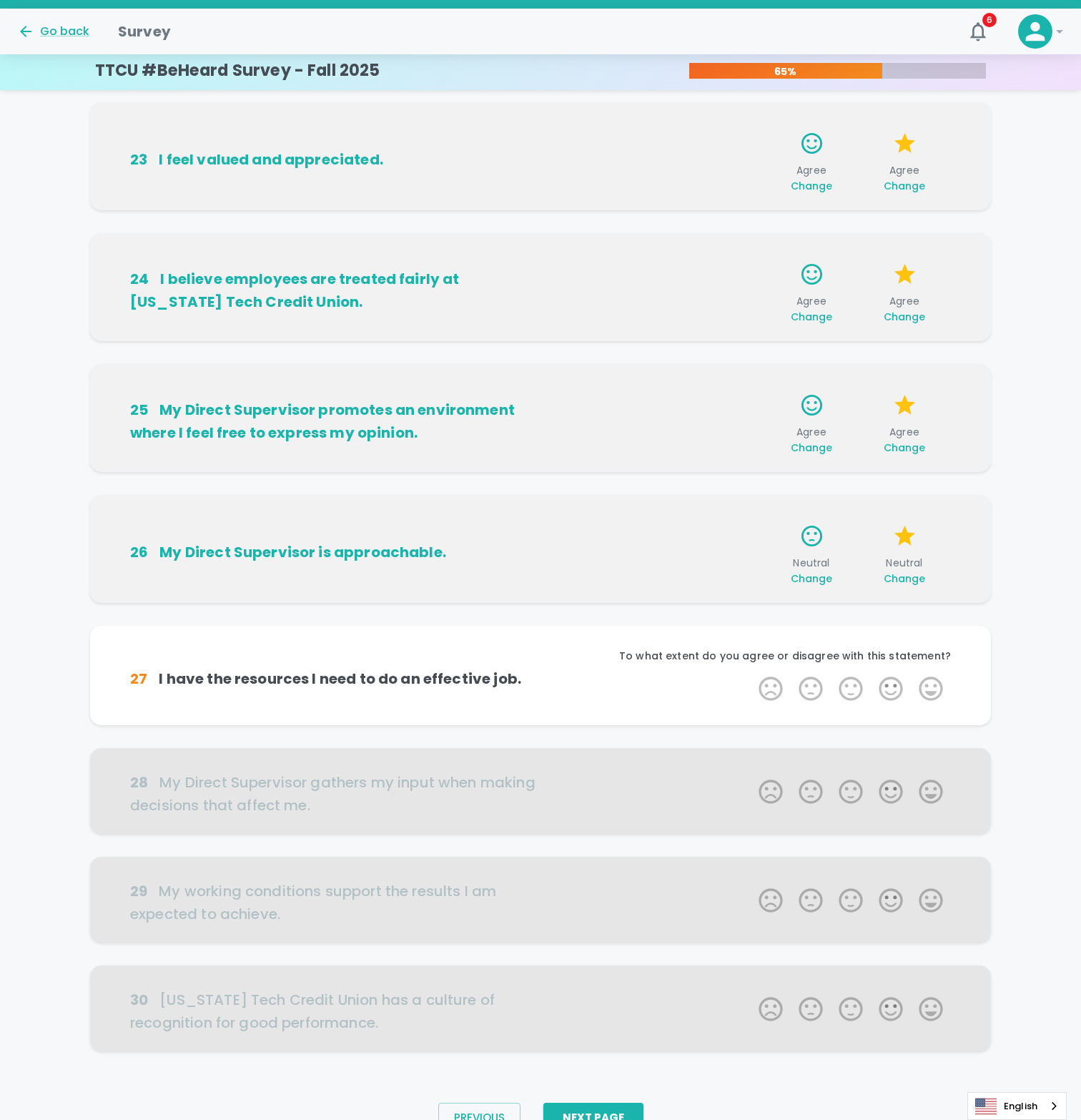
scroll to position [316, 0]
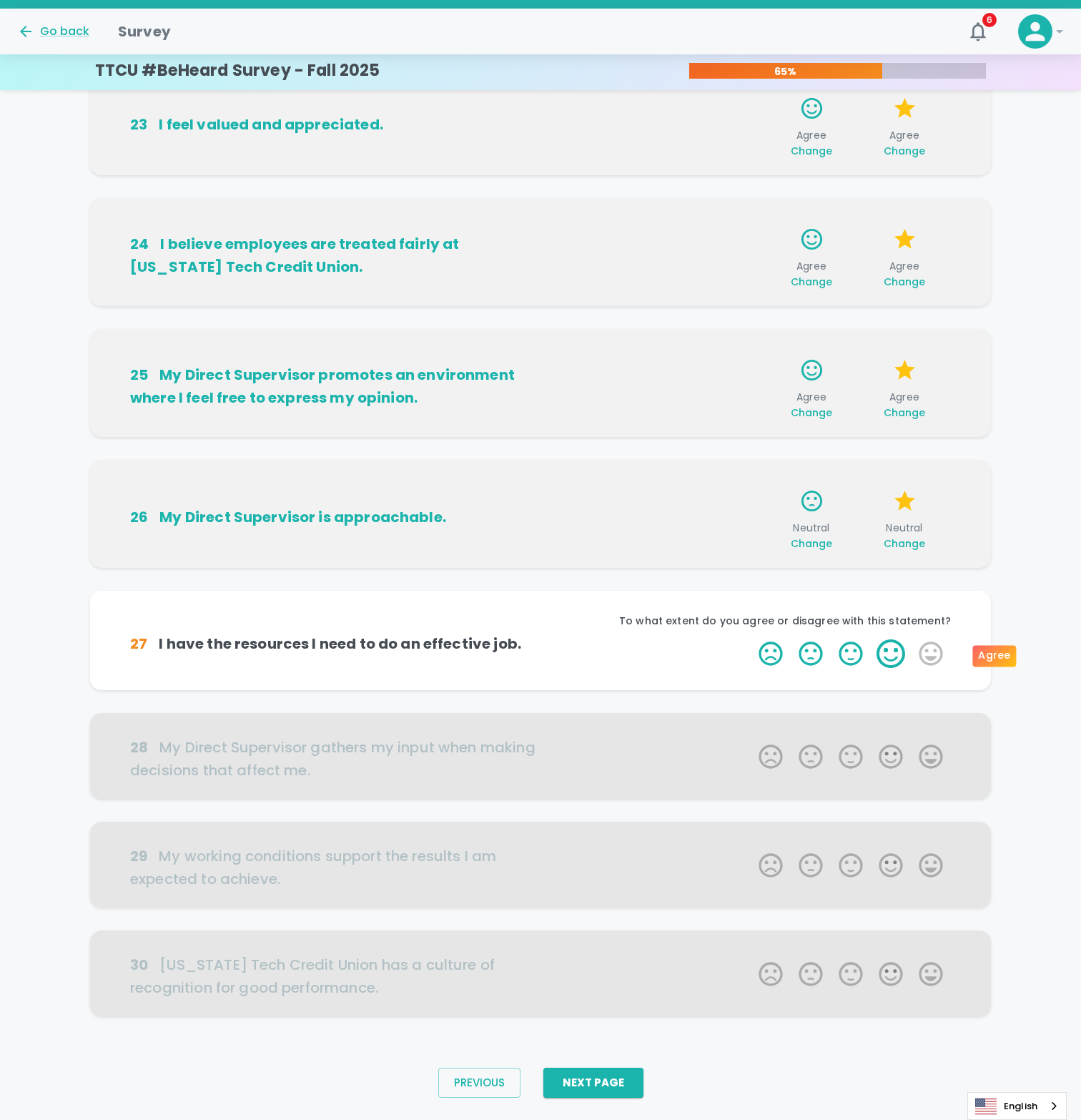
click at [885, 662] on label "4 Stars" at bounding box center [891, 653] width 40 height 29
click at [751, 639] on input "4 Stars" at bounding box center [750, 639] width 1 height 1
click at [887, 663] on label "4 Stars" at bounding box center [891, 653] width 40 height 29
click at [751, 639] on input "4 Stars" at bounding box center [750, 639] width 1 height 1
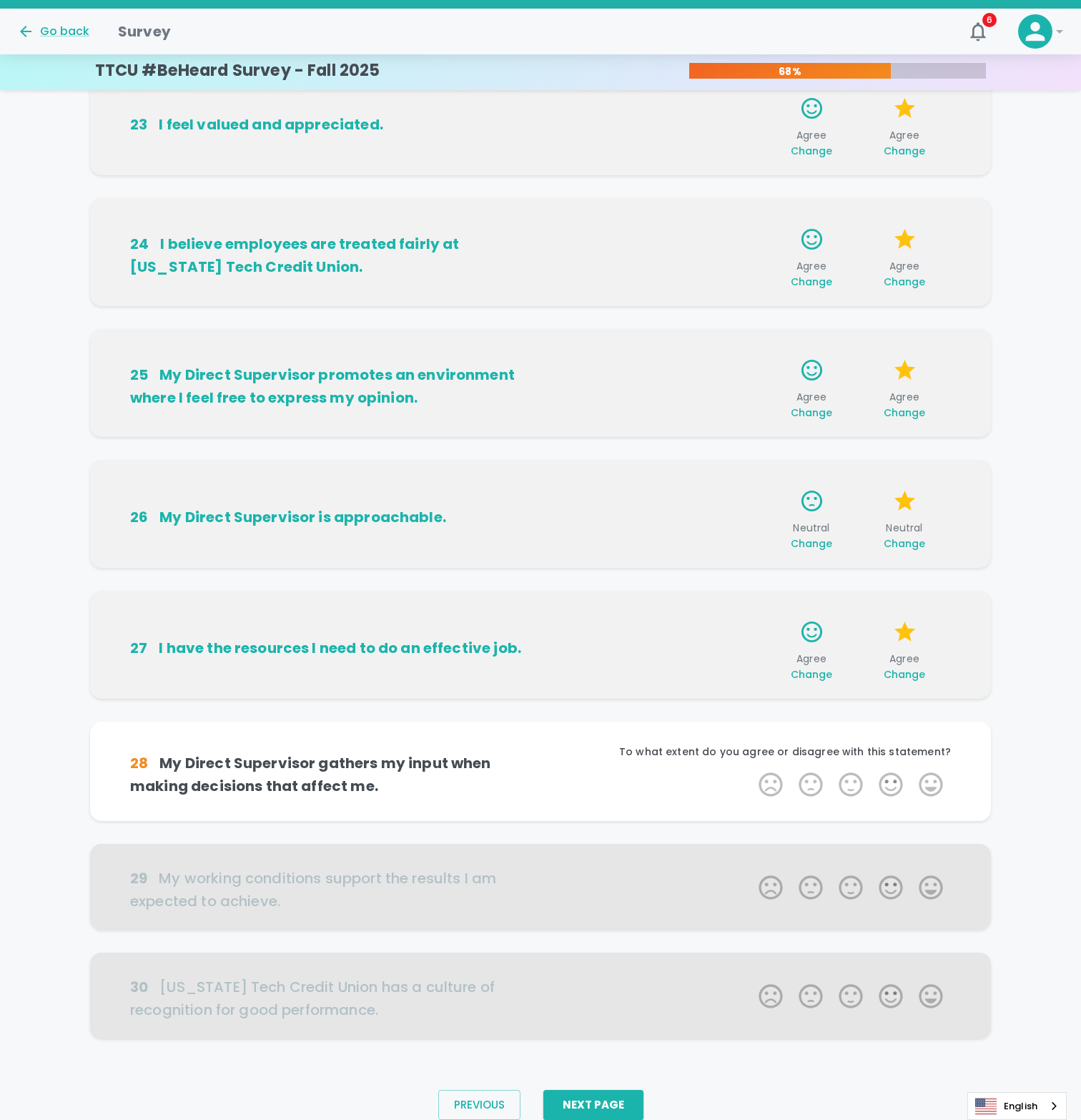
scroll to position [351, 0]
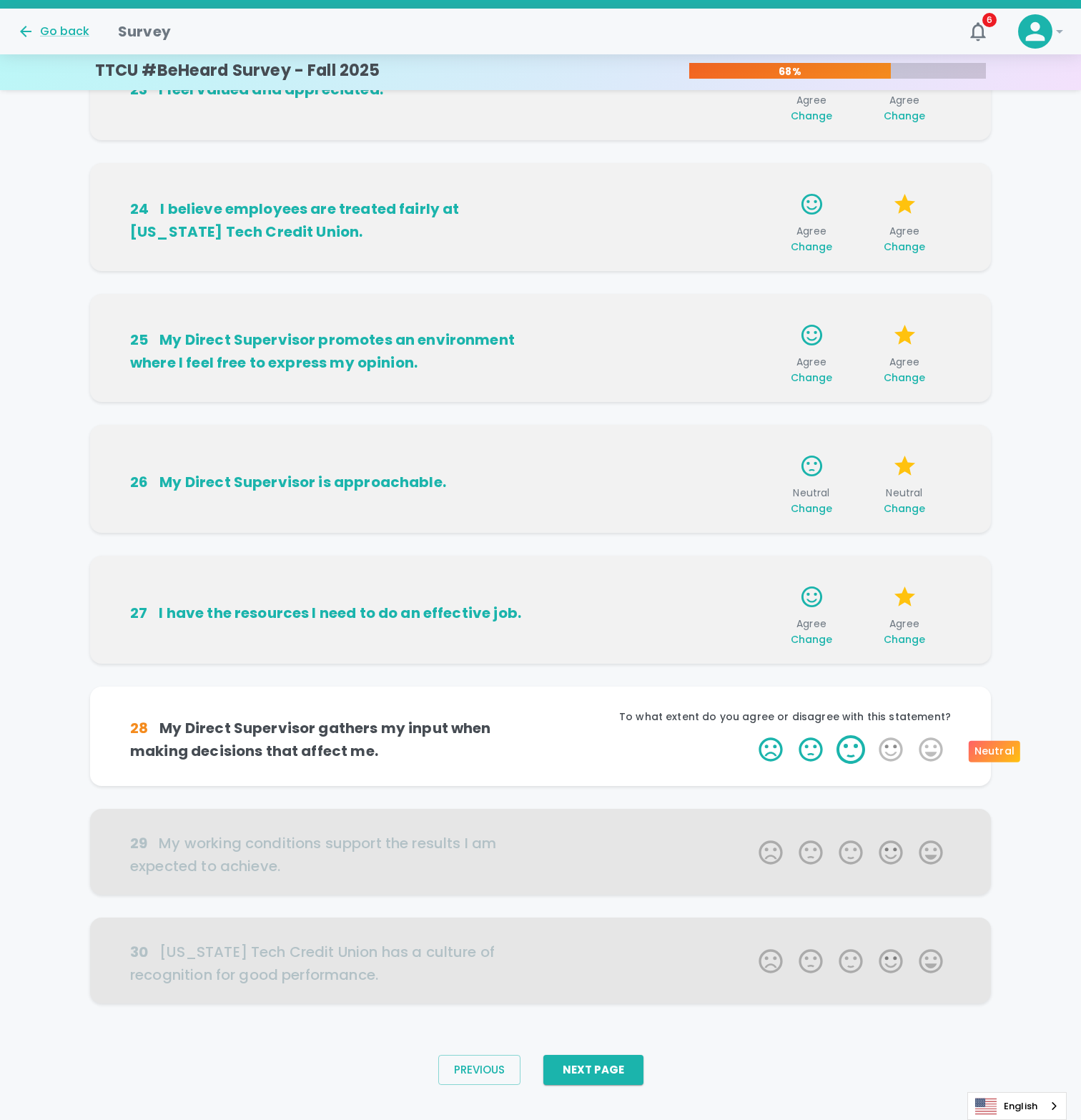
click at [844, 750] on label "3 Stars" at bounding box center [851, 749] width 40 height 29
click at [751, 735] on input "3 Stars" at bounding box center [750, 734] width 1 height 1
click at [817, 752] on label "2 Stars" at bounding box center [810, 749] width 40 height 29
click at [751, 735] on input "2 Stars" at bounding box center [750, 734] width 1 height 1
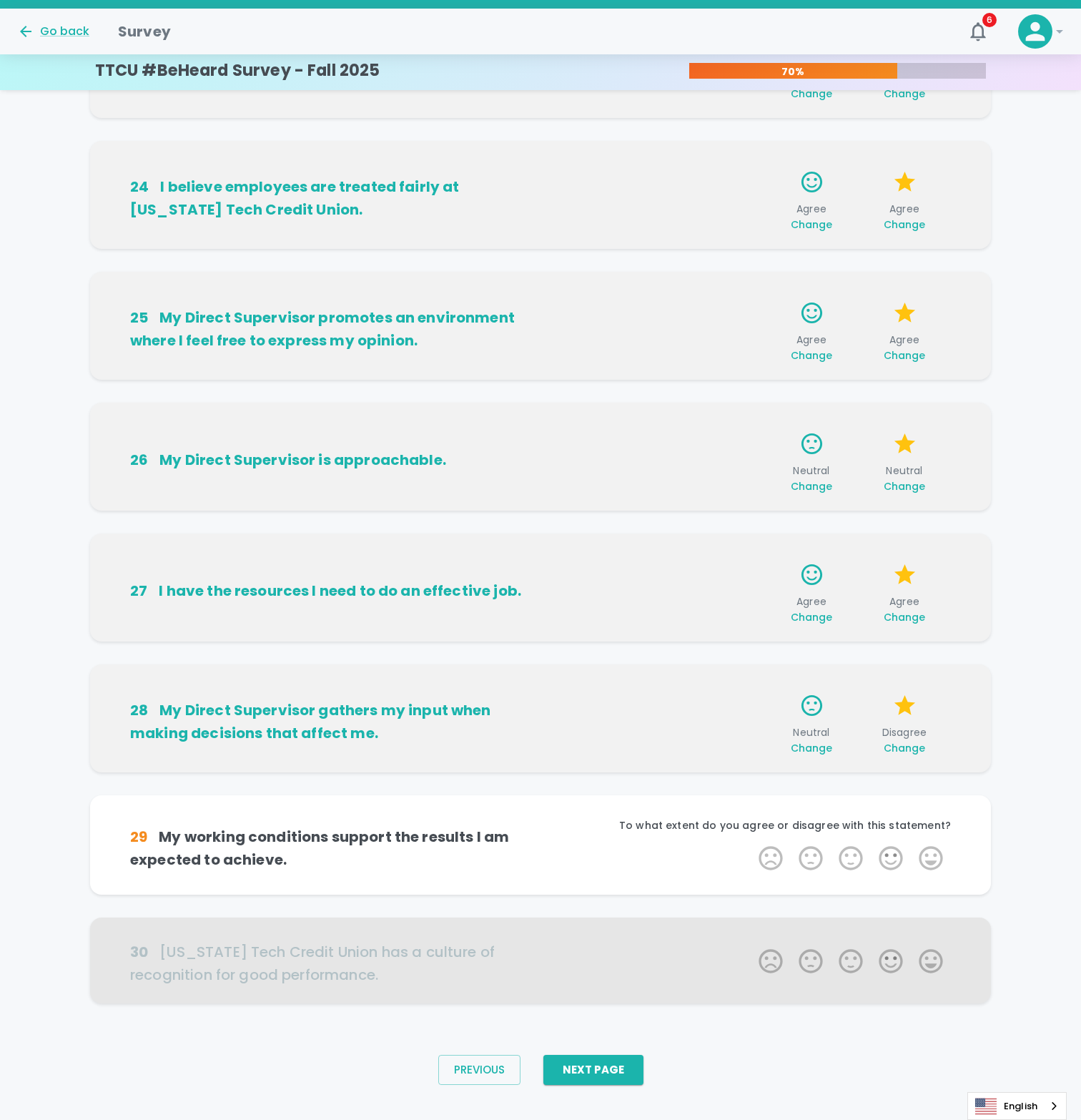
click at [818, 747] on span "Change" at bounding box center [811, 748] width 43 height 14
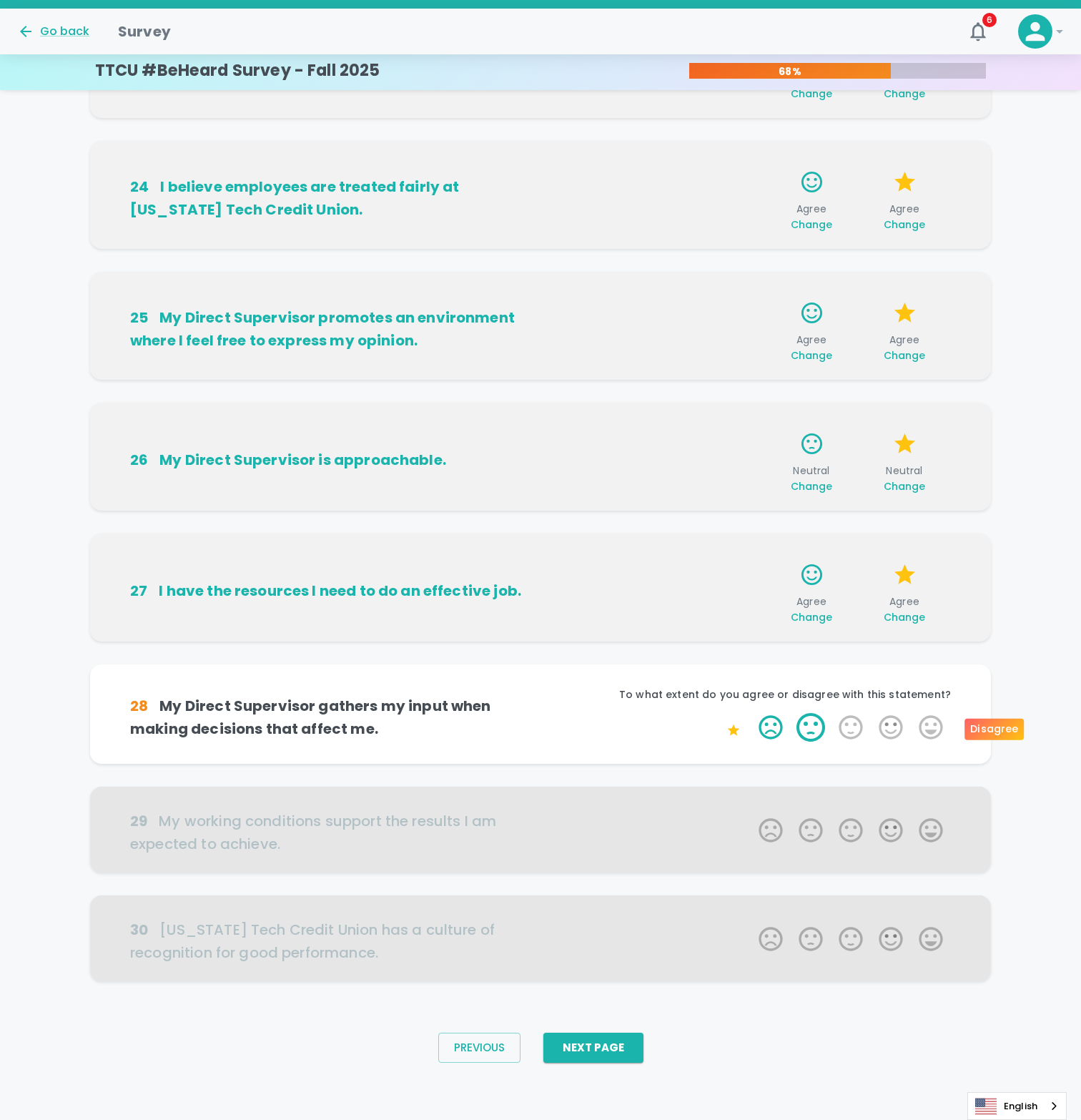
click at [816, 731] on label "2 Stars" at bounding box center [810, 727] width 40 height 29
click at [751, 713] on input "2 Stars" at bounding box center [750, 712] width 1 height 1
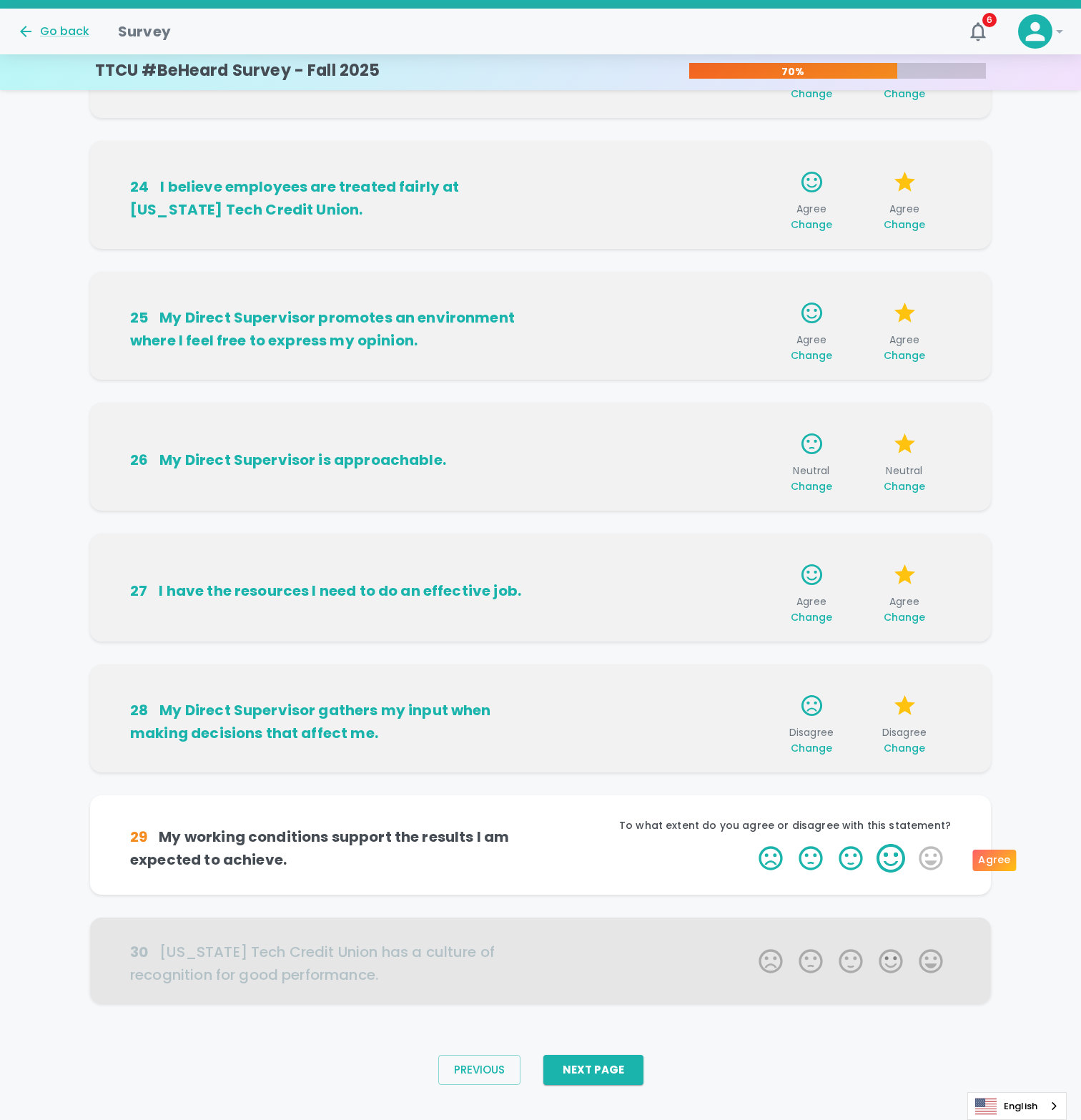
click at [890, 861] on label "4 Stars" at bounding box center [891, 858] width 40 height 29
click at [751, 844] on input "4 Stars" at bounding box center [750, 843] width 1 height 1
click at [893, 862] on label "4 Stars" at bounding box center [891, 858] width 40 height 29
click at [751, 844] on input "4 Stars" at bounding box center [750, 843] width 1 height 1
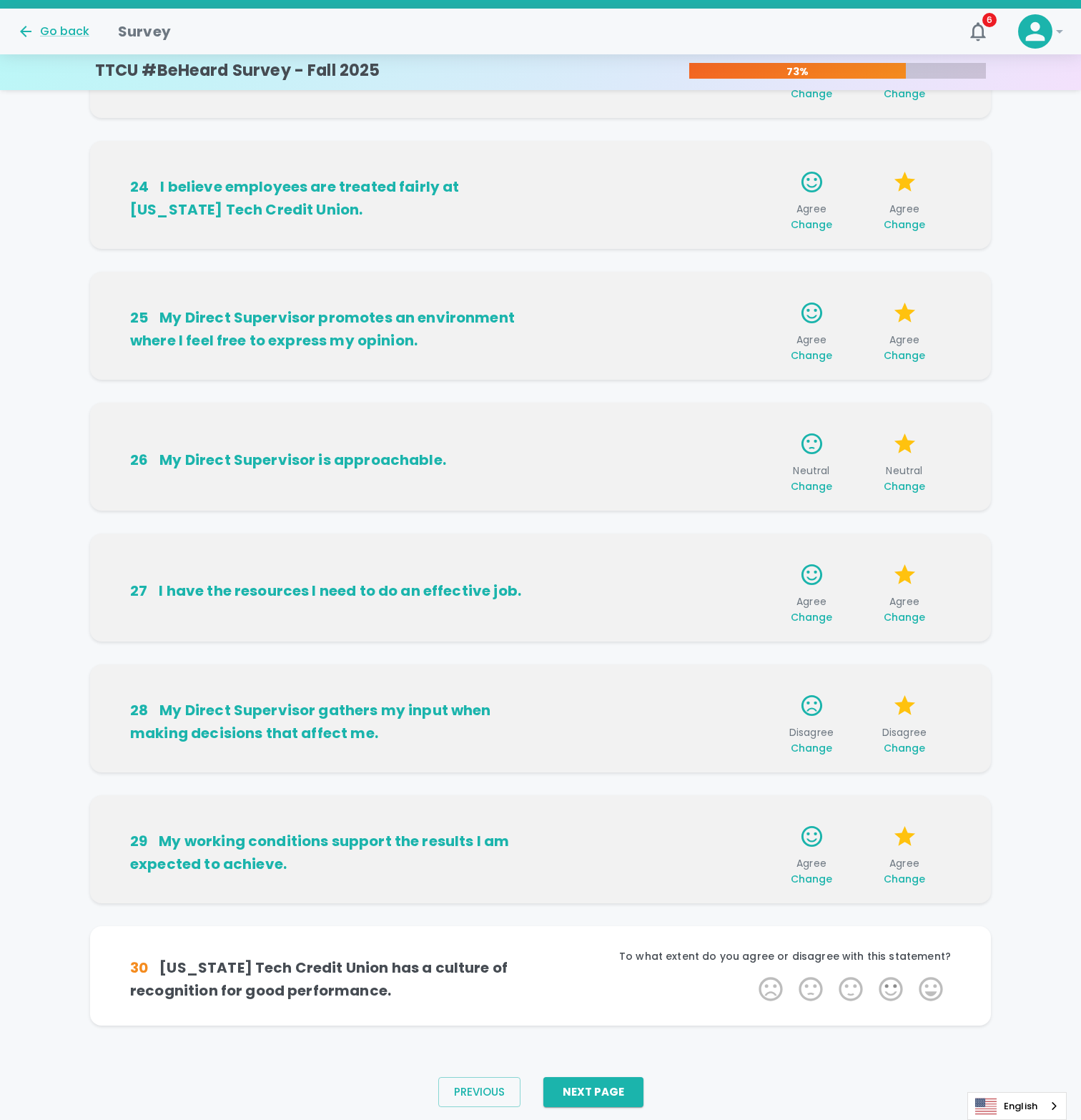
scroll to position [395, 0]
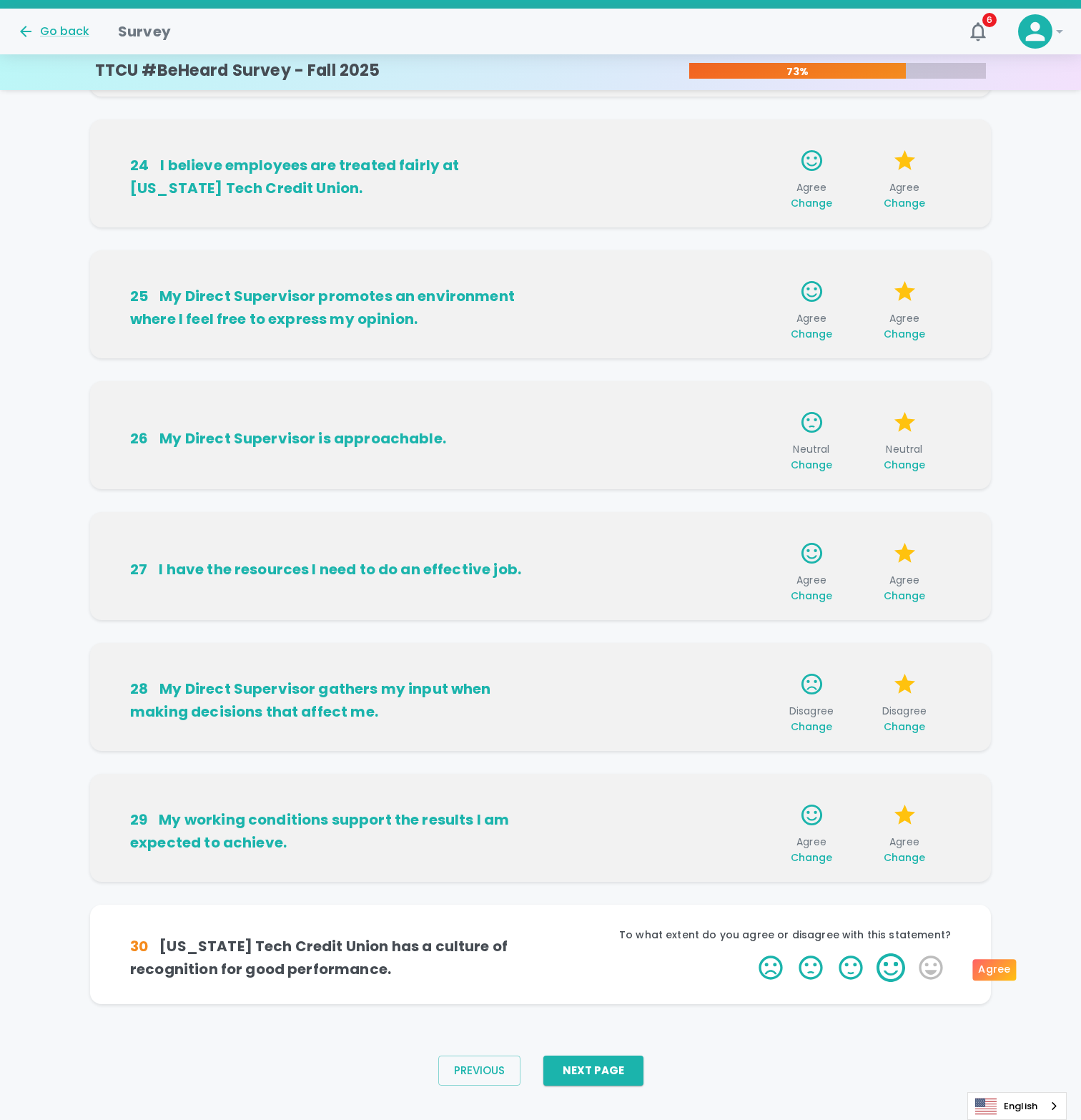
click at [894, 957] on label "4 Stars" at bounding box center [891, 967] width 40 height 29
click at [751, 953] on input "4 Stars" at bounding box center [750, 952] width 1 height 1
click at [895, 975] on label "4 Stars" at bounding box center [891, 967] width 40 height 29
click at [751, 953] on input "4 Stars" at bounding box center [750, 952] width 1 height 1
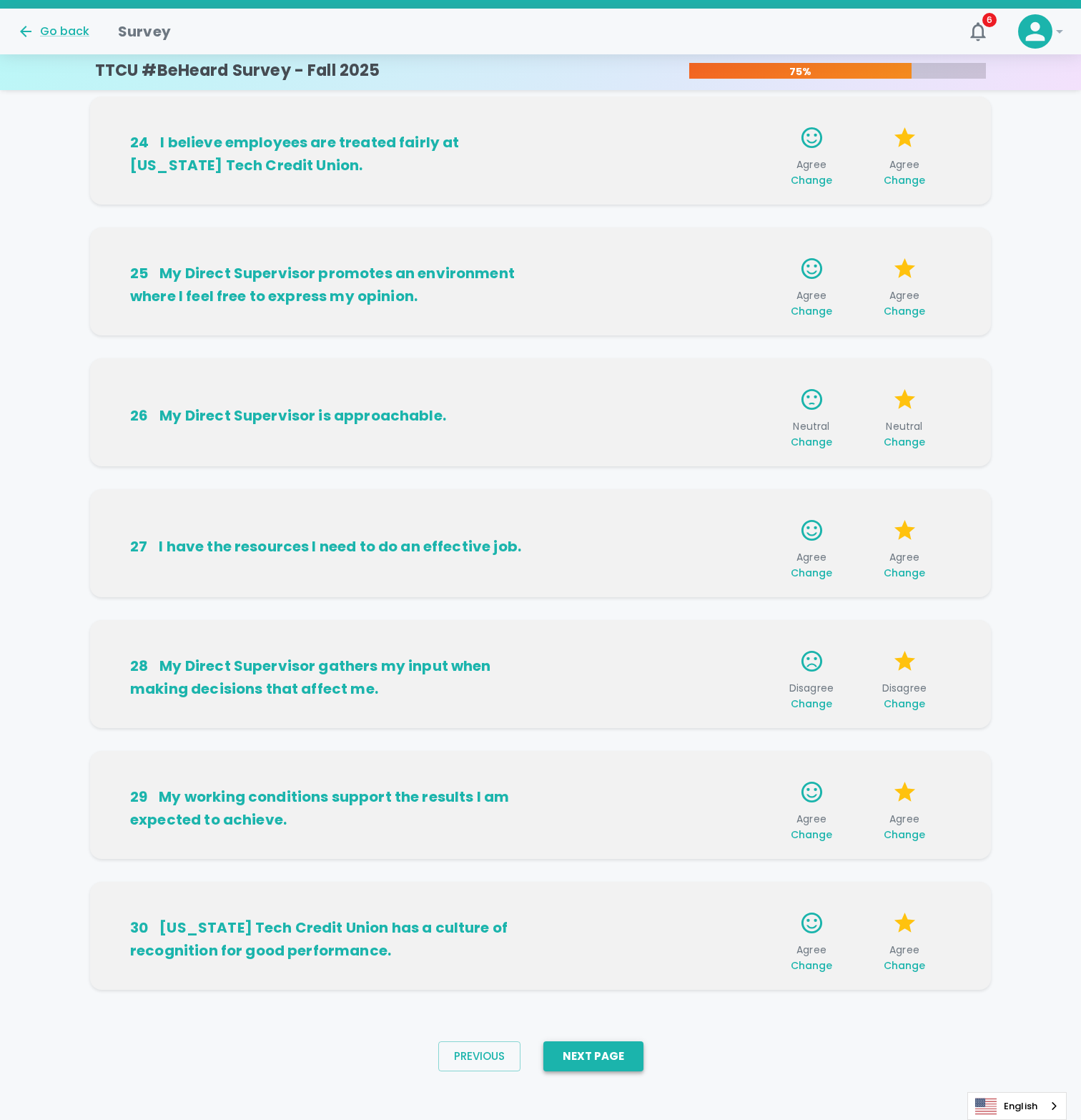
click at [606, 1061] on button "Next Page" at bounding box center [593, 1057] width 100 height 30
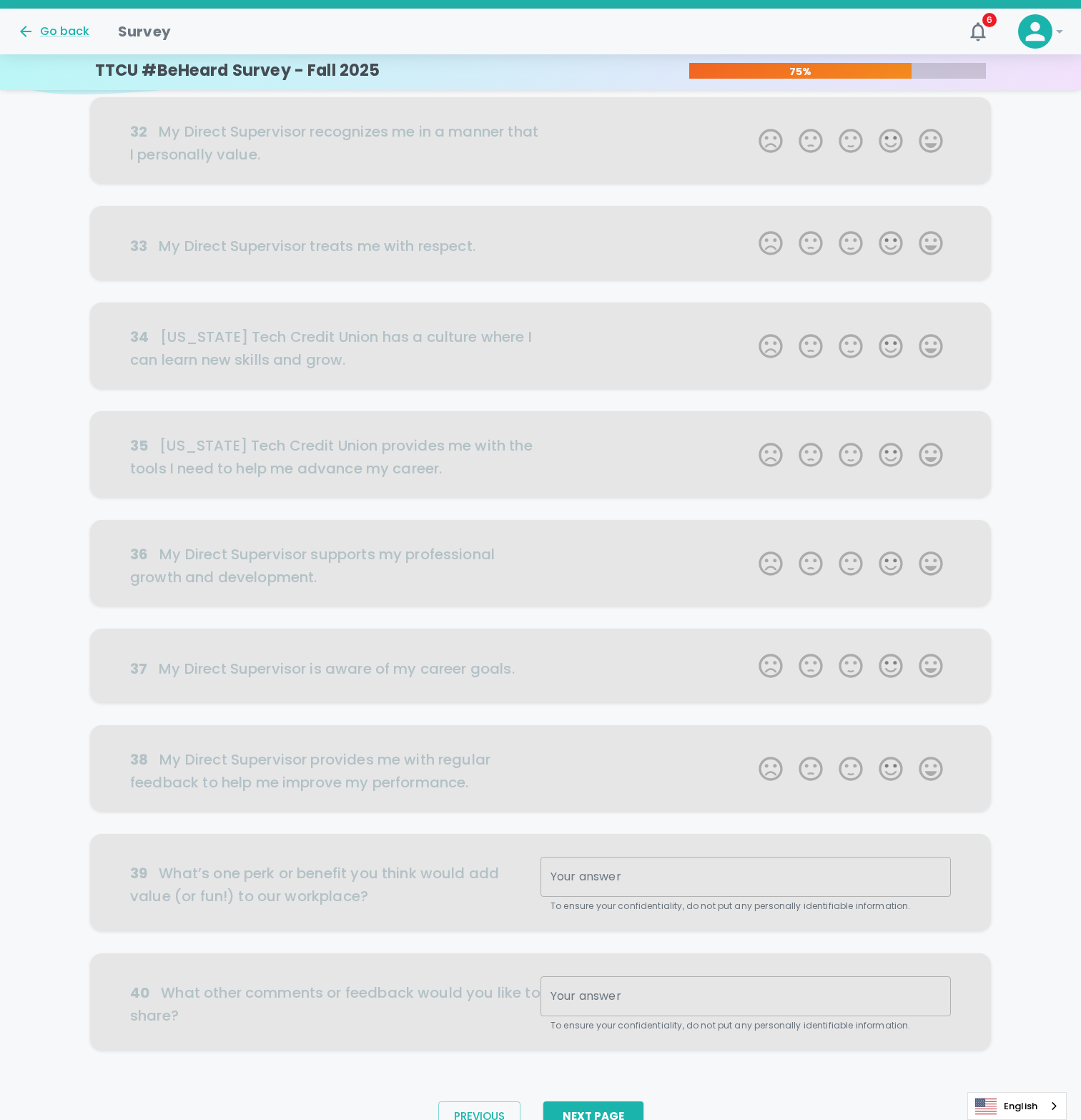
scroll to position [0, 0]
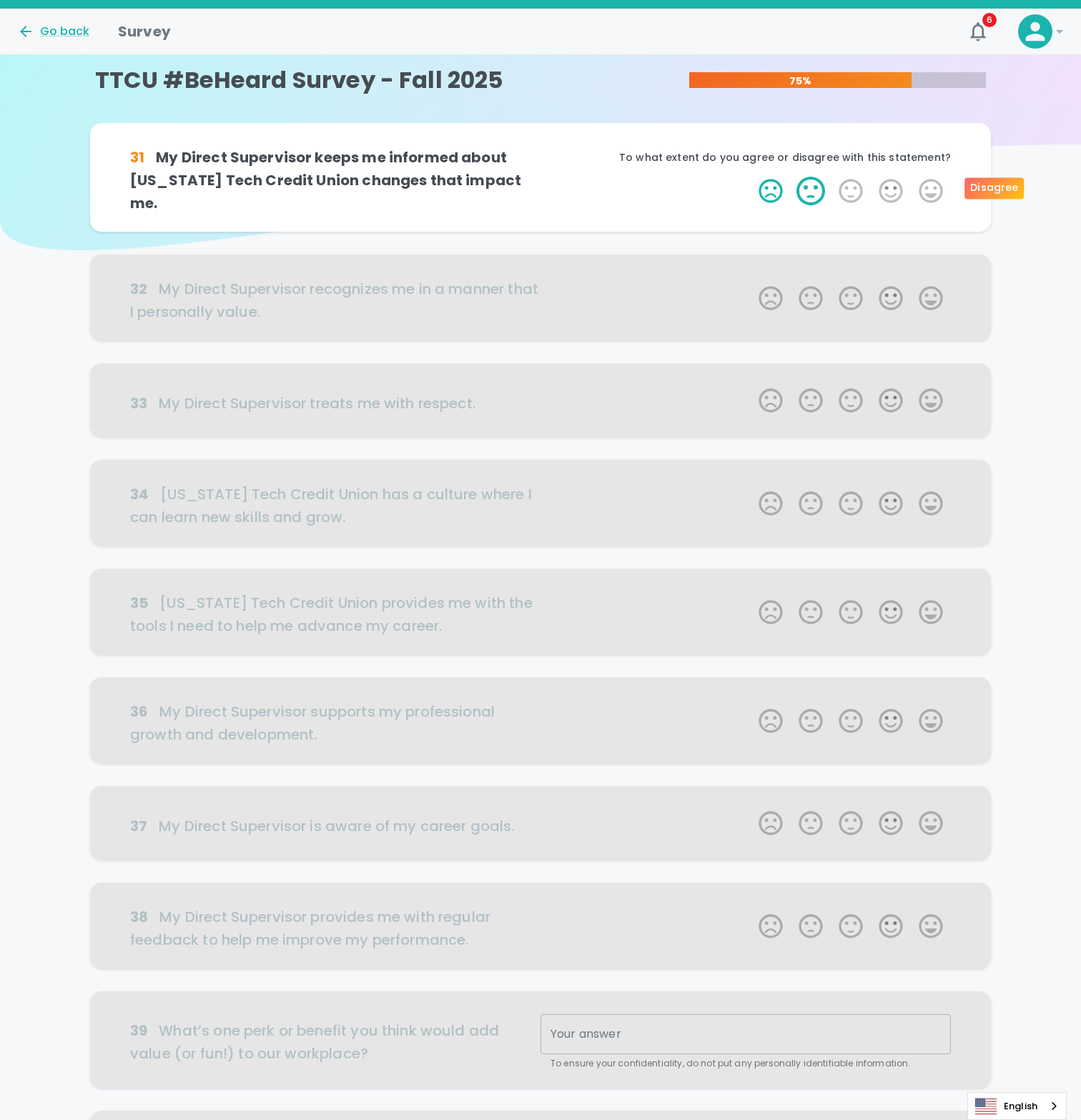
click at [815, 188] on label "2 Stars" at bounding box center [810, 190] width 40 height 29
click at [751, 177] on input "2 Stars" at bounding box center [750, 176] width 1 height 1
click at [815, 190] on label "2 Stars" at bounding box center [810, 190] width 40 height 29
click at [751, 177] on input "2 Stars" at bounding box center [750, 176] width 1 height 1
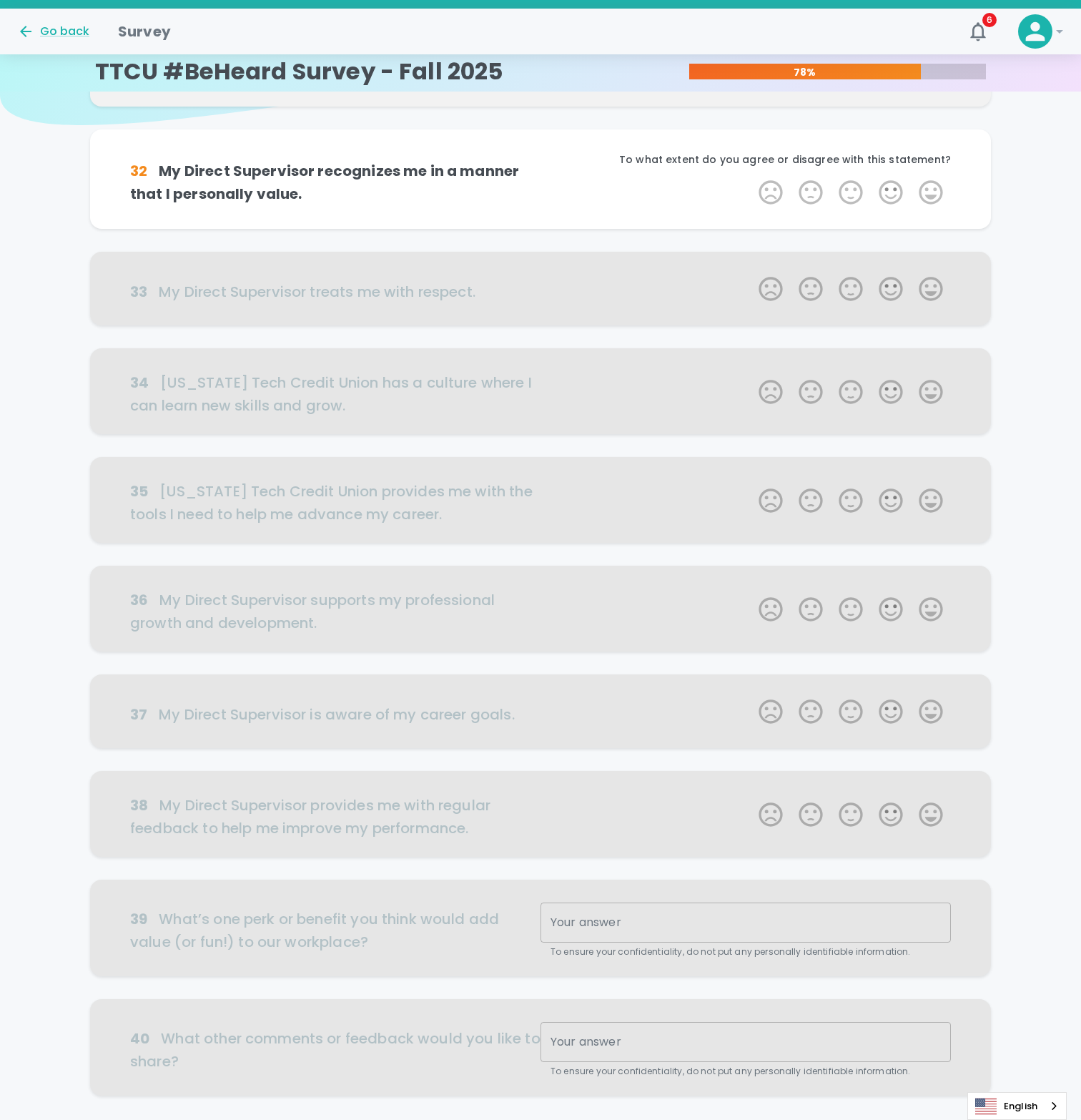
scroll to position [126, 0]
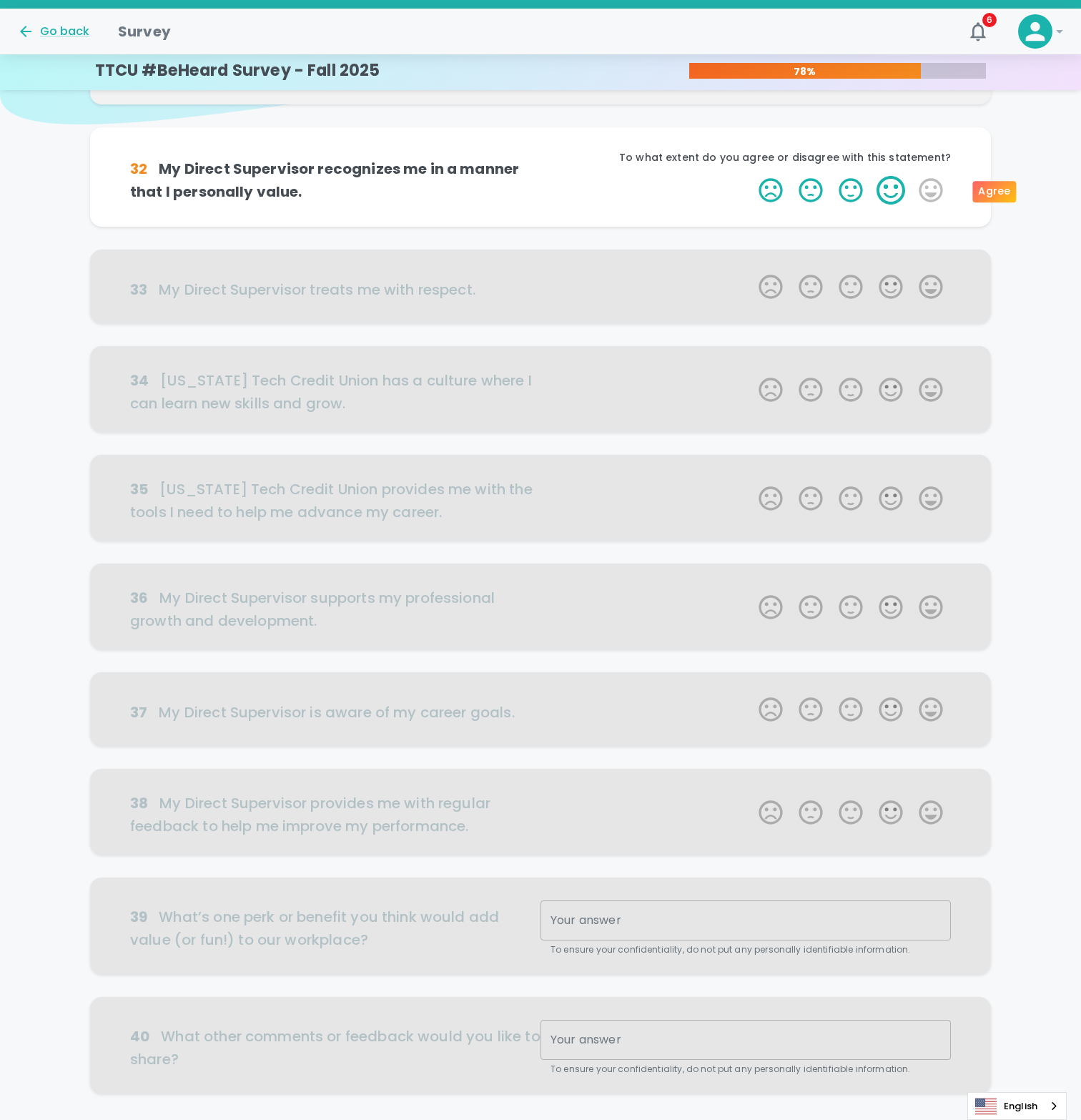
click at [881, 193] on label "4 Stars" at bounding box center [891, 189] width 40 height 29
click at [751, 176] on input "4 Stars" at bounding box center [750, 176] width 1 height 1
click at [888, 195] on label "4 Stars" at bounding box center [891, 189] width 40 height 29
click at [751, 176] on input "4 Stars" at bounding box center [750, 176] width 1 height 1
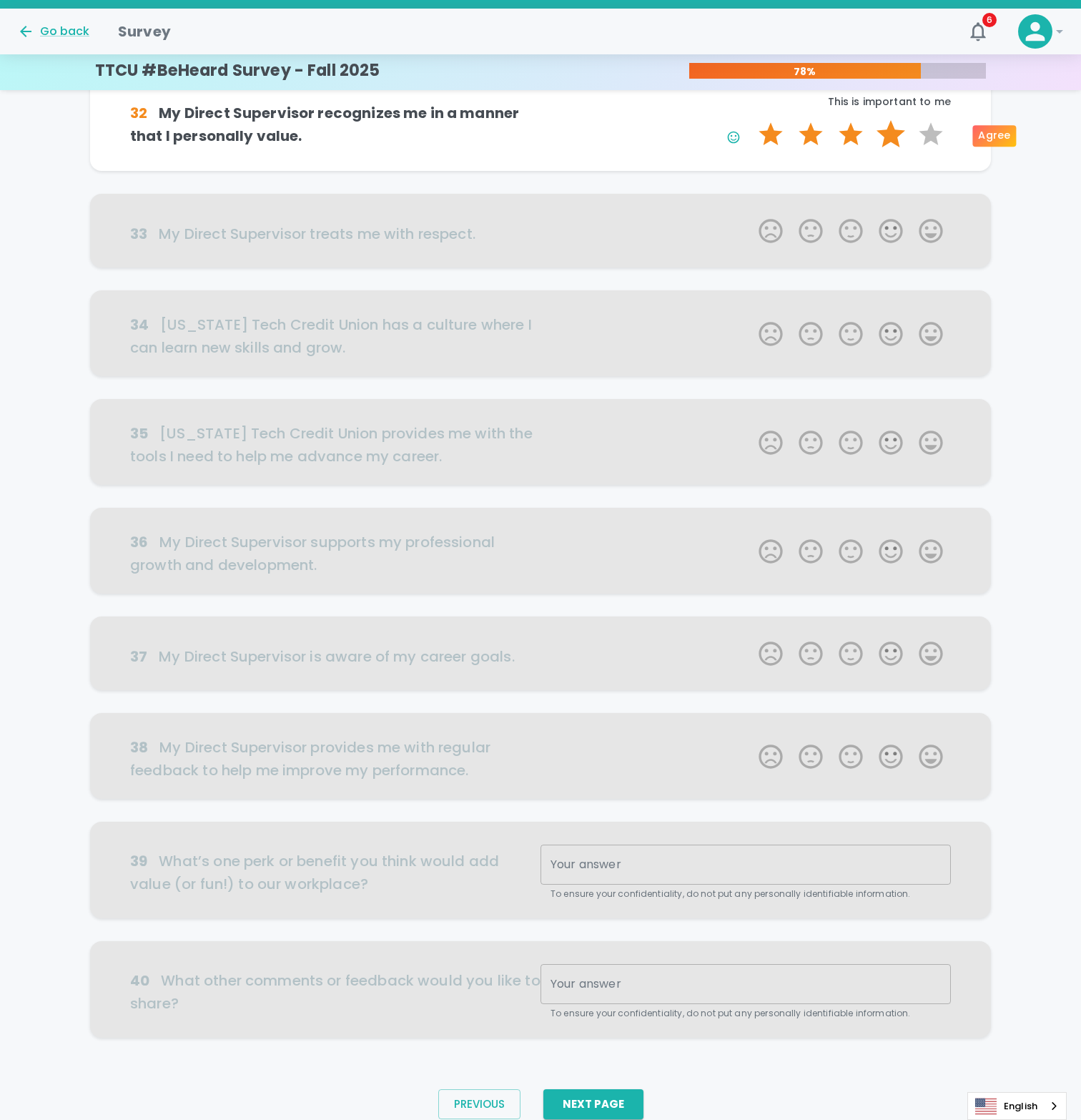
scroll to position [236, 0]
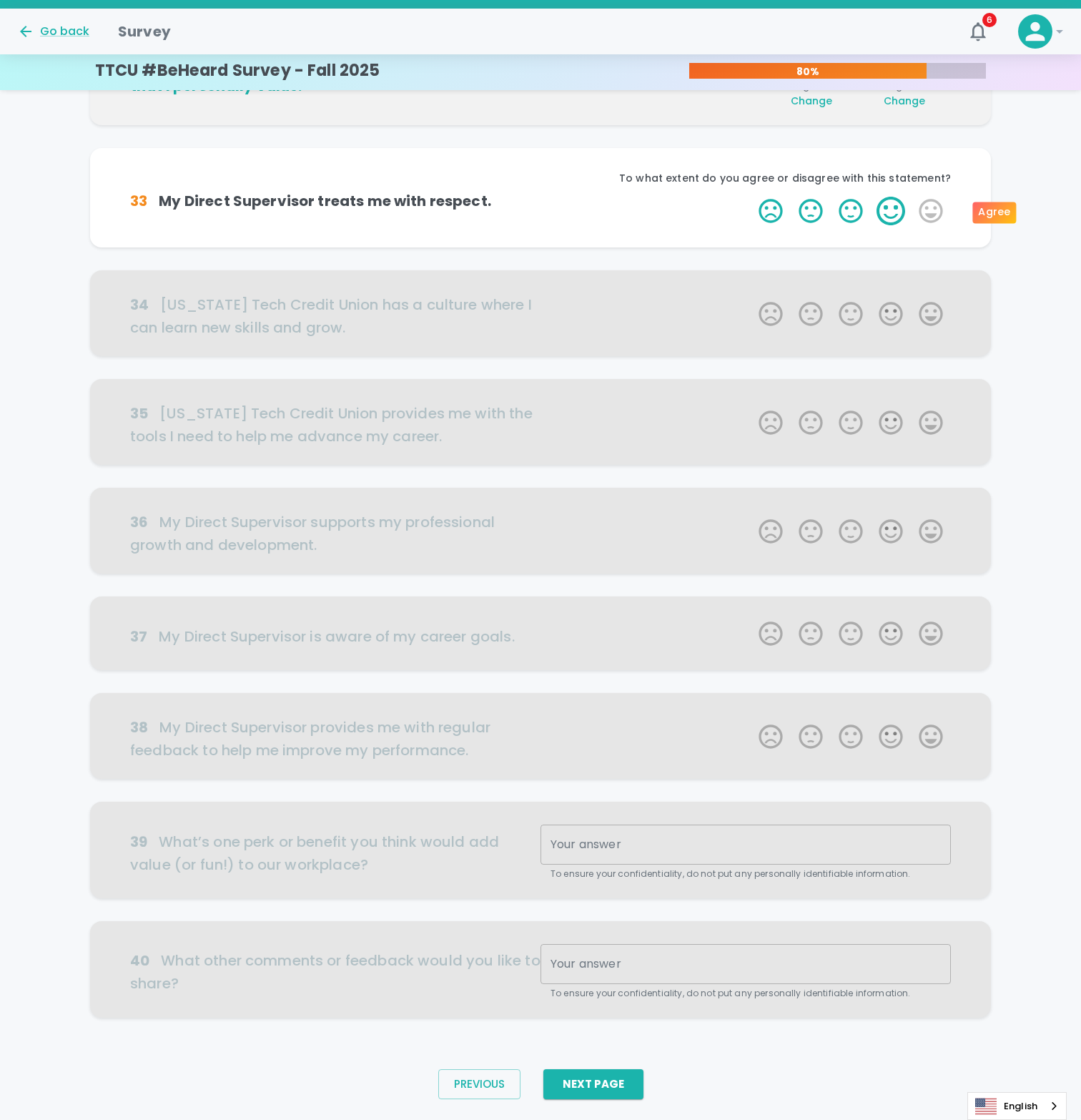
click at [893, 208] on label "4 Stars" at bounding box center [891, 210] width 40 height 29
click at [751, 196] on input "4 Stars" at bounding box center [750, 196] width 1 height 1
click at [893, 208] on label "4 Stars" at bounding box center [891, 210] width 40 height 29
click at [751, 196] on input "4 Stars" at bounding box center [750, 196] width 1 height 1
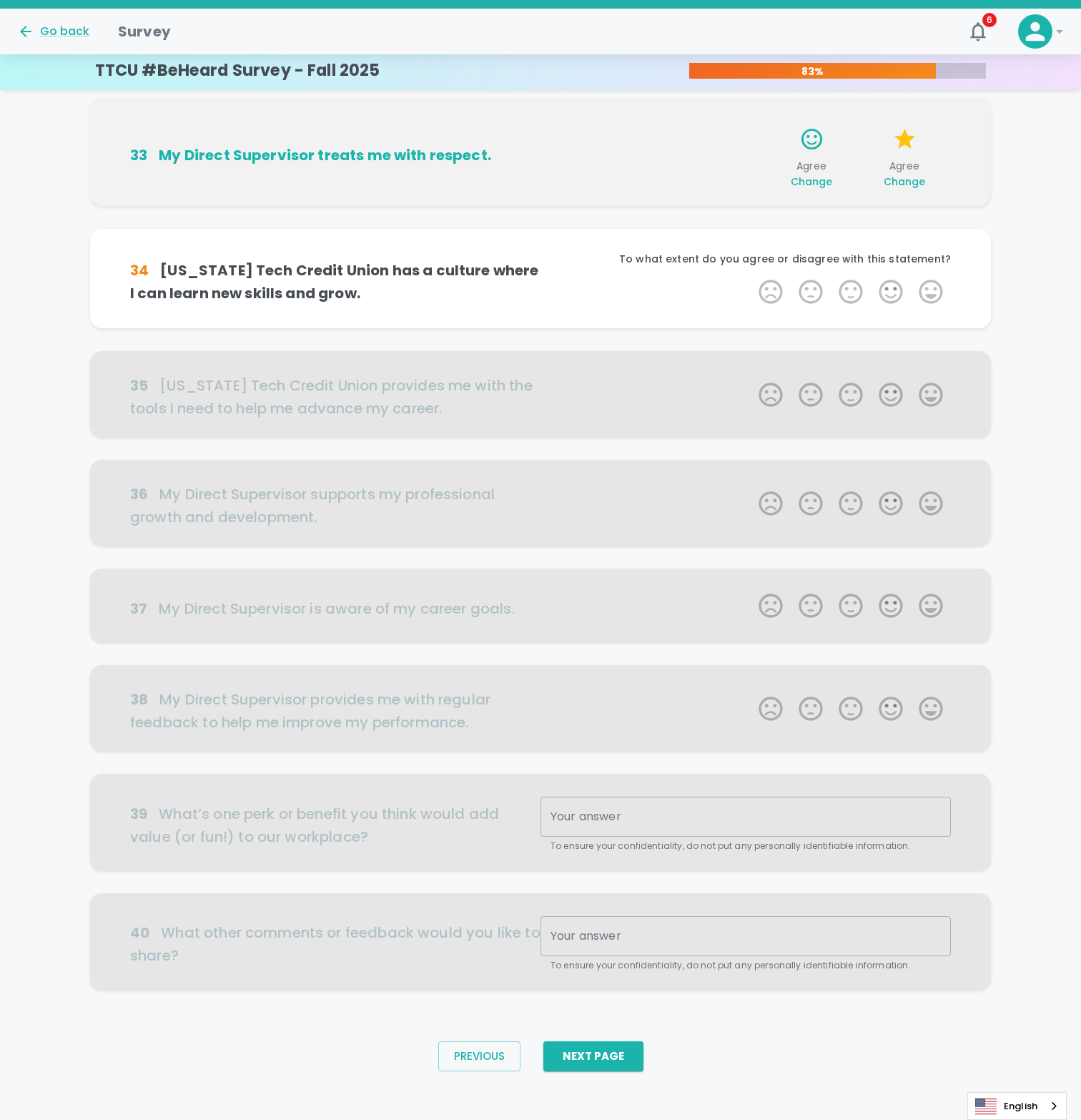
scroll to position [294, 0]
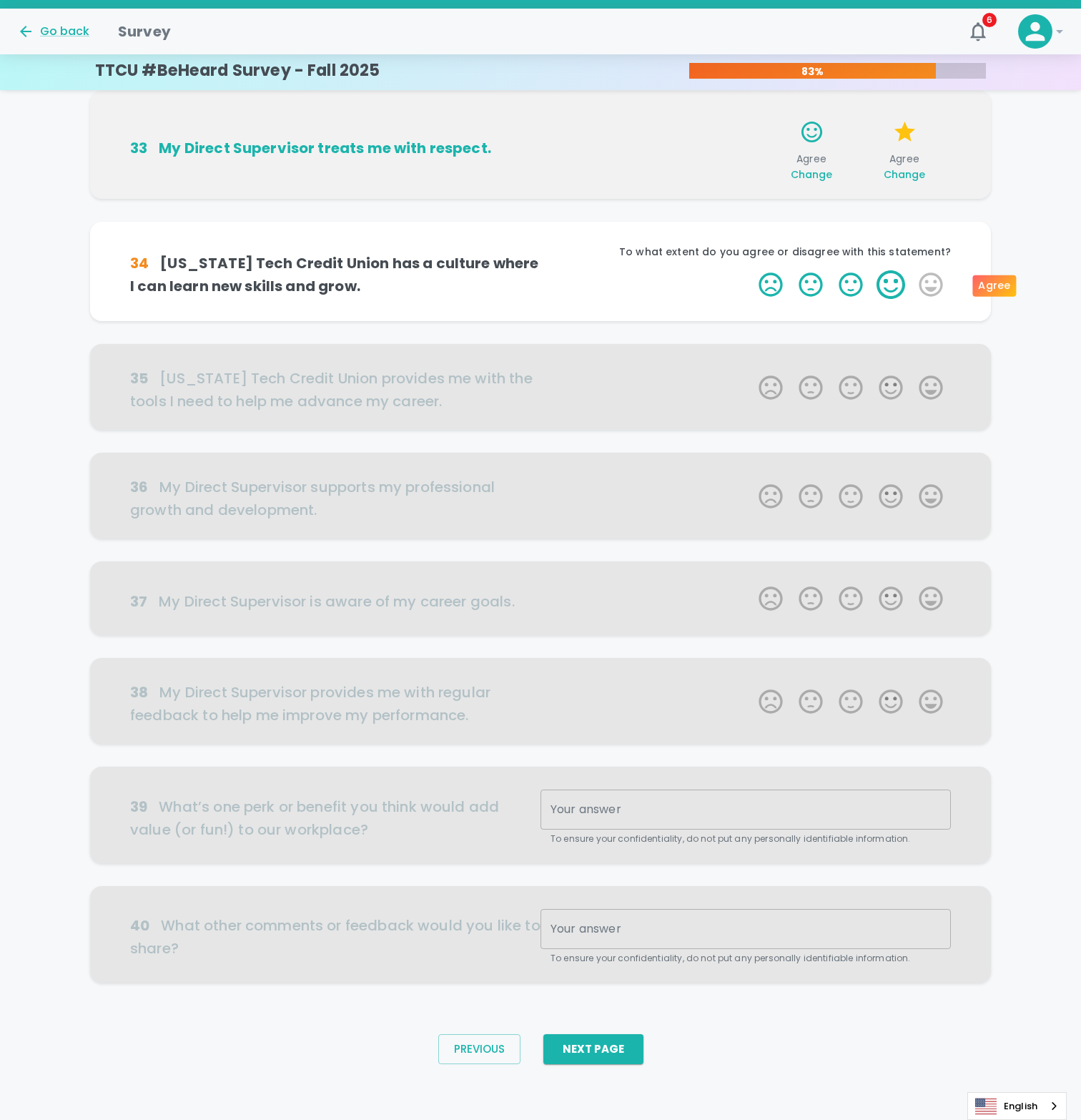
click at [881, 291] on label "4 Stars" at bounding box center [891, 284] width 40 height 29
click at [751, 270] on input "4 Stars" at bounding box center [750, 270] width 1 height 1
click at [889, 292] on label "4 Stars" at bounding box center [891, 284] width 40 height 29
click at [751, 270] on input "4 Stars" at bounding box center [750, 270] width 1 height 1
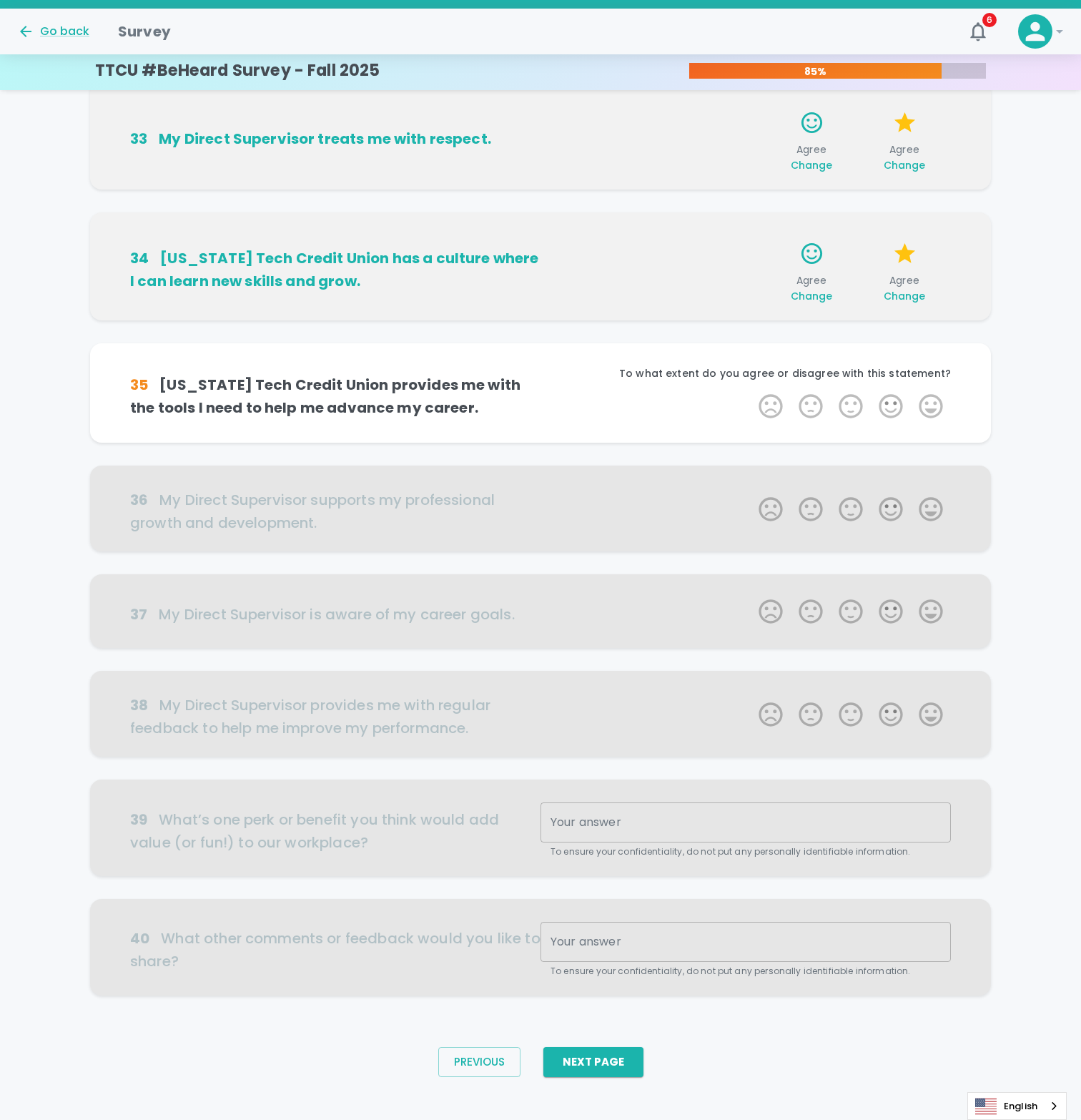
scroll to position [315, 0]
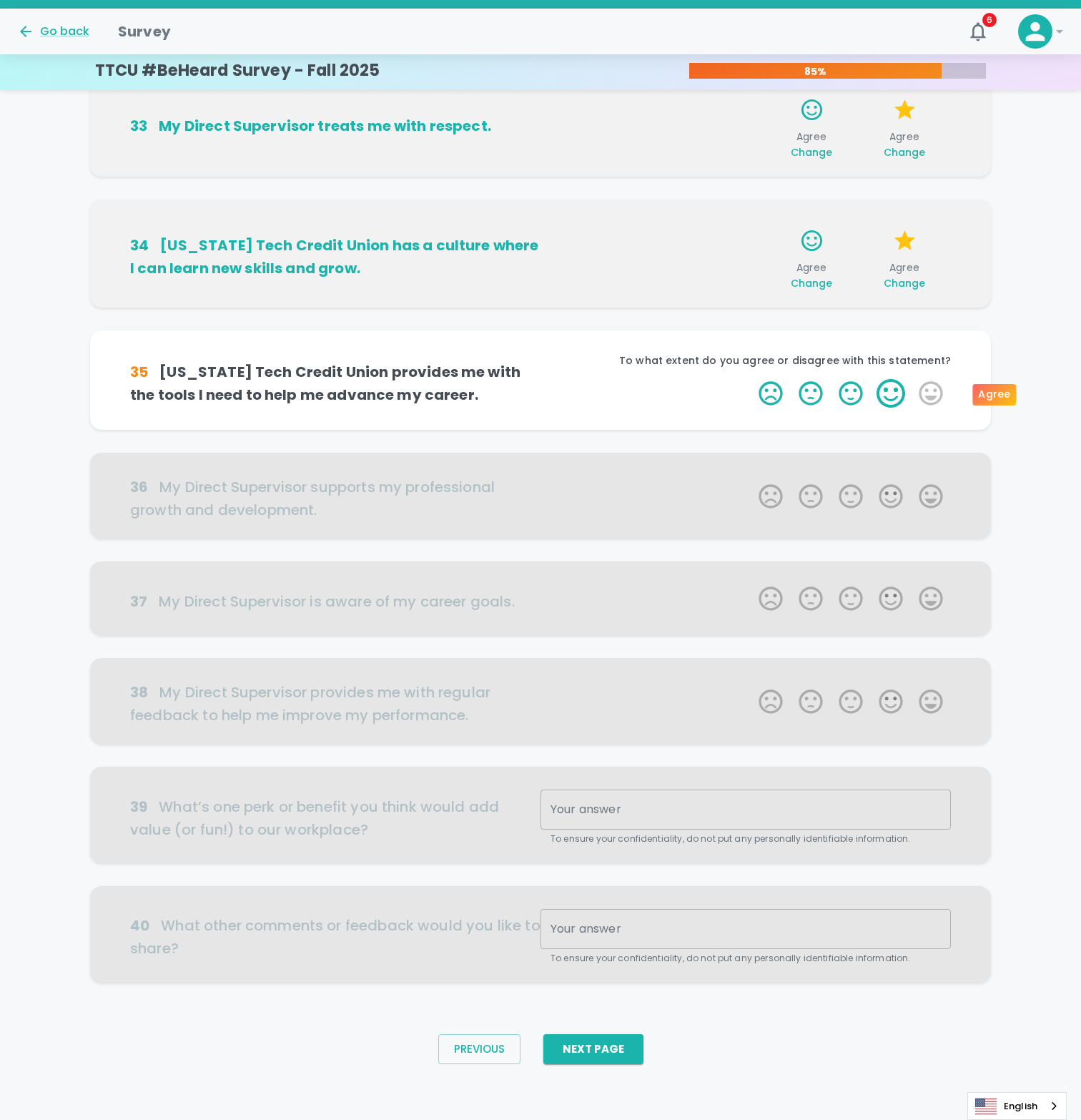
click at [894, 401] on label "4 Stars" at bounding box center [891, 393] width 40 height 29
click at [751, 379] on input "4 Stars" at bounding box center [750, 378] width 1 height 1
click at [894, 401] on label "4 Stars" at bounding box center [891, 393] width 40 height 29
click at [751, 379] on input "4 Stars" at bounding box center [750, 378] width 1 height 1
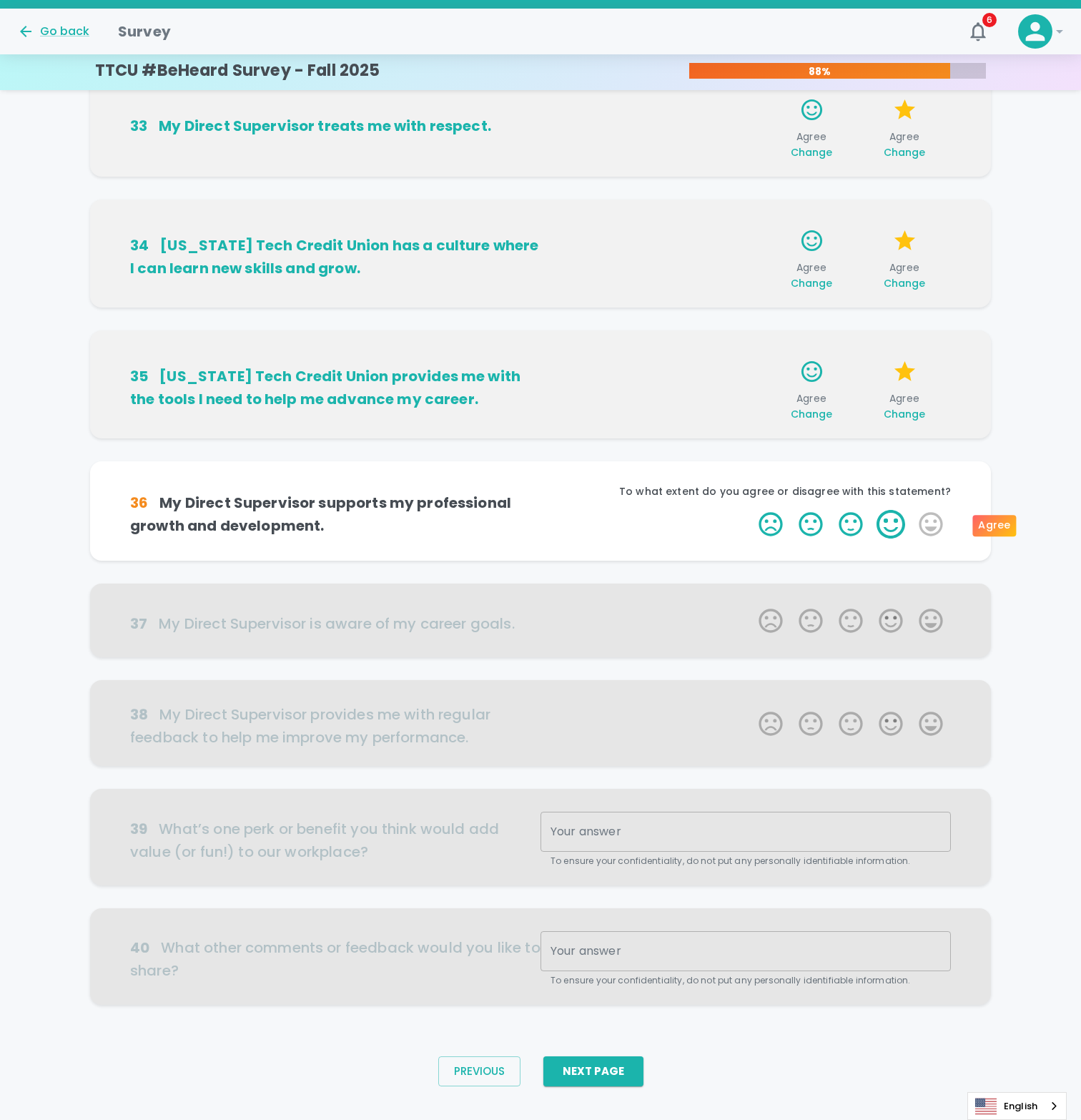
click at [895, 519] on label "4 Stars" at bounding box center [891, 524] width 40 height 29
click at [751, 510] on input "4 Stars" at bounding box center [750, 509] width 1 height 1
click at [895, 531] on label "4 Stars" at bounding box center [891, 524] width 40 height 29
click at [751, 510] on input "4 Stars" at bounding box center [750, 509] width 1 height 1
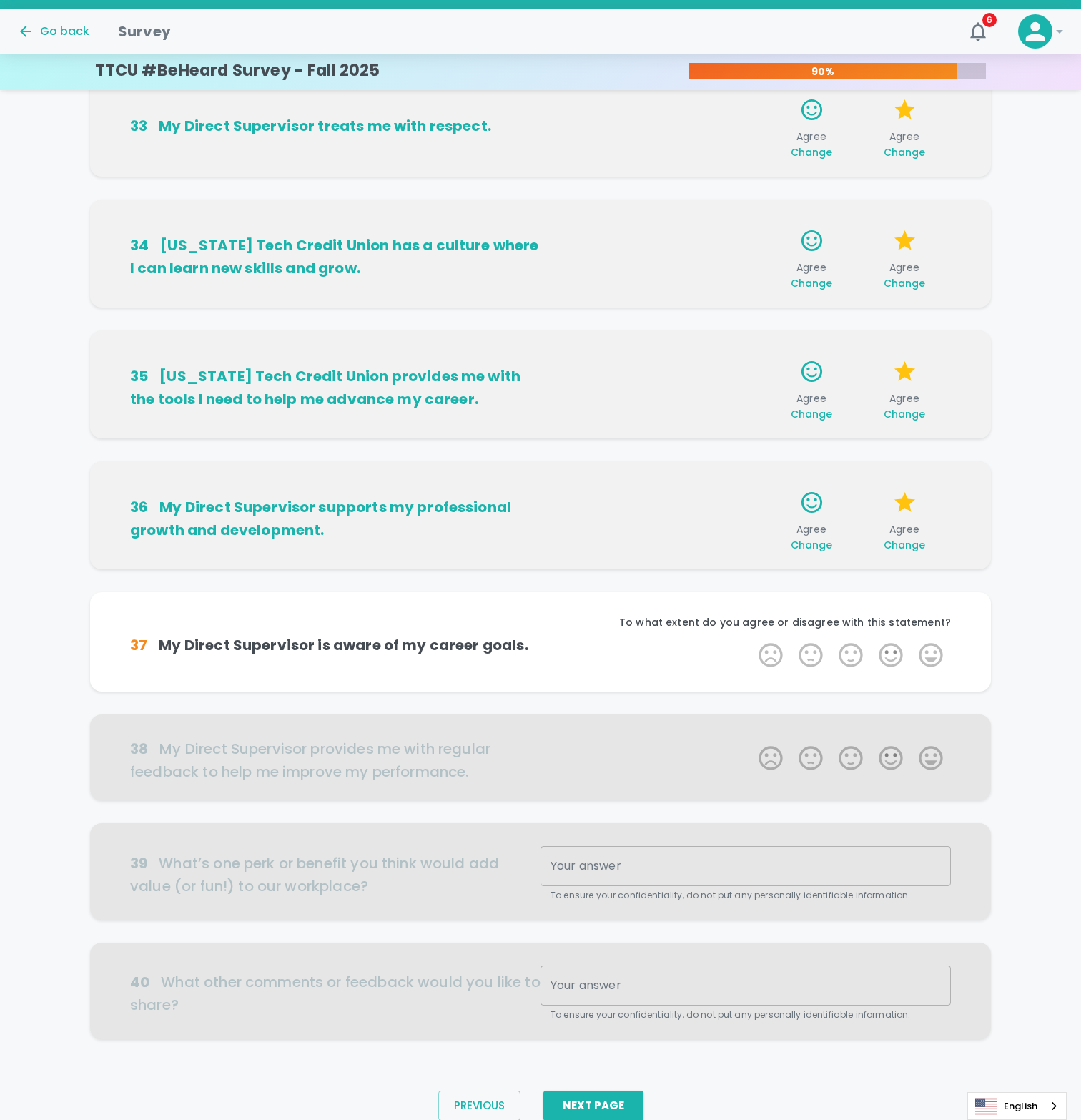
scroll to position [337, 0]
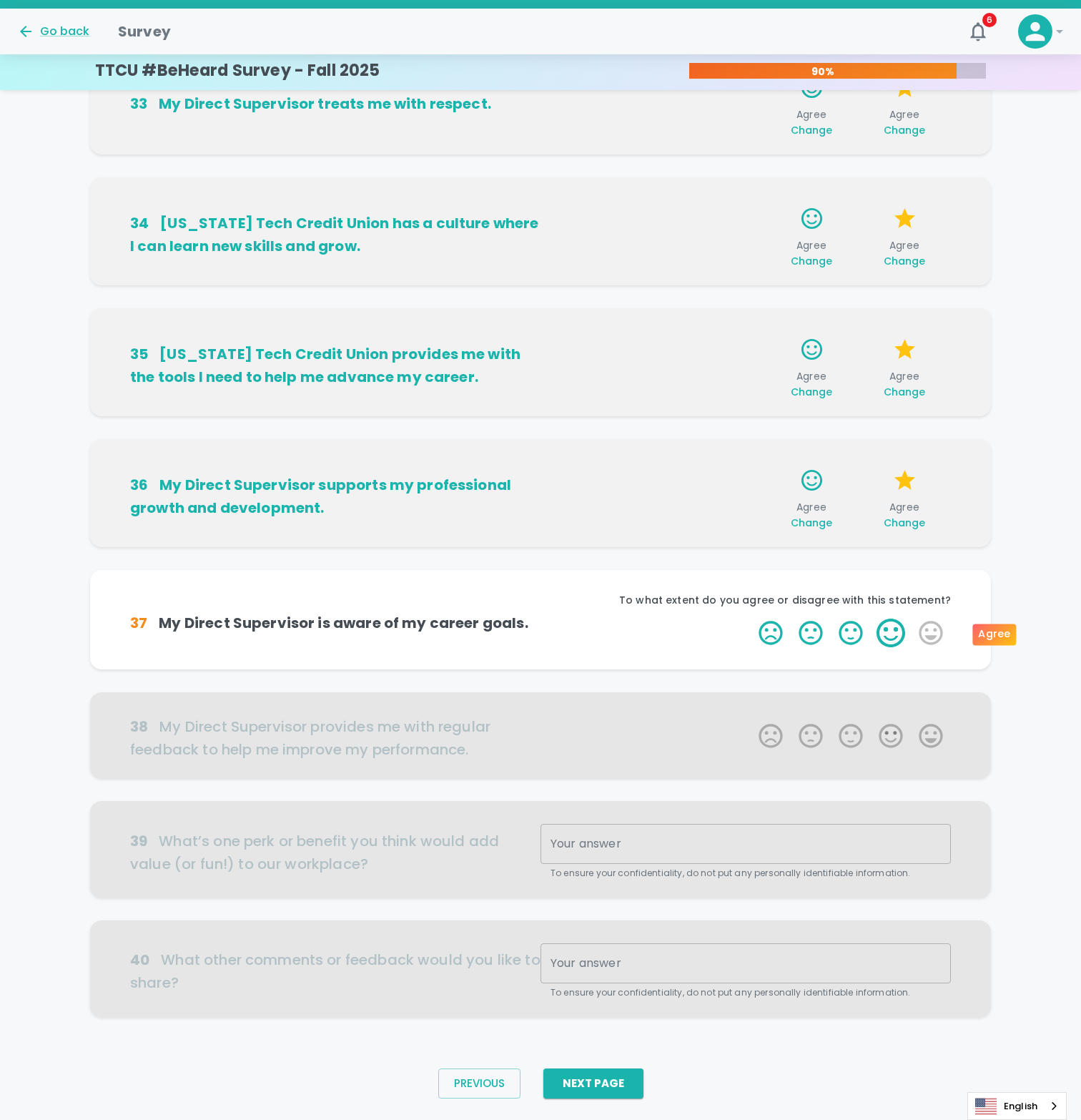
click at [901, 637] on label "4 Stars" at bounding box center [891, 633] width 40 height 29
click at [751, 619] on input "4 Stars" at bounding box center [750, 618] width 1 height 1
click at [896, 642] on label "4 Stars" at bounding box center [891, 633] width 40 height 29
click at [751, 619] on input "4 Stars" at bounding box center [750, 618] width 1 height 1
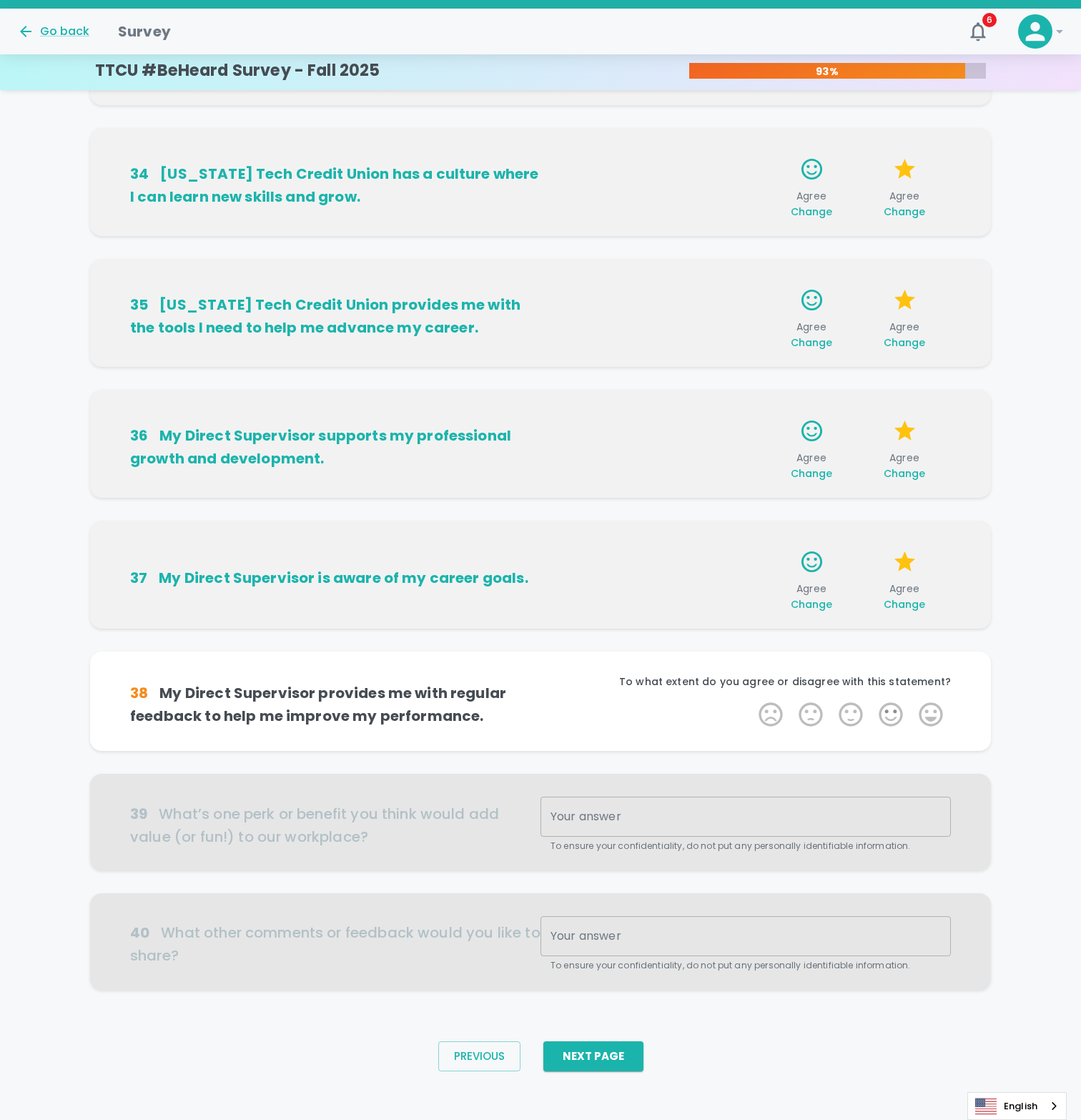
scroll to position [395, 0]
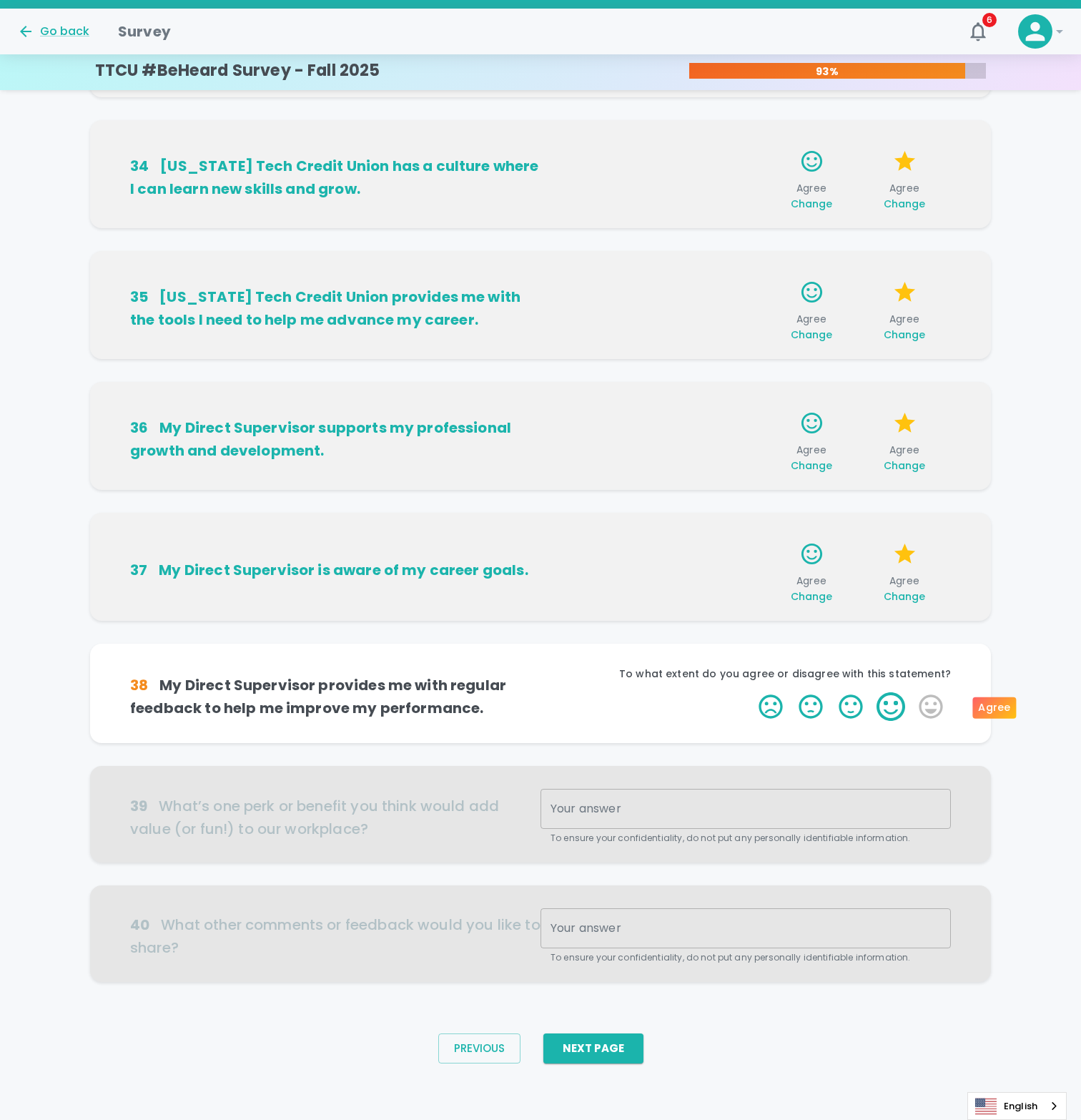
click at [884, 708] on label "4 Stars" at bounding box center [891, 706] width 40 height 29
click at [751, 692] on input "4 Stars" at bounding box center [750, 691] width 1 height 1
click at [886, 710] on label "4 Stars" at bounding box center [891, 706] width 40 height 29
click at [751, 692] on input "4 Stars" at bounding box center [750, 691] width 1 height 1
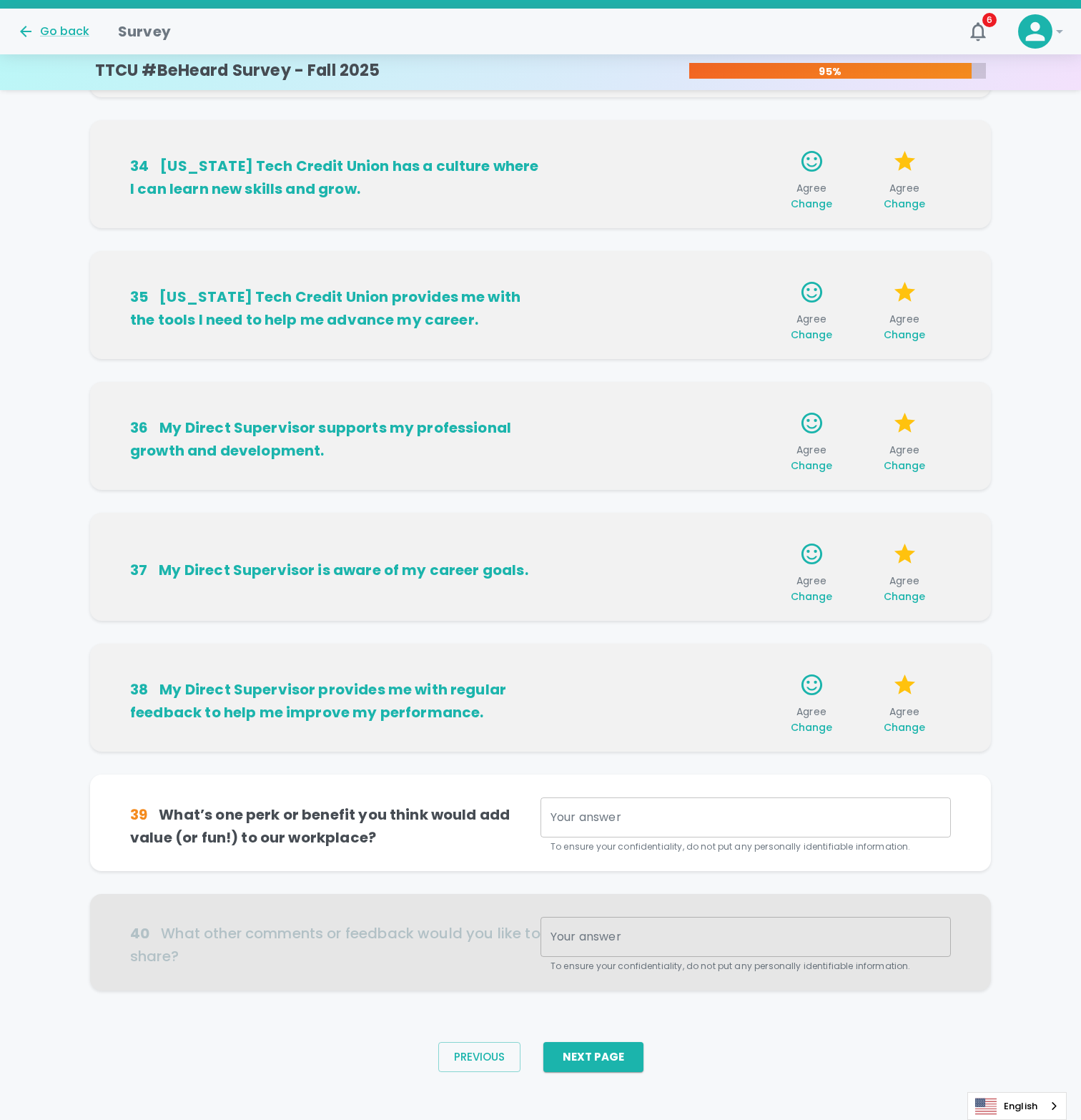
click at [634, 813] on textarea "Your answer" at bounding box center [746, 817] width 391 height 17
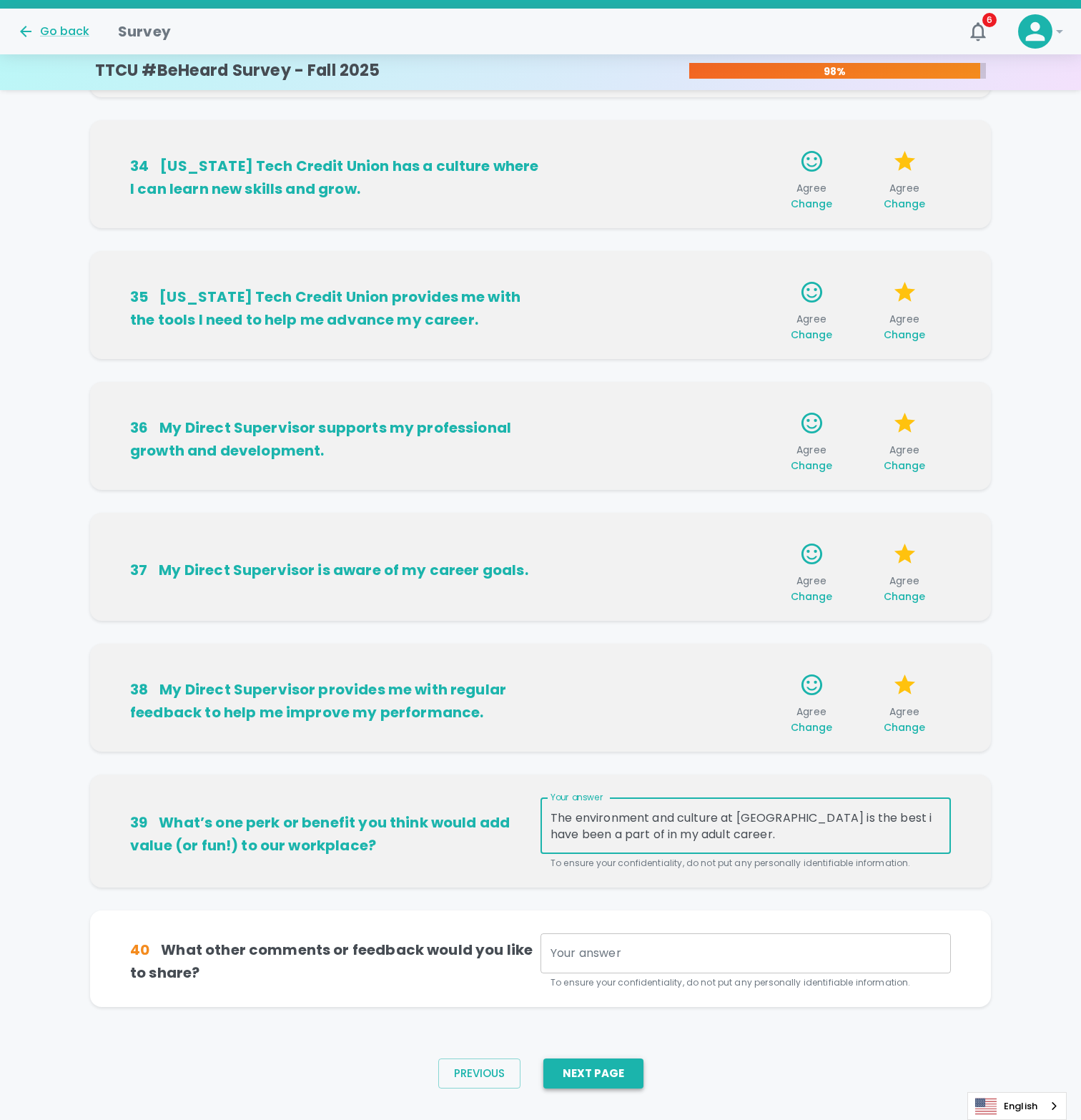
type textarea "The environment and culture at TTCU is the best i have been a part of in my adu…"
click at [606, 1071] on button "Next Page" at bounding box center [593, 1073] width 100 height 30
click at [616, 949] on textarea "Your answer" at bounding box center [746, 953] width 391 height 17
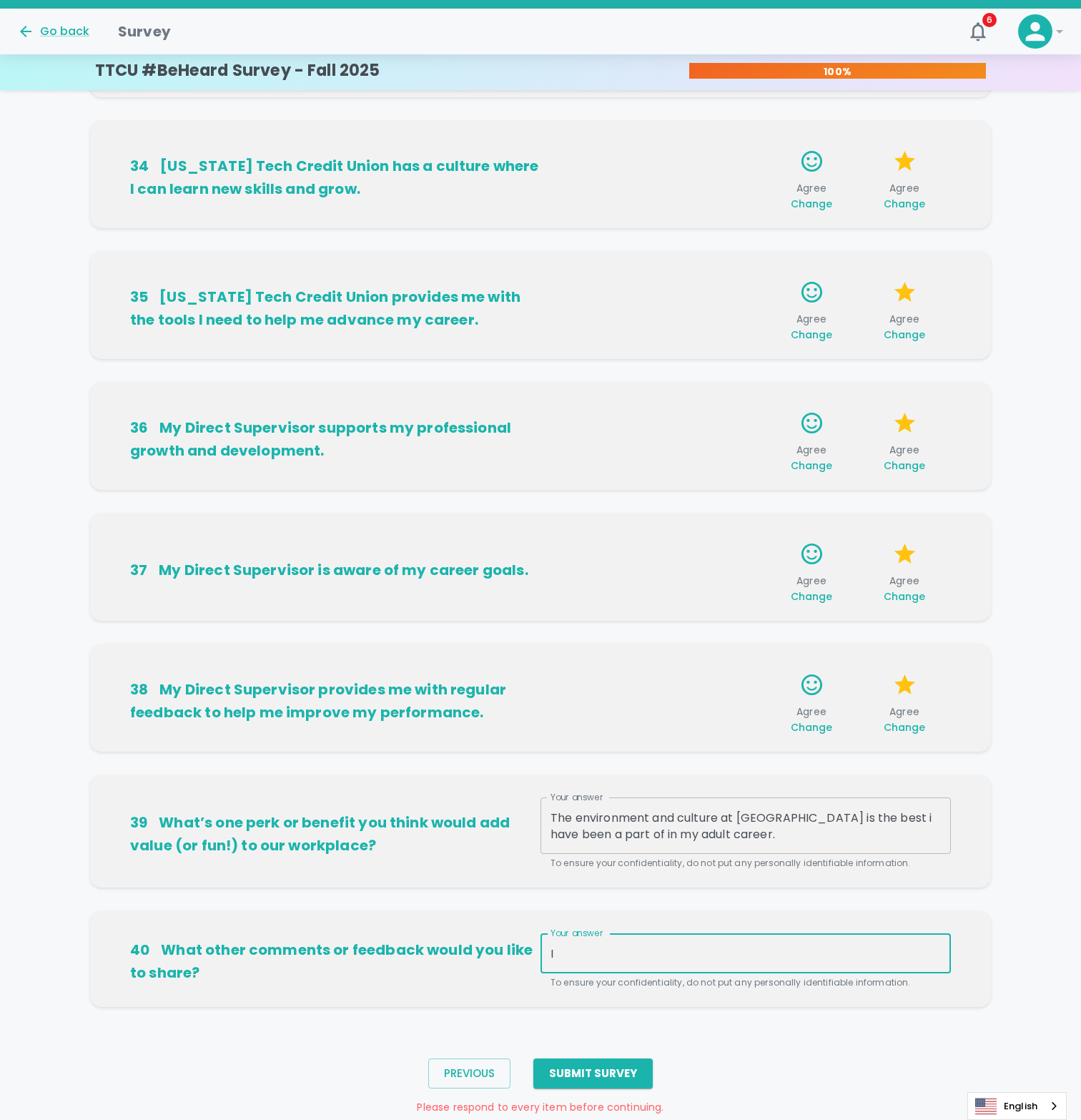
type textarea "I"
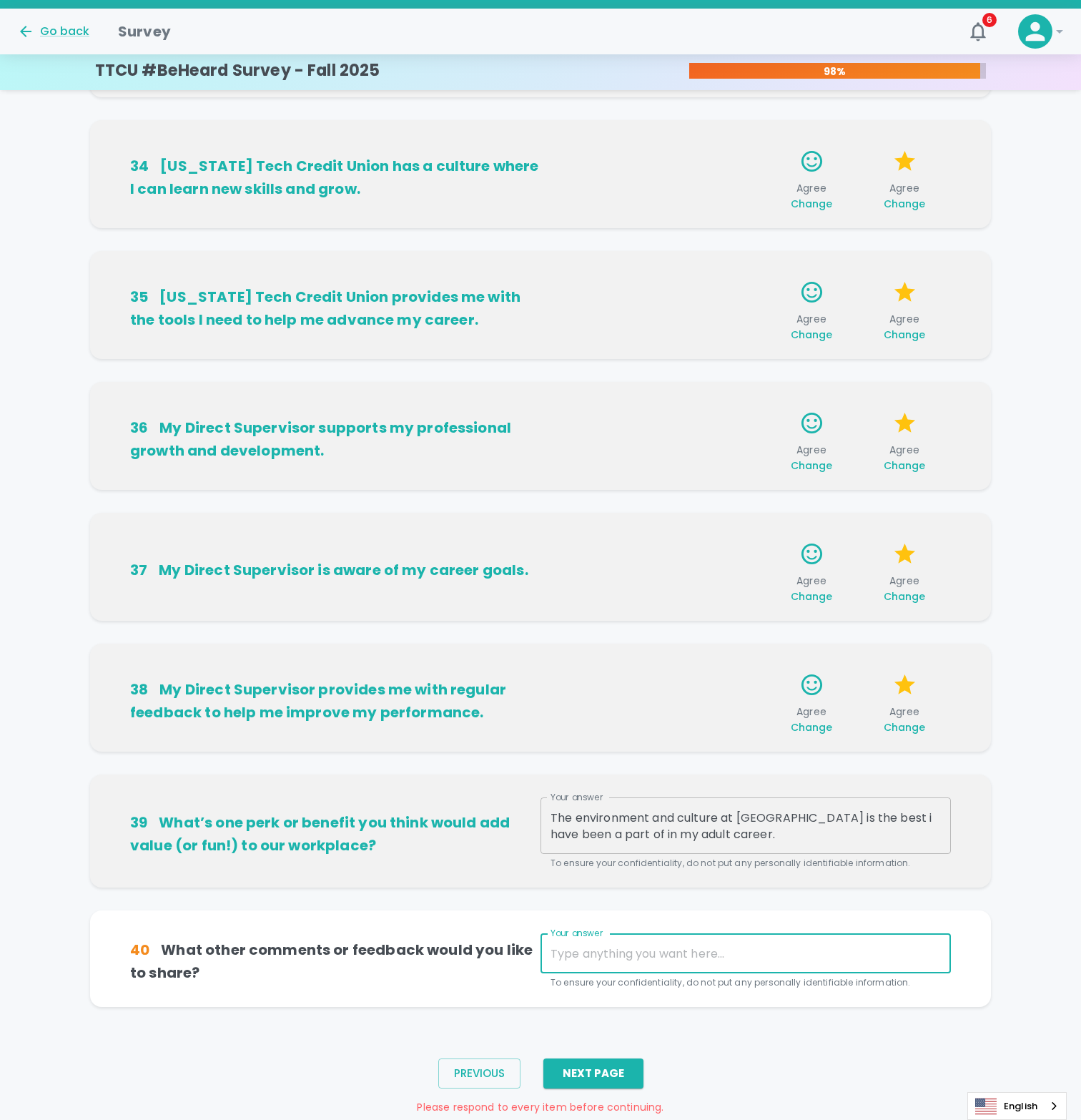
type textarea "W"
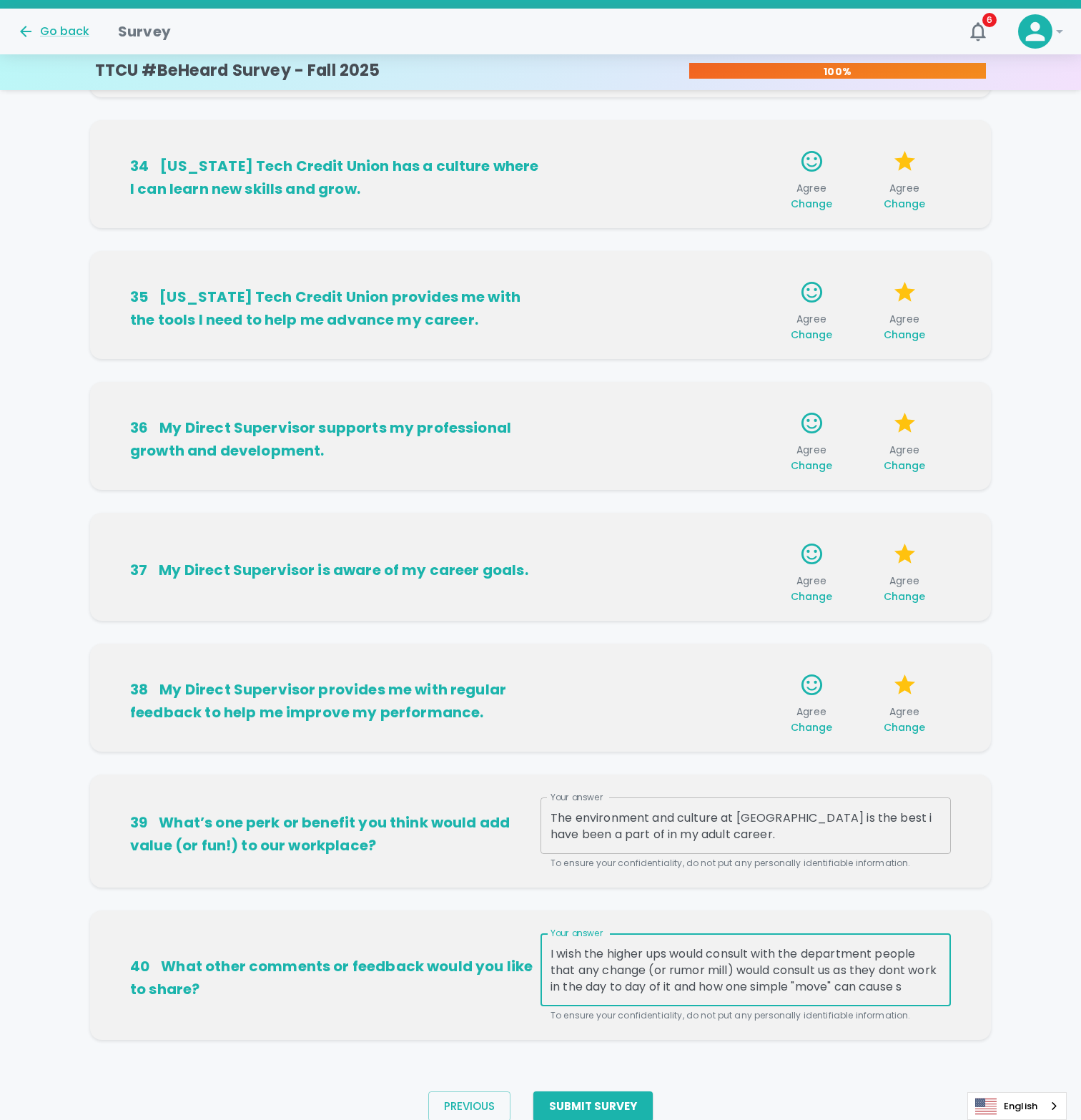
scroll to position [16, 0]
type textarea "I wish the higher ups would consult with the department people that any change …"
click at [597, 1105] on button "Submit Survey" at bounding box center [593, 1106] width 119 height 30
